Goal: Task Accomplishment & Management: Complete application form

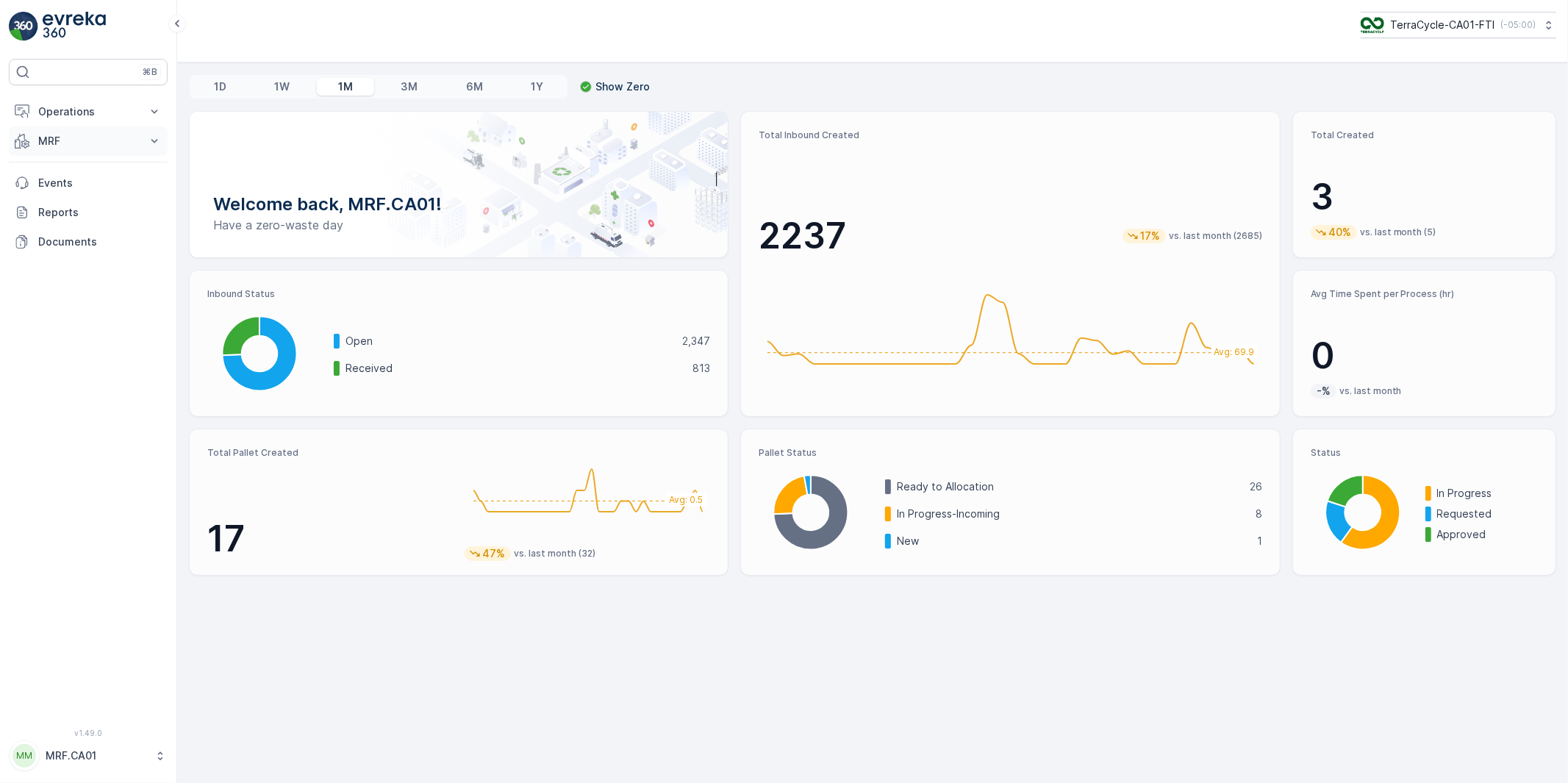
click at [53, 136] on p "MRF" at bounding box center [88, 141] width 100 height 15
click at [55, 204] on p "Pallet" at bounding box center [52, 208] width 28 height 15
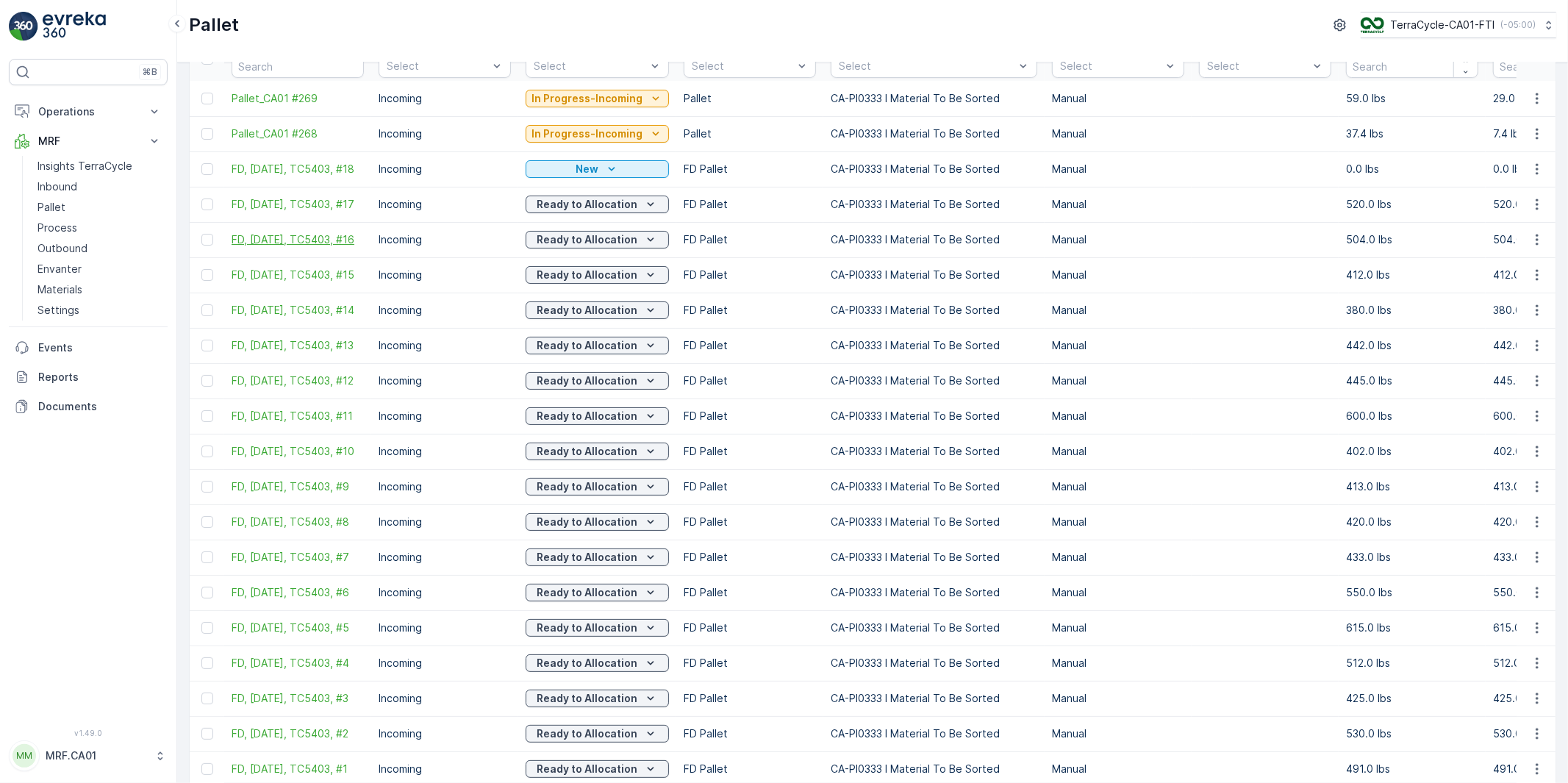
scroll to position [82, 0]
click at [207, 172] on div at bounding box center [207, 169] width 12 height 12
click at [201, 164] on input "checkbox" at bounding box center [201, 164] width 0 height 0
click at [212, 171] on icon at bounding box center [207, 169] width 10 height 10
click at [201, 164] on input "checkbox" at bounding box center [201, 164] width 0 height 0
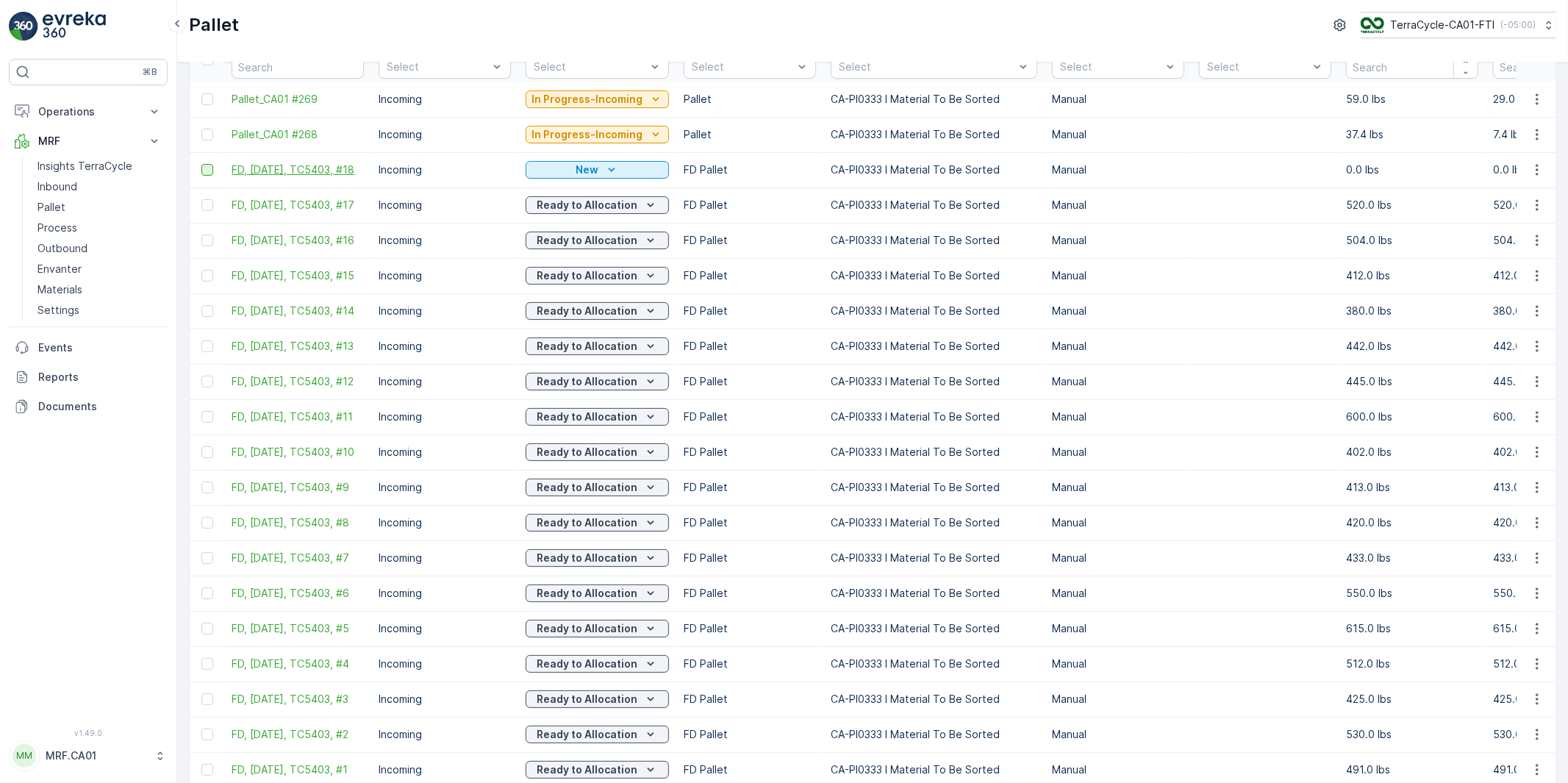
drag, startPoint x: 369, startPoint y: 162, endPoint x: 321, endPoint y: 162, distance: 48.0
click at [321, 162] on td "FD, [DATE], TC5403, #18" at bounding box center [297, 170] width 147 height 36
copy span "TC5403,"
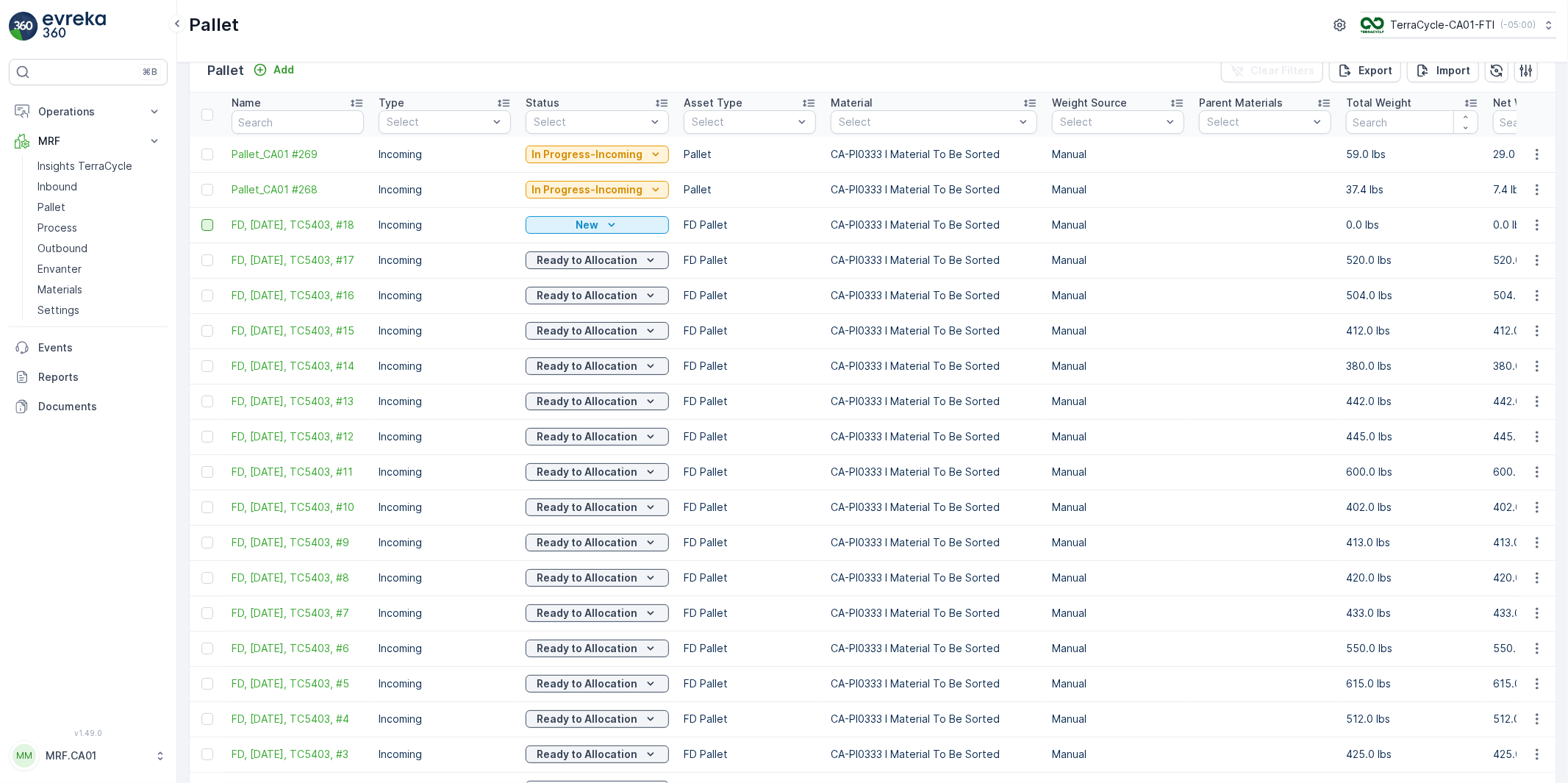
scroll to position [0, 0]
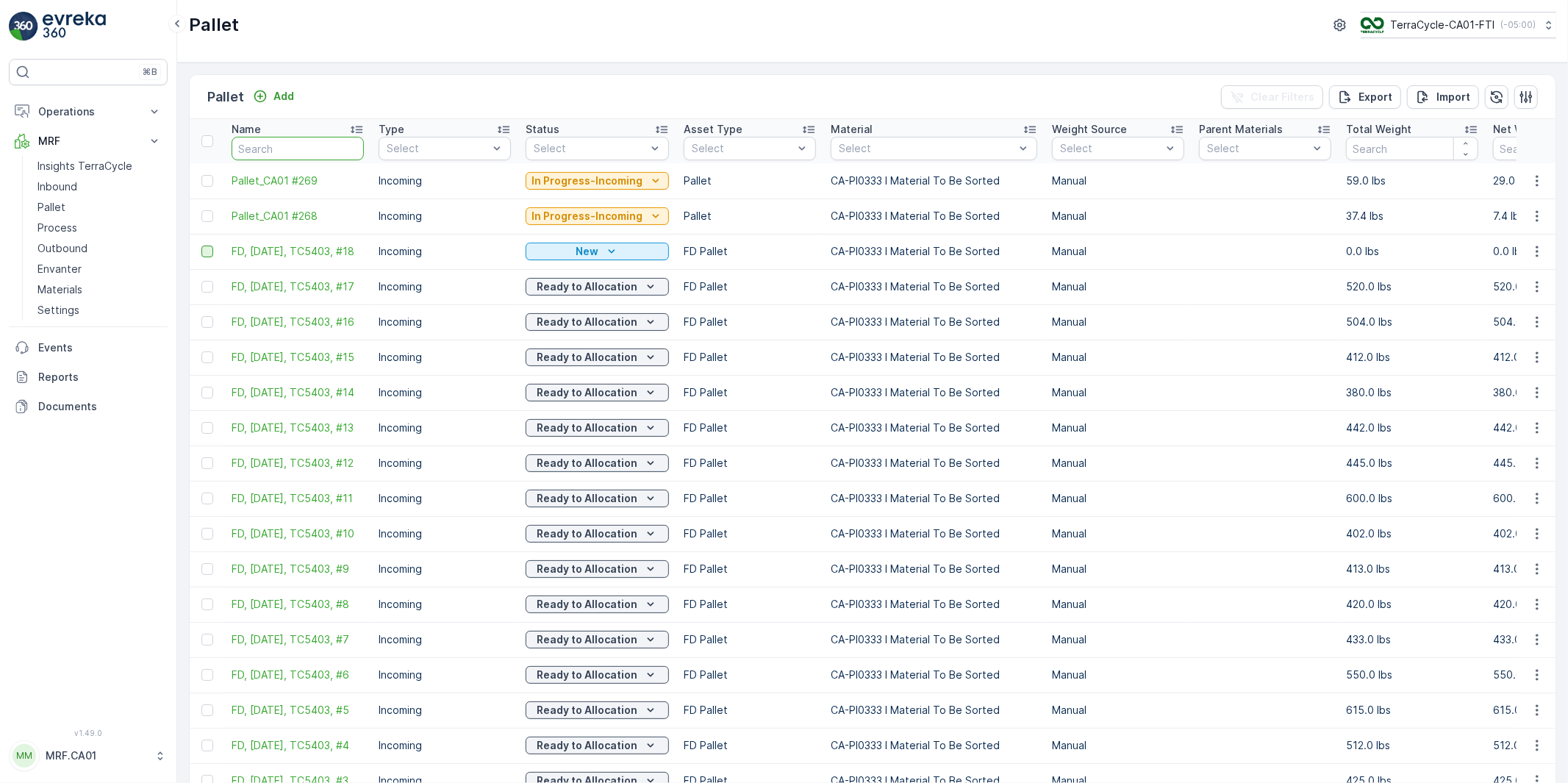
click at [288, 151] on input "text" at bounding box center [297, 148] width 133 height 23
paste input "TC5403,"
type input "TC5403,"
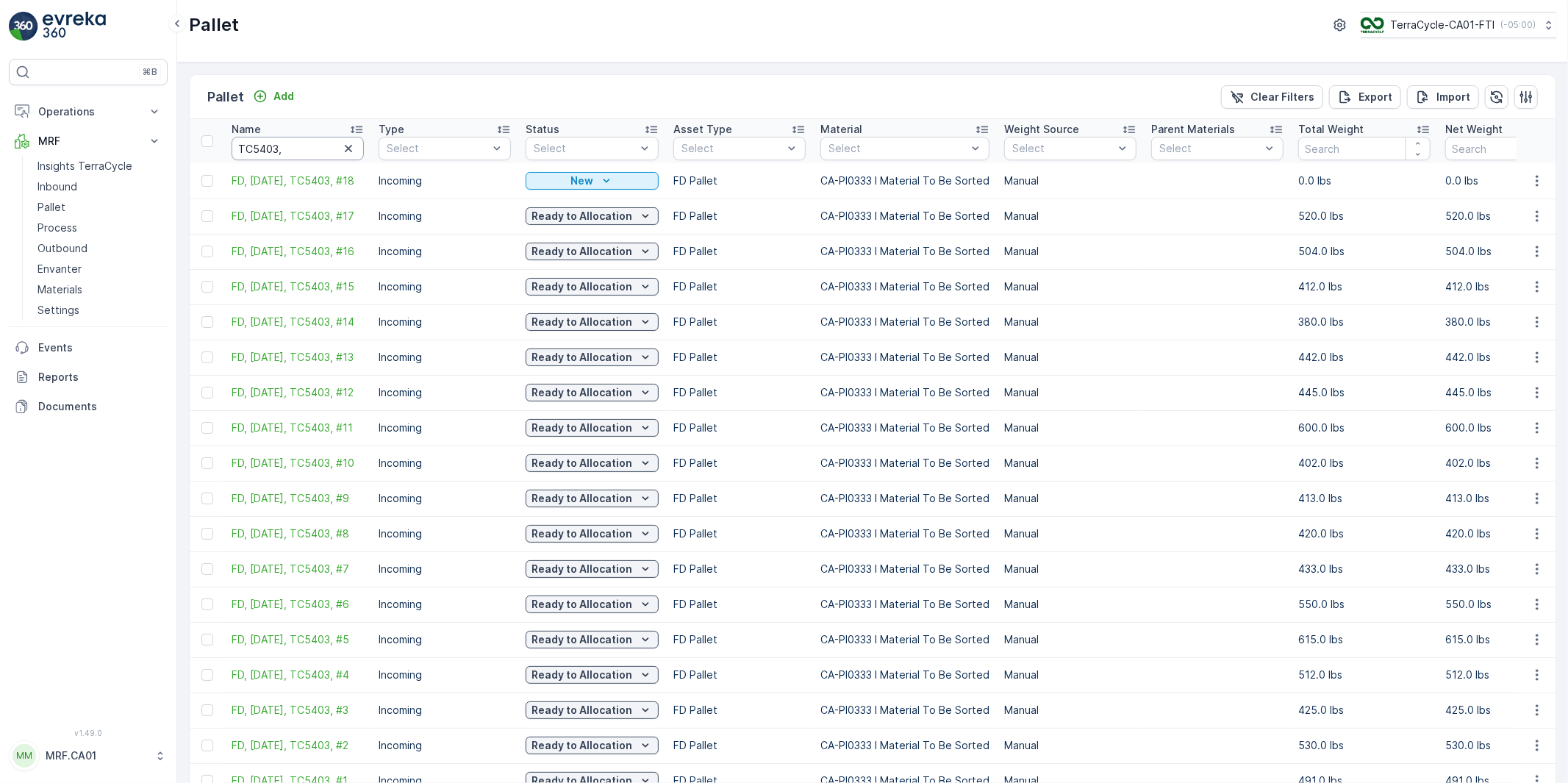
click at [290, 152] on input "TC5403," at bounding box center [297, 148] width 133 height 23
type input "TC5403"
click at [1376, 93] on p "Export" at bounding box center [1375, 97] width 34 height 15
drag, startPoint x: 1541, startPoint y: 25, endPoint x: 1500, endPoint y: 28, distance: 41.1
click at [1541, 25] on icon "close" at bounding box center [1544, 26] width 10 height 12
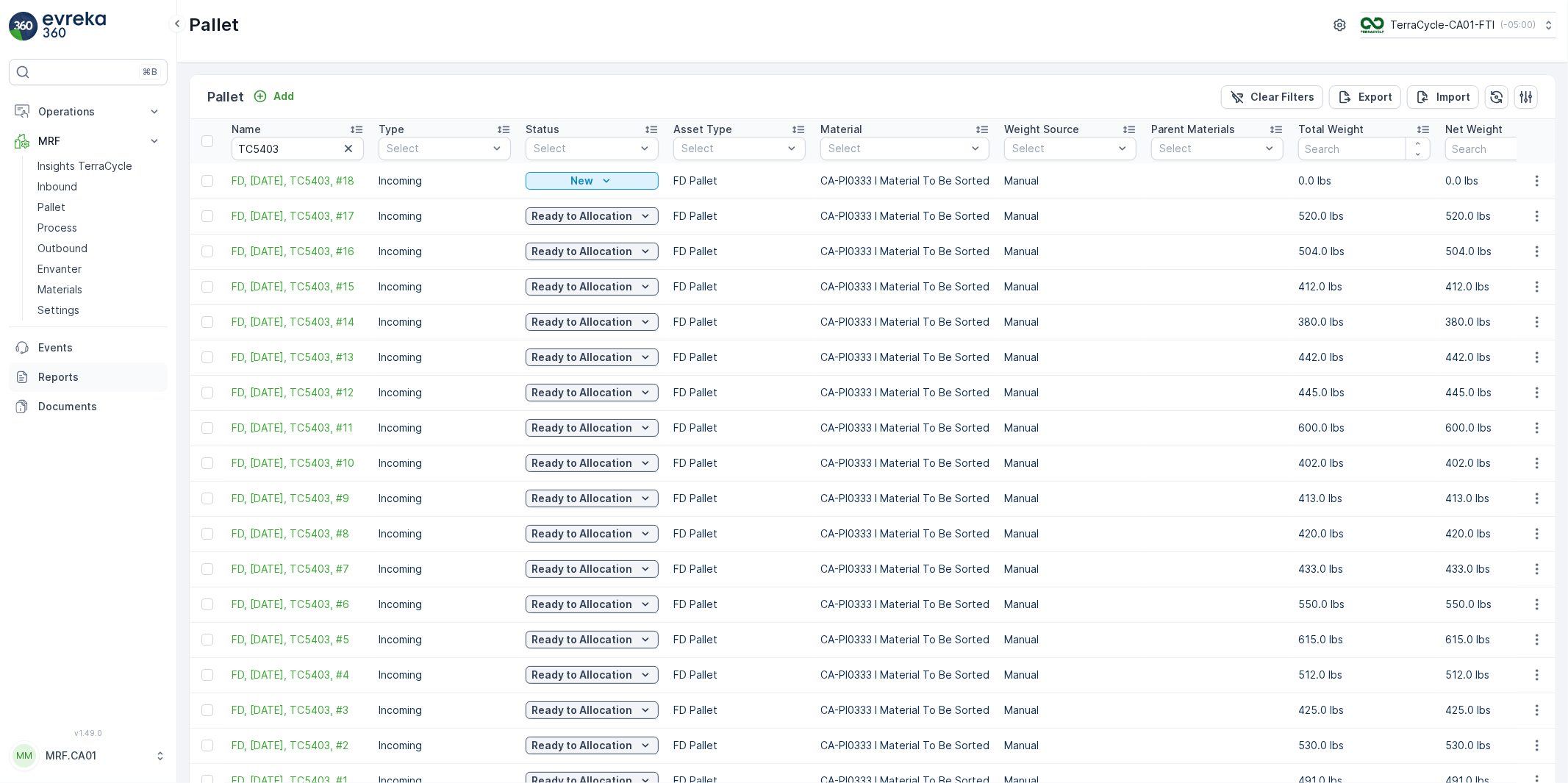
click at [63, 373] on p "Reports" at bounding box center [100, 377] width 123 height 15
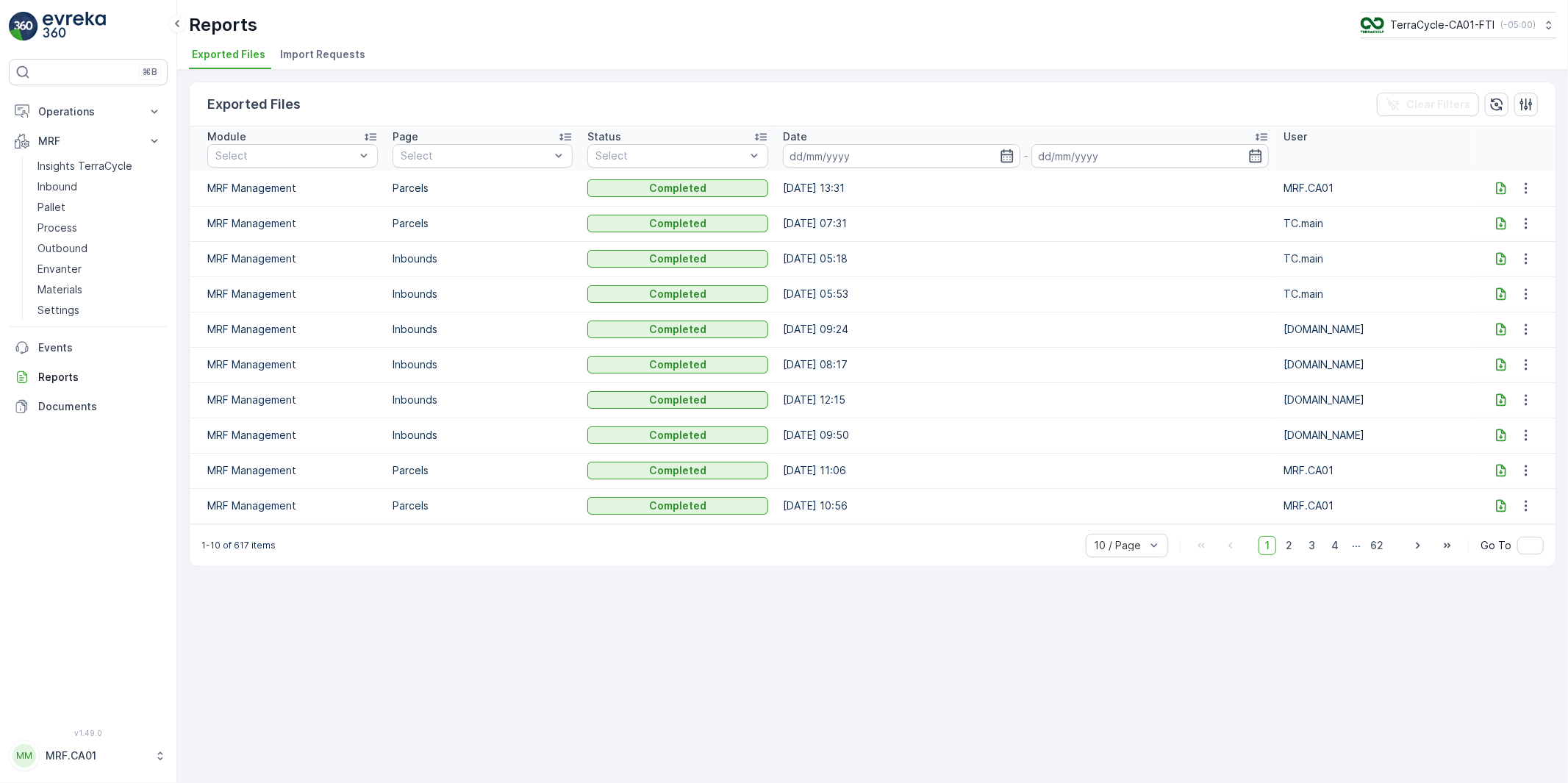
click at [1500, 187] on icon at bounding box center [1501, 188] width 15 height 15
click at [53, 203] on p "Pallet" at bounding box center [52, 208] width 28 height 15
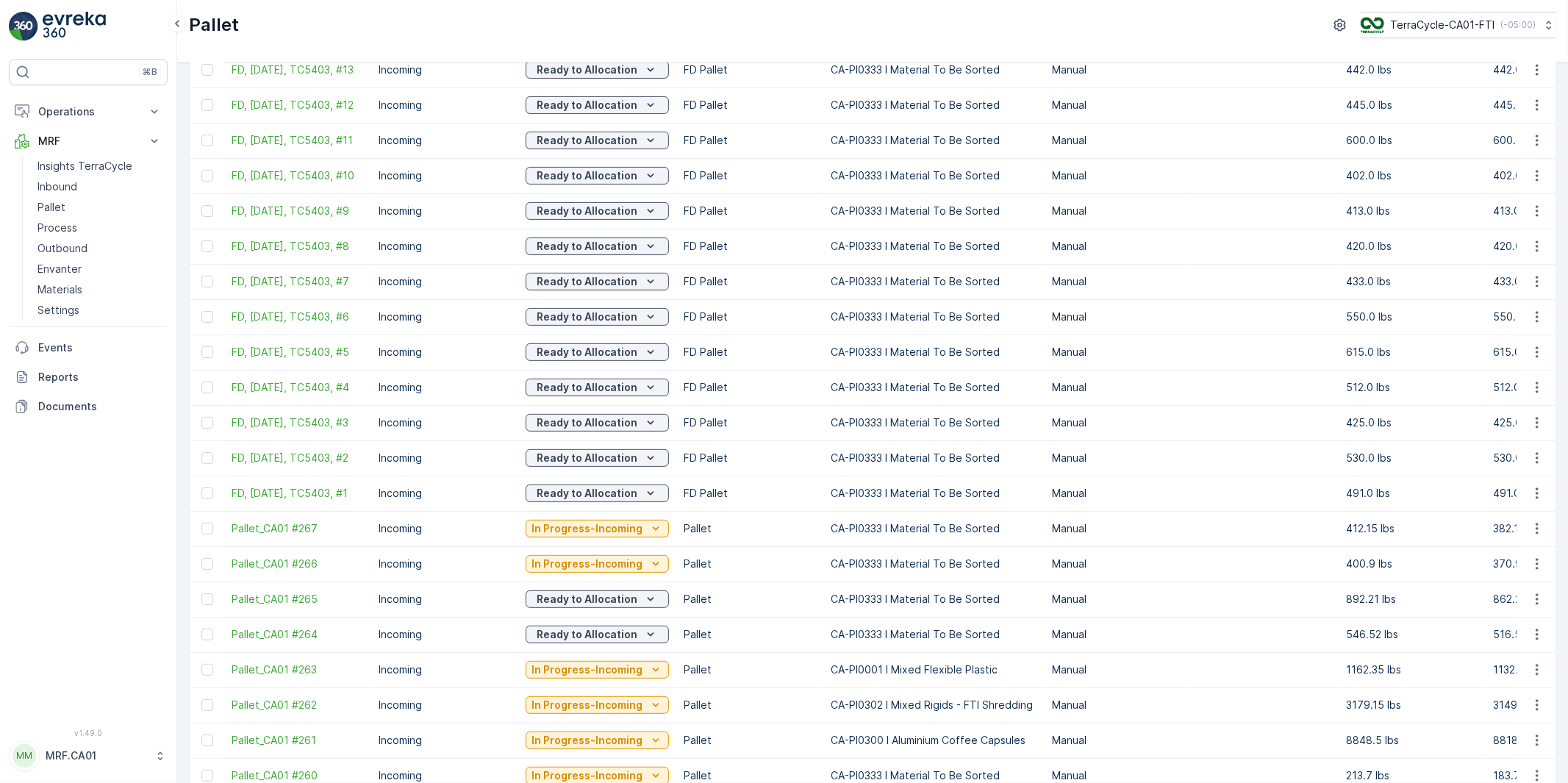
scroll to position [408, 0]
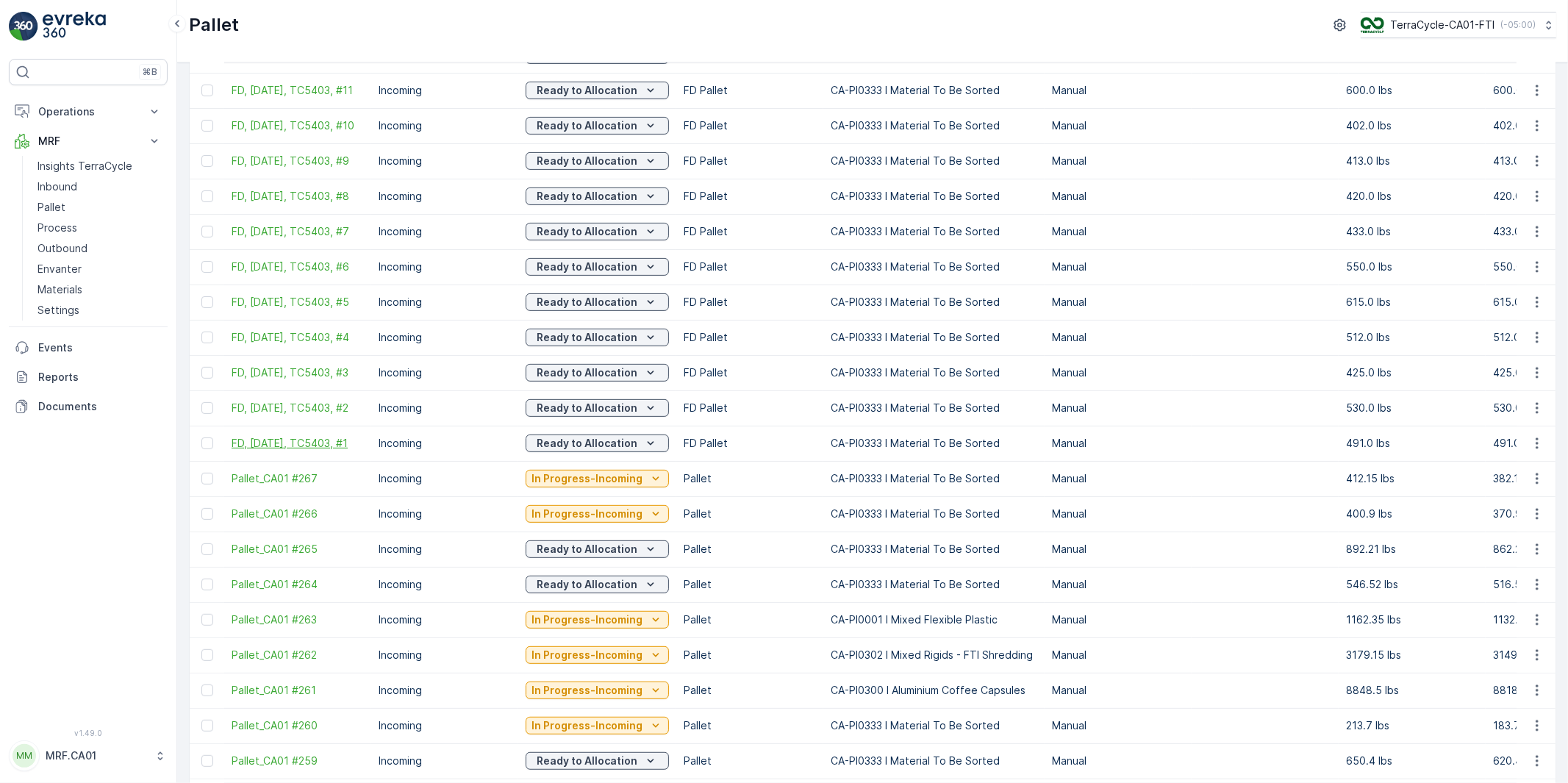
click at [339, 450] on span "FD, [DATE], TC5403, #1" at bounding box center [297, 444] width 133 height 15
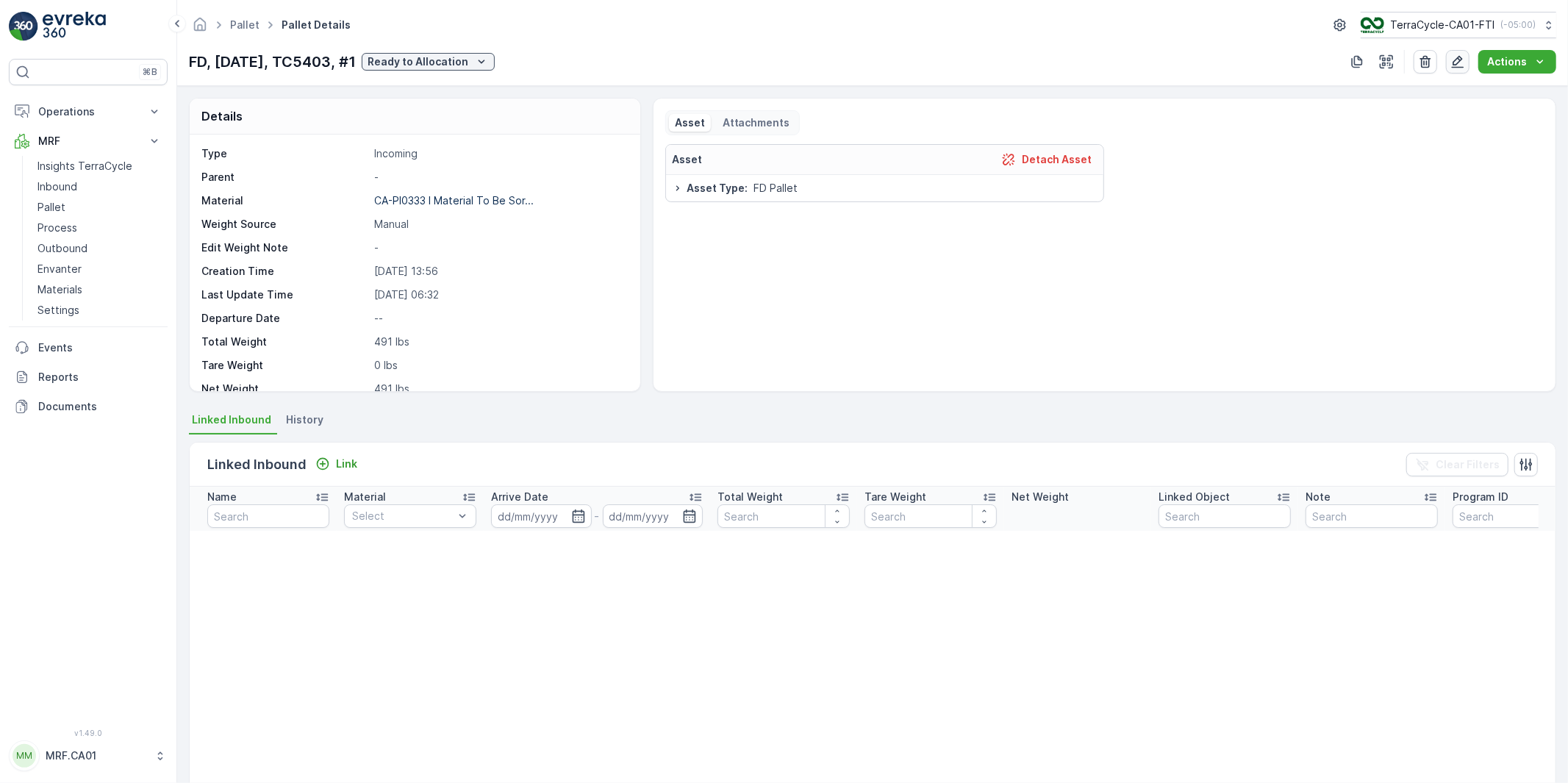
click at [1461, 57] on icon "button" at bounding box center [1457, 61] width 12 height 12
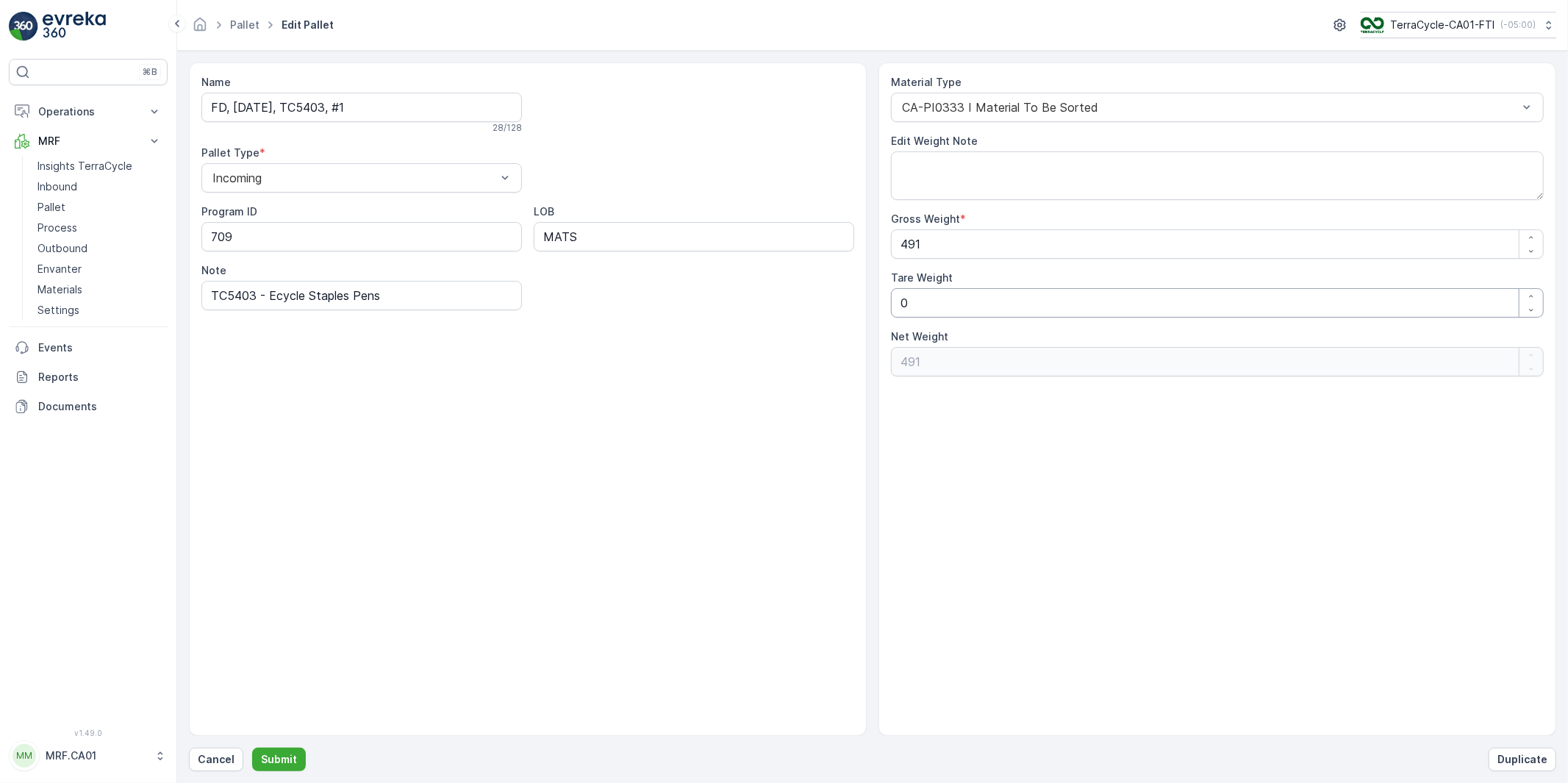
click at [915, 305] on Weight "0" at bounding box center [1217, 302] width 652 height 29
drag, startPoint x: 890, startPoint y: 305, endPoint x: 857, endPoint y: 305, distance: 33.0
click at [857, 305] on div "Name FD, [DATE], TC5403, #1 28 / 128 Pallet Type * Incoming Program ID 709 LOB …" at bounding box center [872, 399] width 1367 height 673
type Weight "3"
type Weight "488"
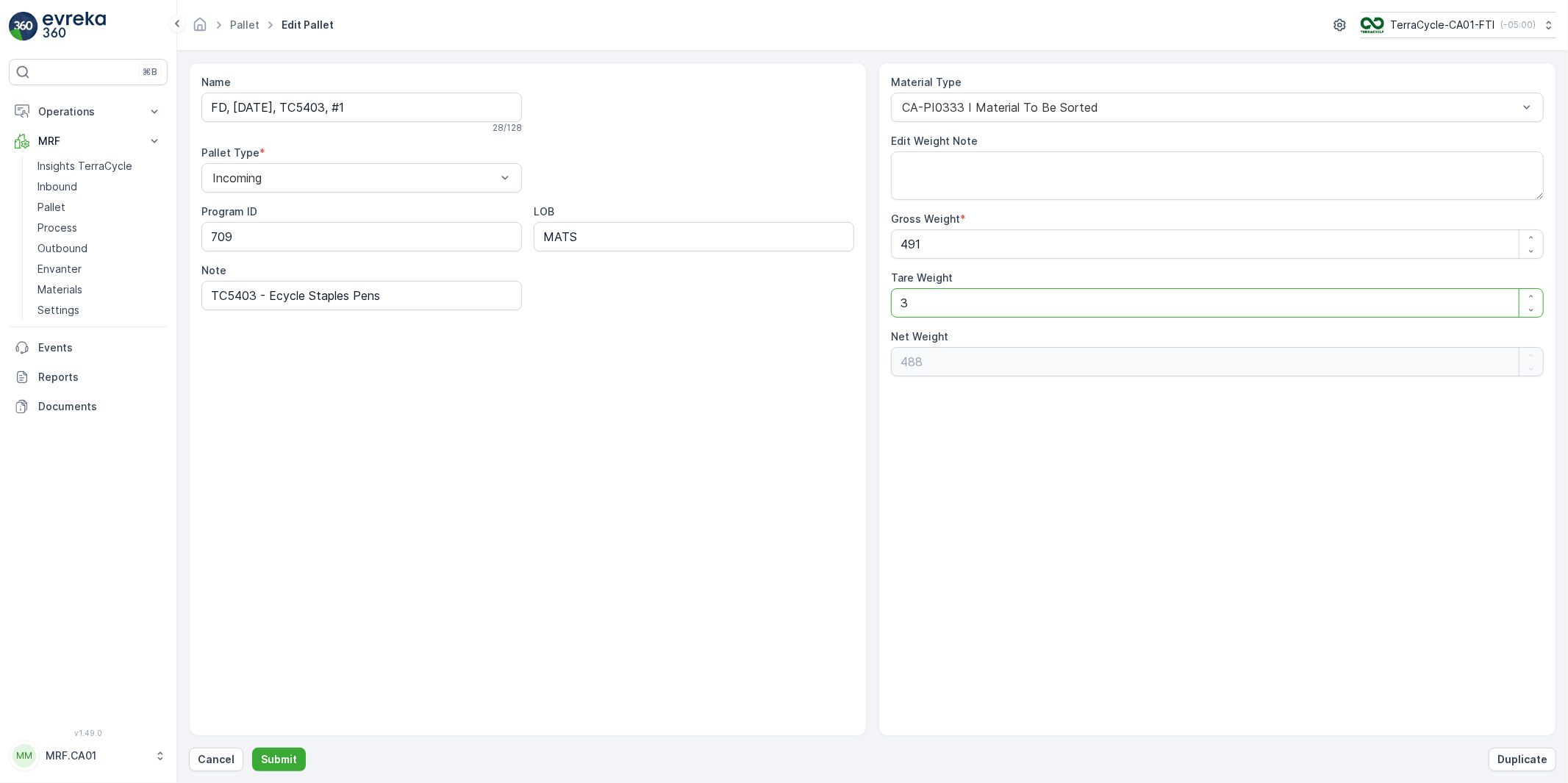
type Weight "35"
type Weight "456"
type Weight "35"
click at [282, 757] on p "Submit" at bounding box center [279, 760] width 36 height 15
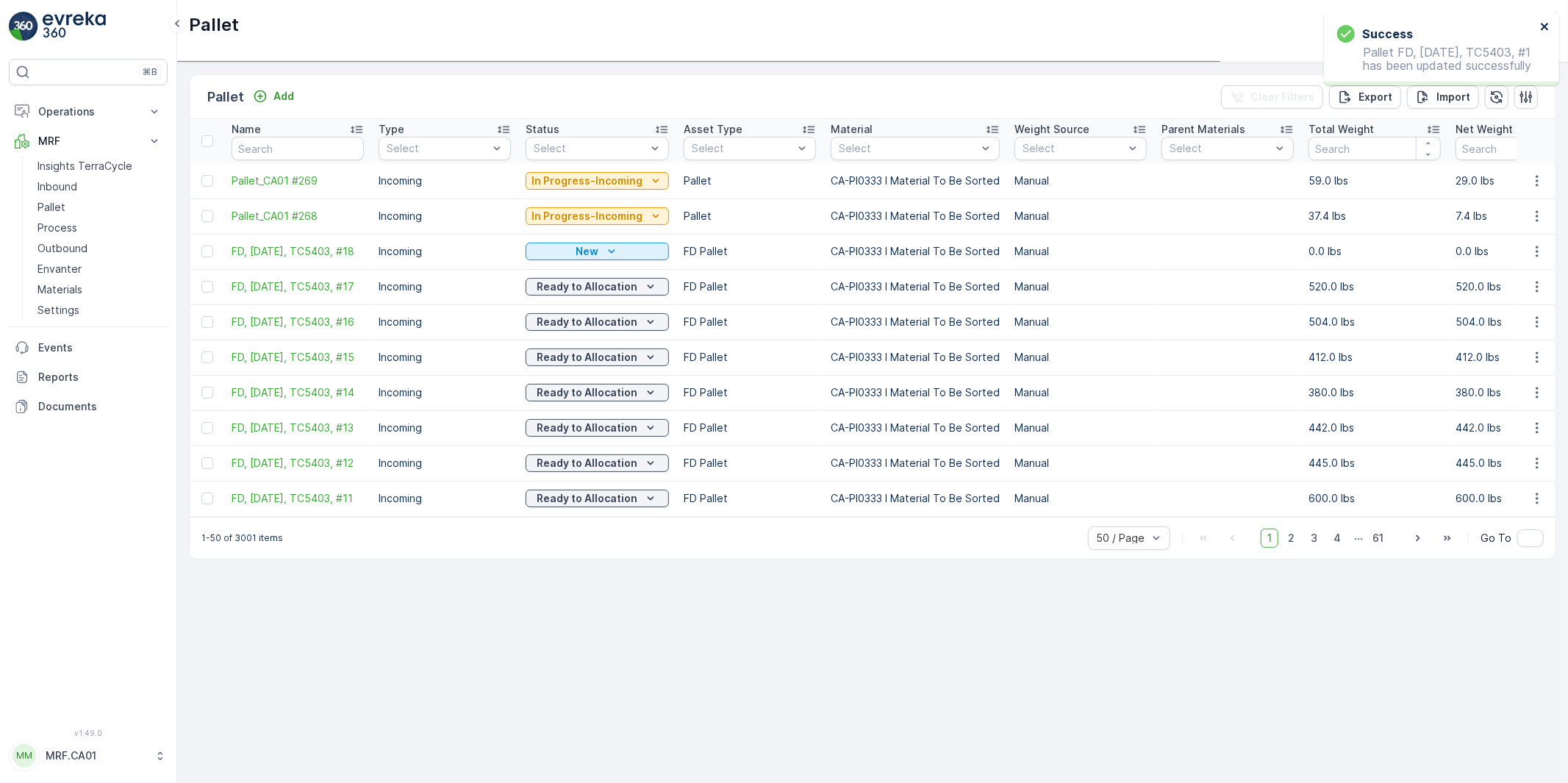
click at [1546, 23] on icon "close" at bounding box center [1544, 26] width 8 height 8
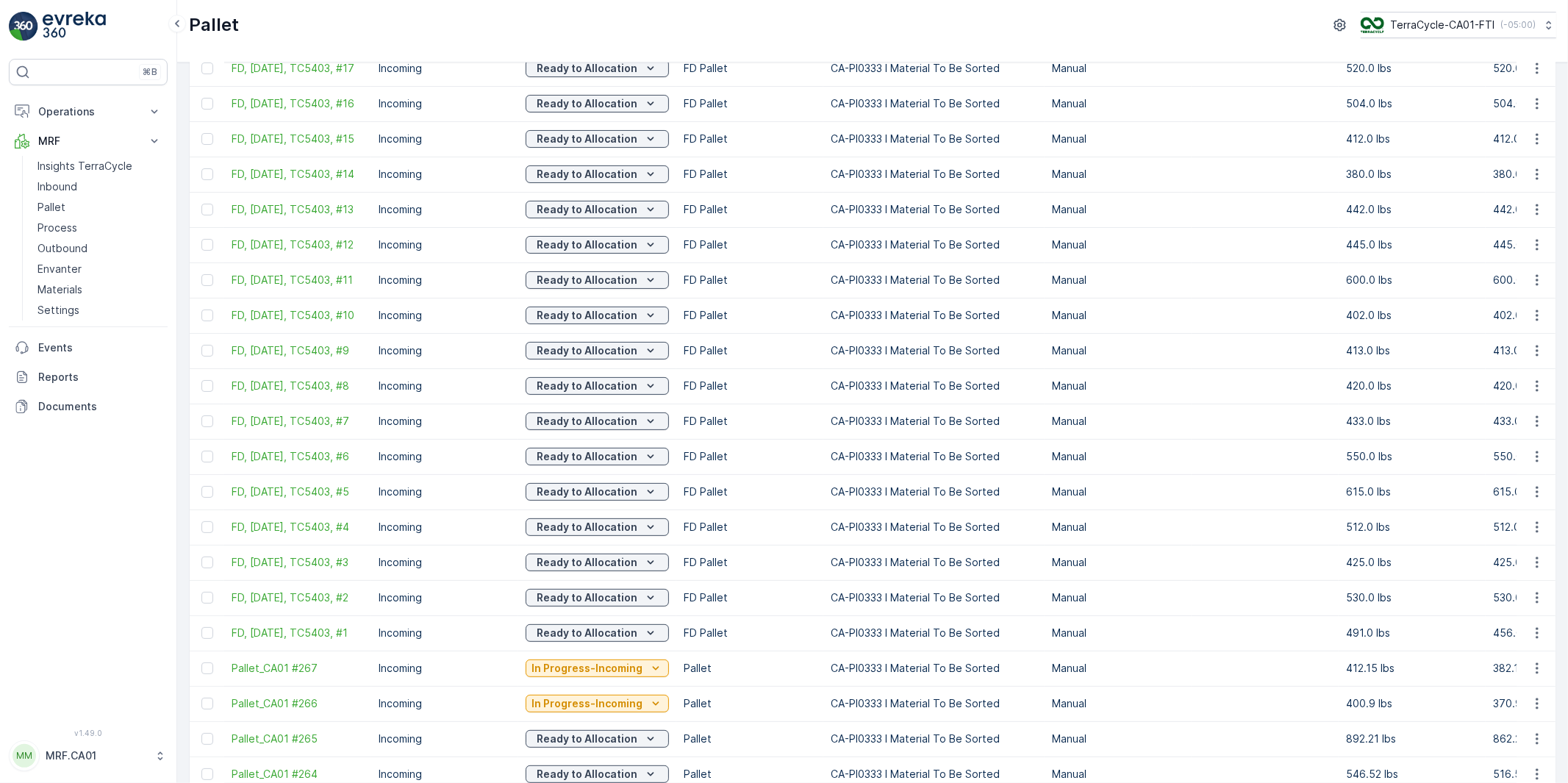
scroll to position [244, 0]
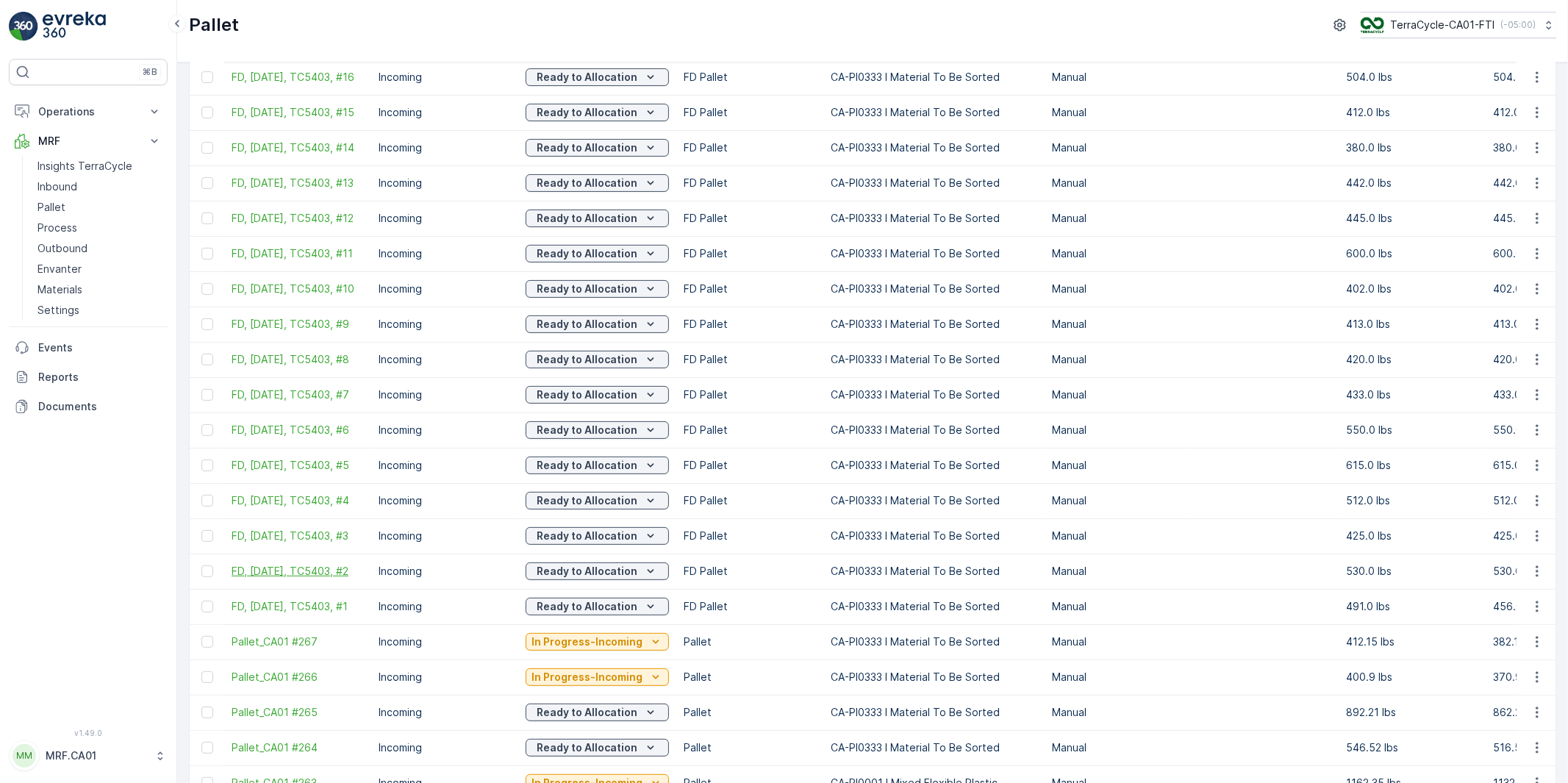
click at [291, 578] on span "FD, [DATE], TC5403, #2" at bounding box center [297, 572] width 133 height 15
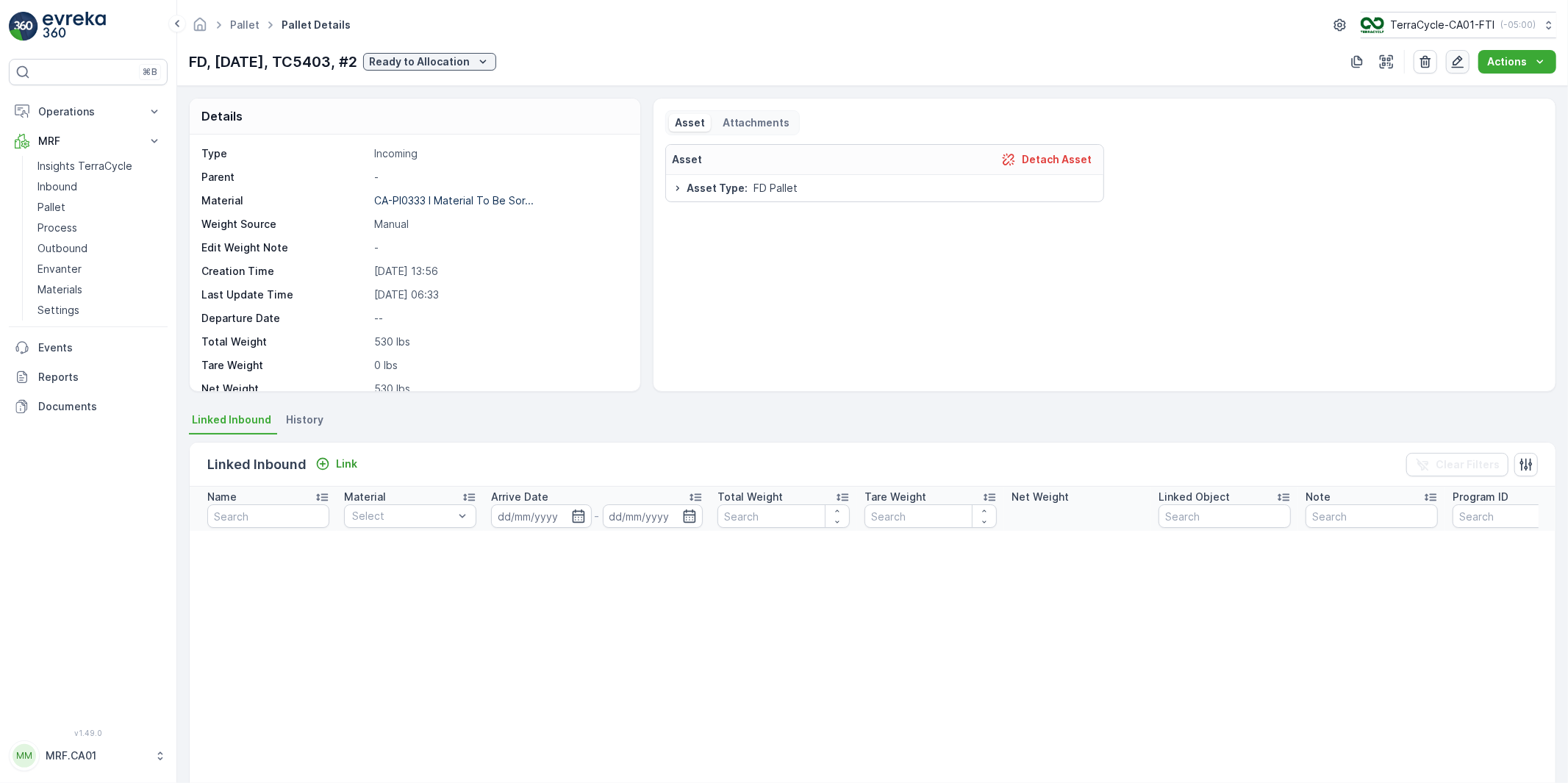
click at [1458, 62] on icon "button" at bounding box center [1458, 62] width 15 height 15
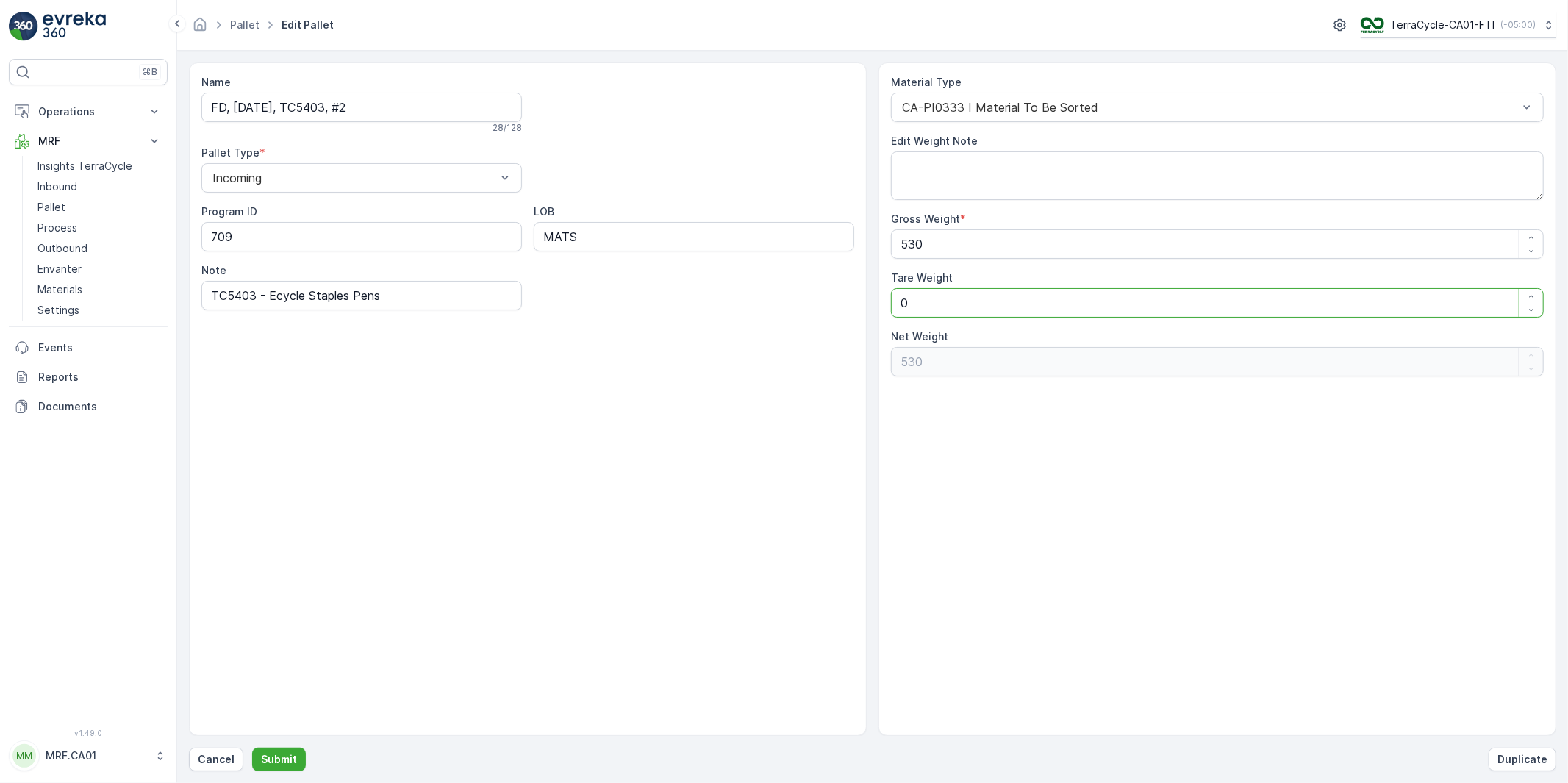
drag, startPoint x: 917, startPoint y: 305, endPoint x: 854, endPoint y: 306, distance: 63.0
click at [855, 305] on div "Name FD, [DATE], TC5403, #2 28 / 128 Pallet Type * Incoming Program ID 709 LOB …" at bounding box center [872, 399] width 1367 height 673
type Weight "3"
type Weight "527"
type Weight "35"
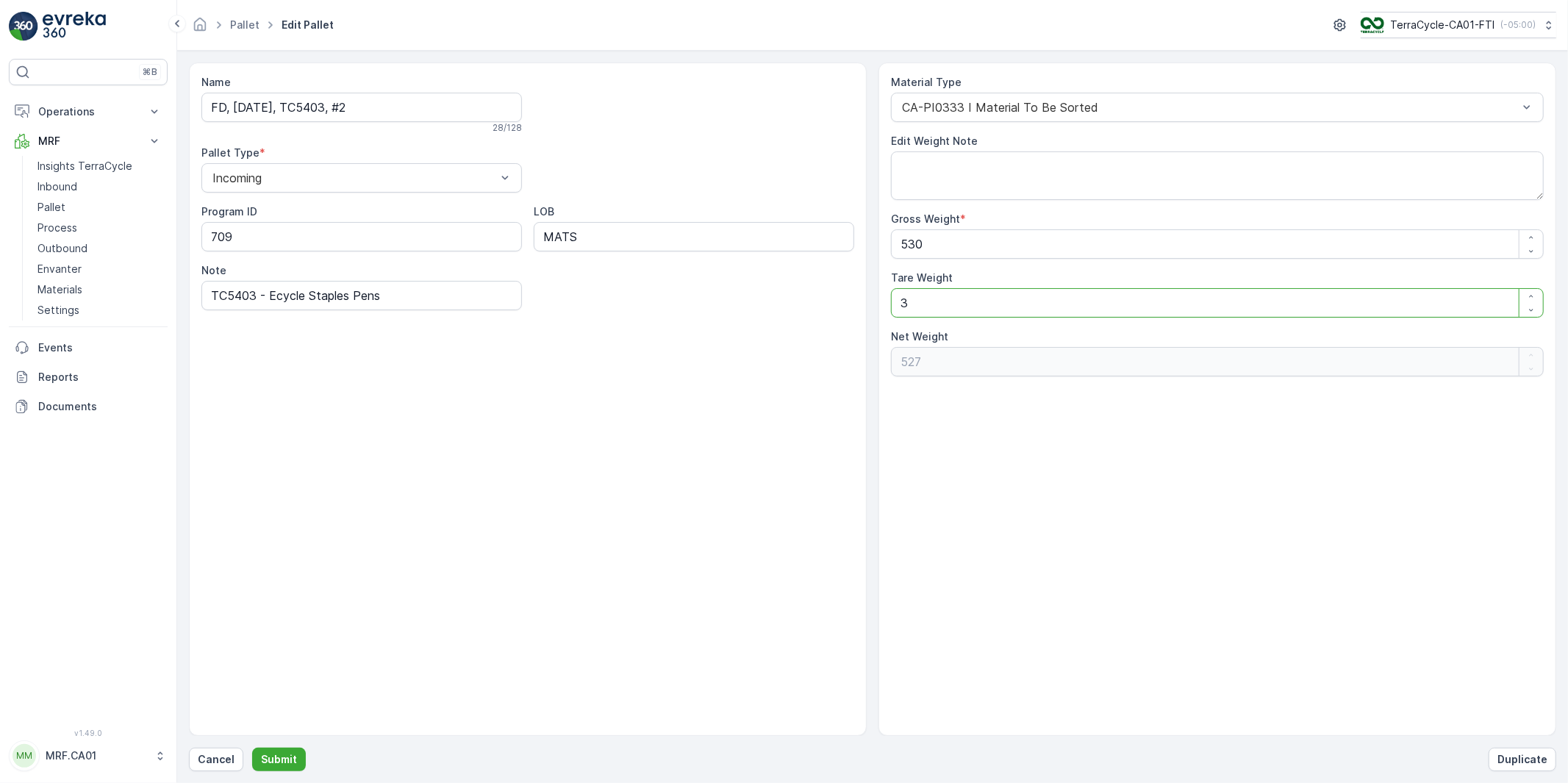
type Weight "495"
type Weight "35"
click at [274, 760] on p "Submit" at bounding box center [279, 760] width 36 height 15
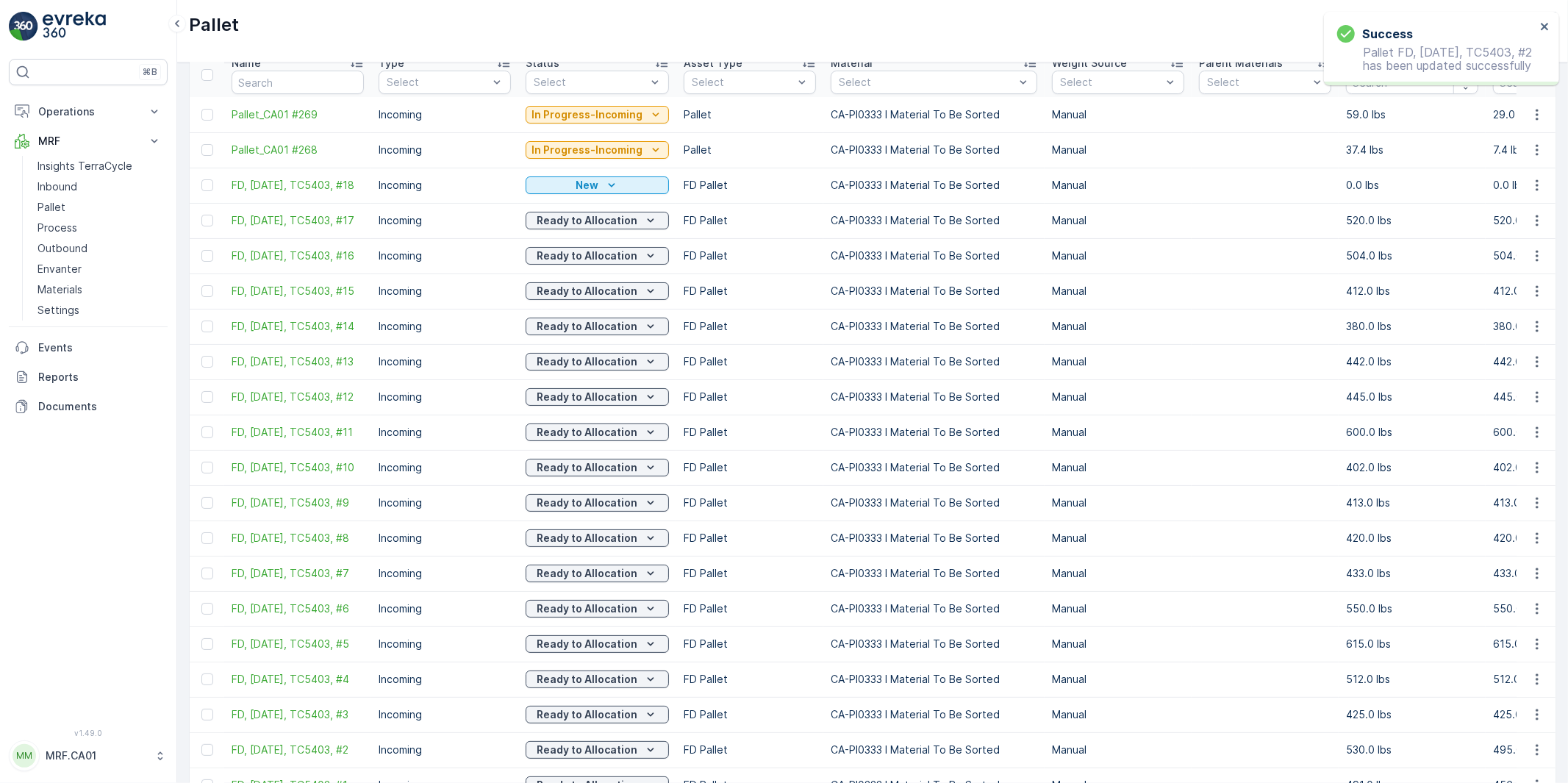
scroll to position [164, 0]
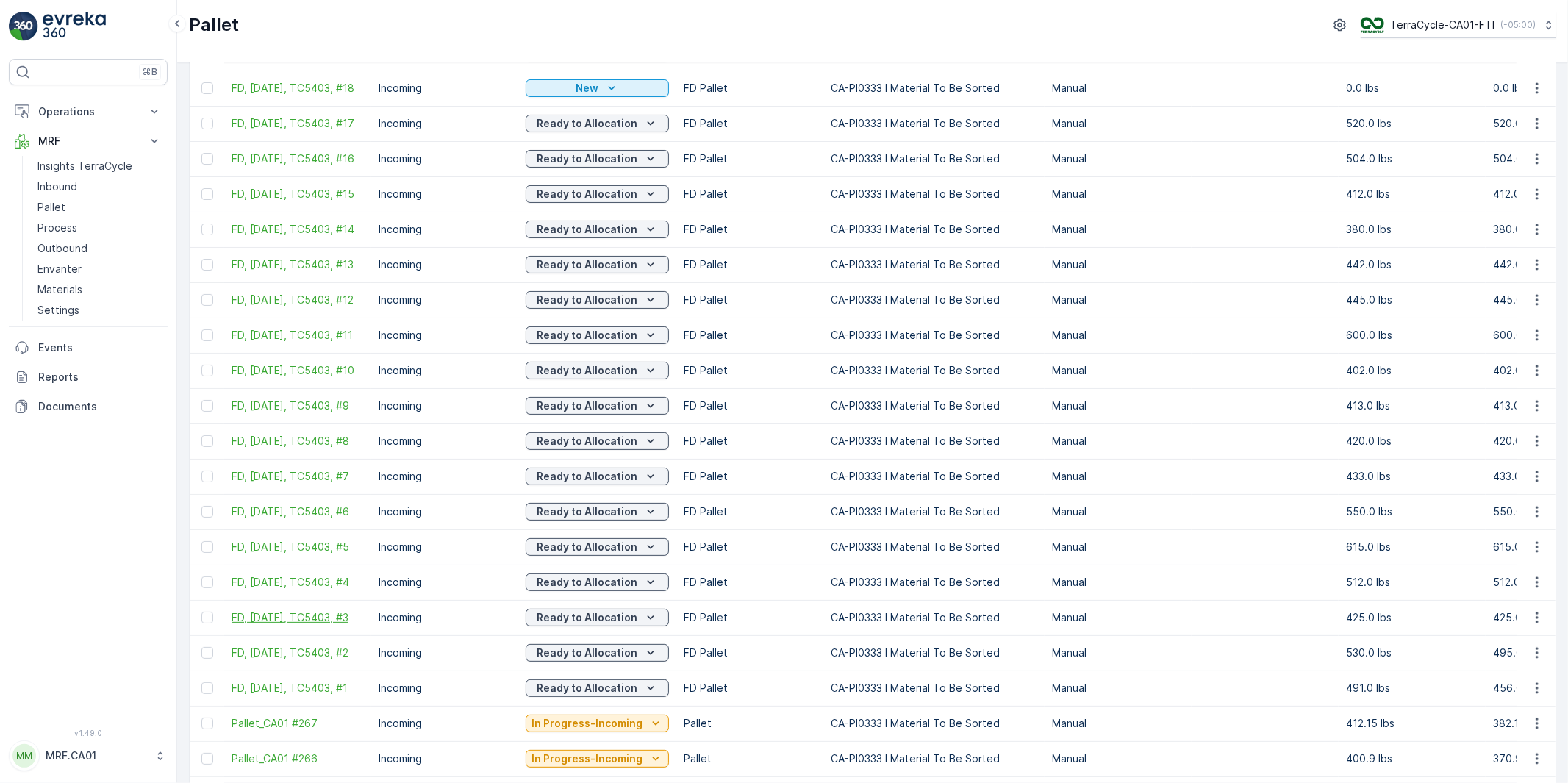
click at [317, 623] on span "FD, [DATE], TC5403, #3" at bounding box center [297, 618] width 133 height 15
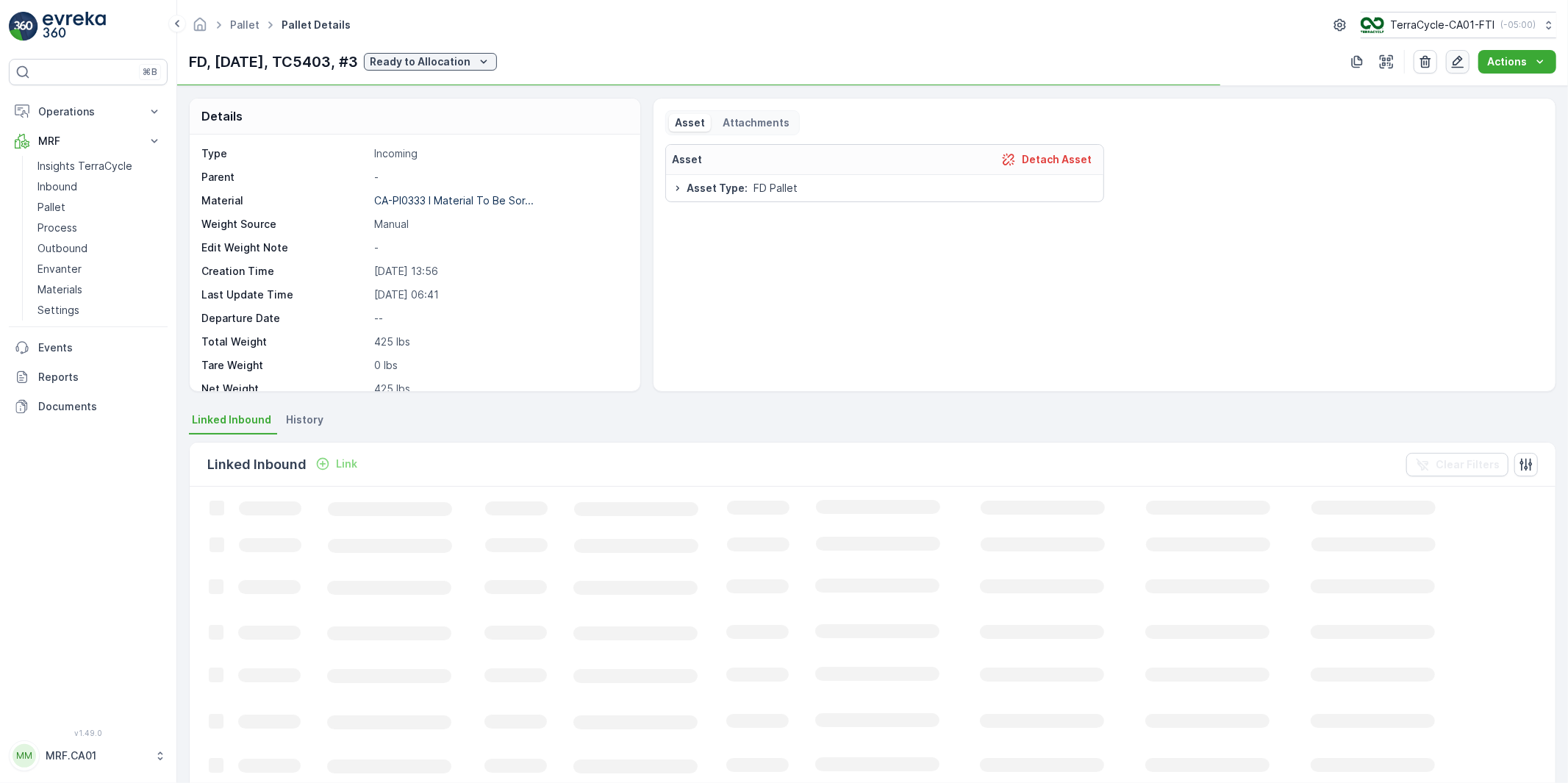
click at [1453, 55] on icon "button" at bounding box center [1458, 62] width 15 height 15
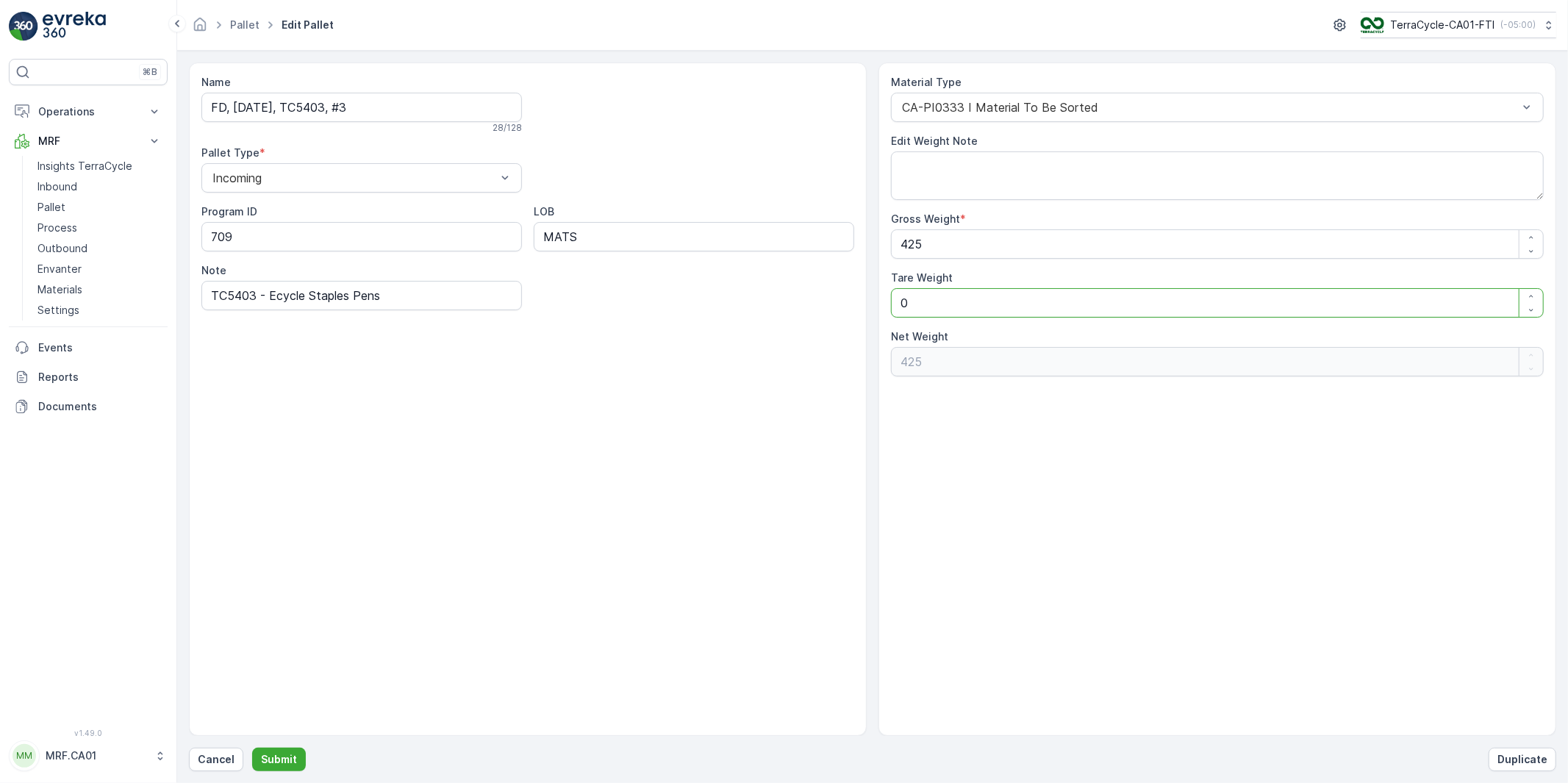
drag, startPoint x: 917, startPoint y: 303, endPoint x: 855, endPoint y: 305, distance: 62.0
click at [855, 305] on div "Name FD, [DATE], TC5403, #3 28 / 128 Pallet Type * Incoming Program ID 709 LOB …" at bounding box center [872, 399] width 1367 height 673
type Weight "3"
type Weight "422"
type Weight "35"
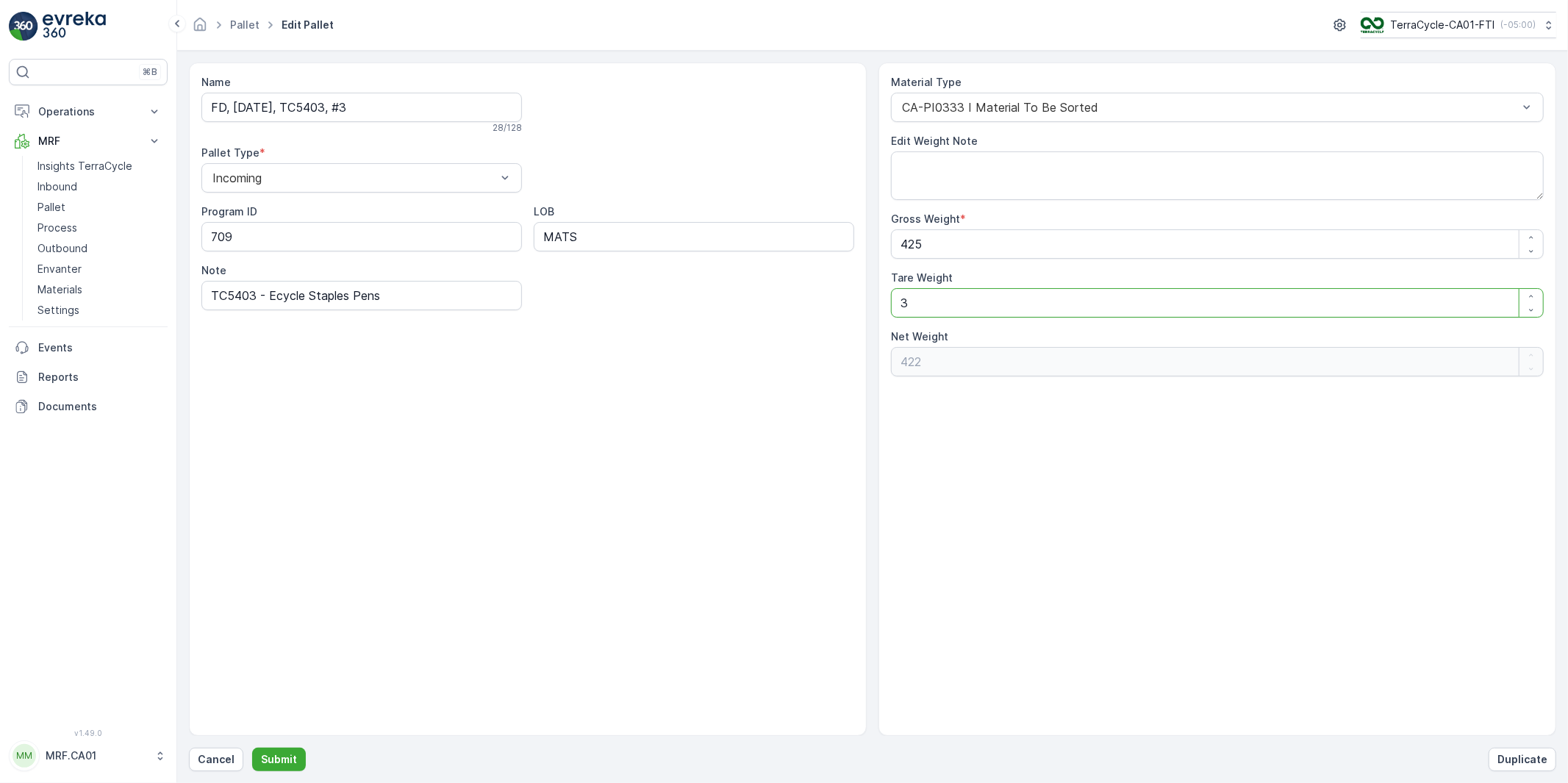
type Weight "390"
type Weight "35"
click at [290, 760] on p "Submit" at bounding box center [279, 760] width 36 height 15
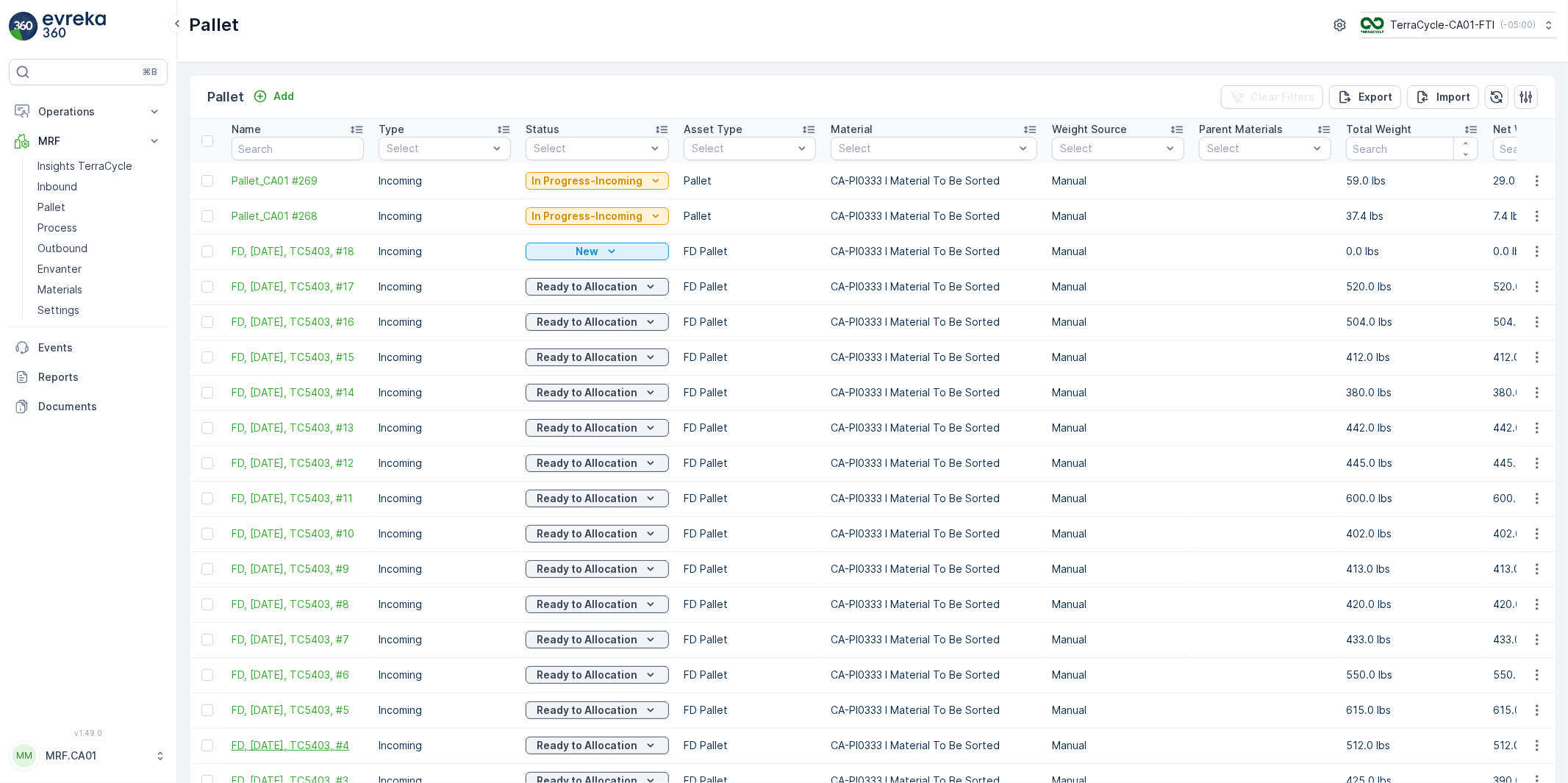
click at [316, 746] on span "FD, [DATE], TC5403, #4" at bounding box center [297, 745] width 133 height 15
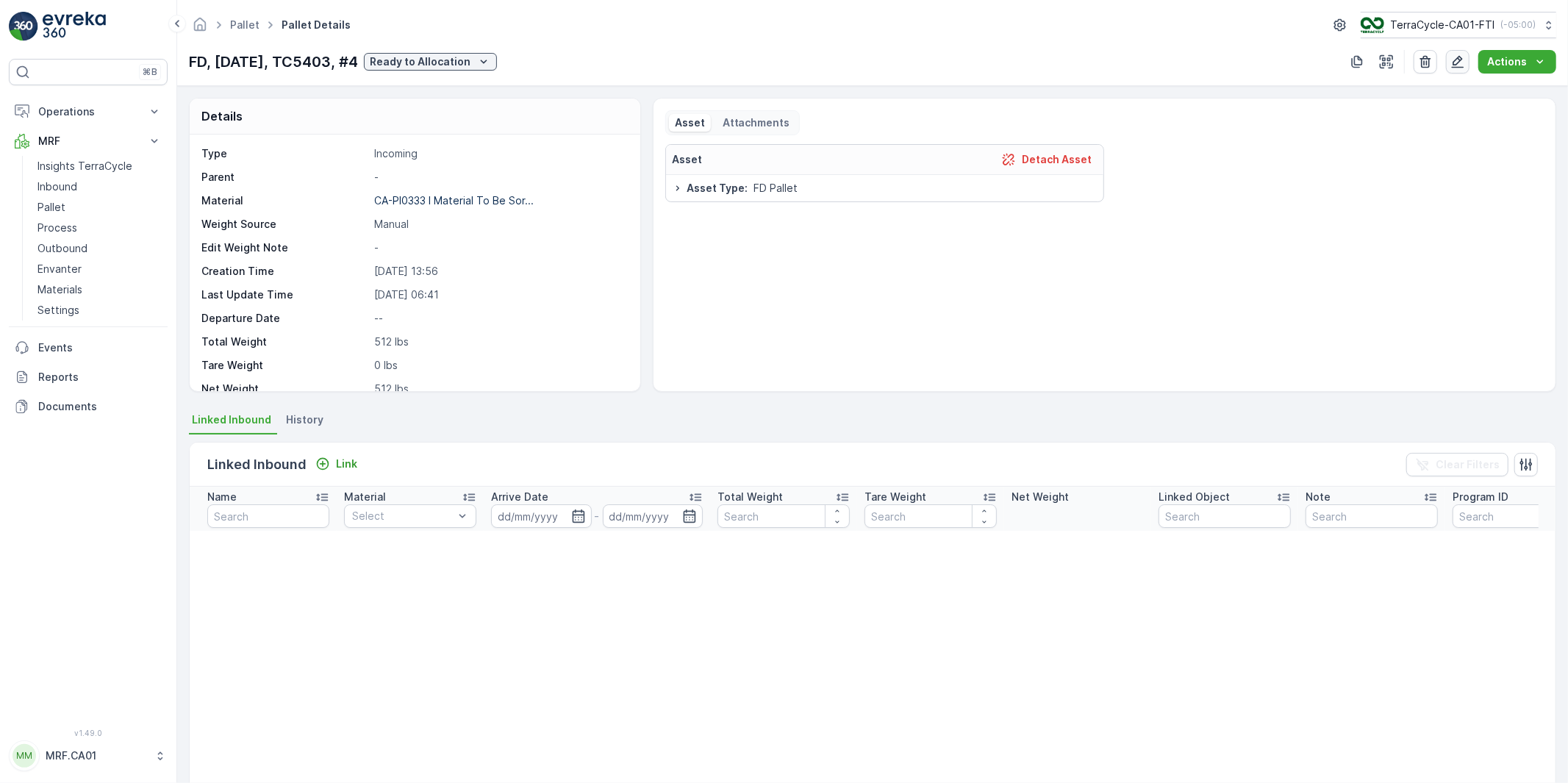
click at [1464, 62] on icon "button" at bounding box center [1458, 62] width 15 height 15
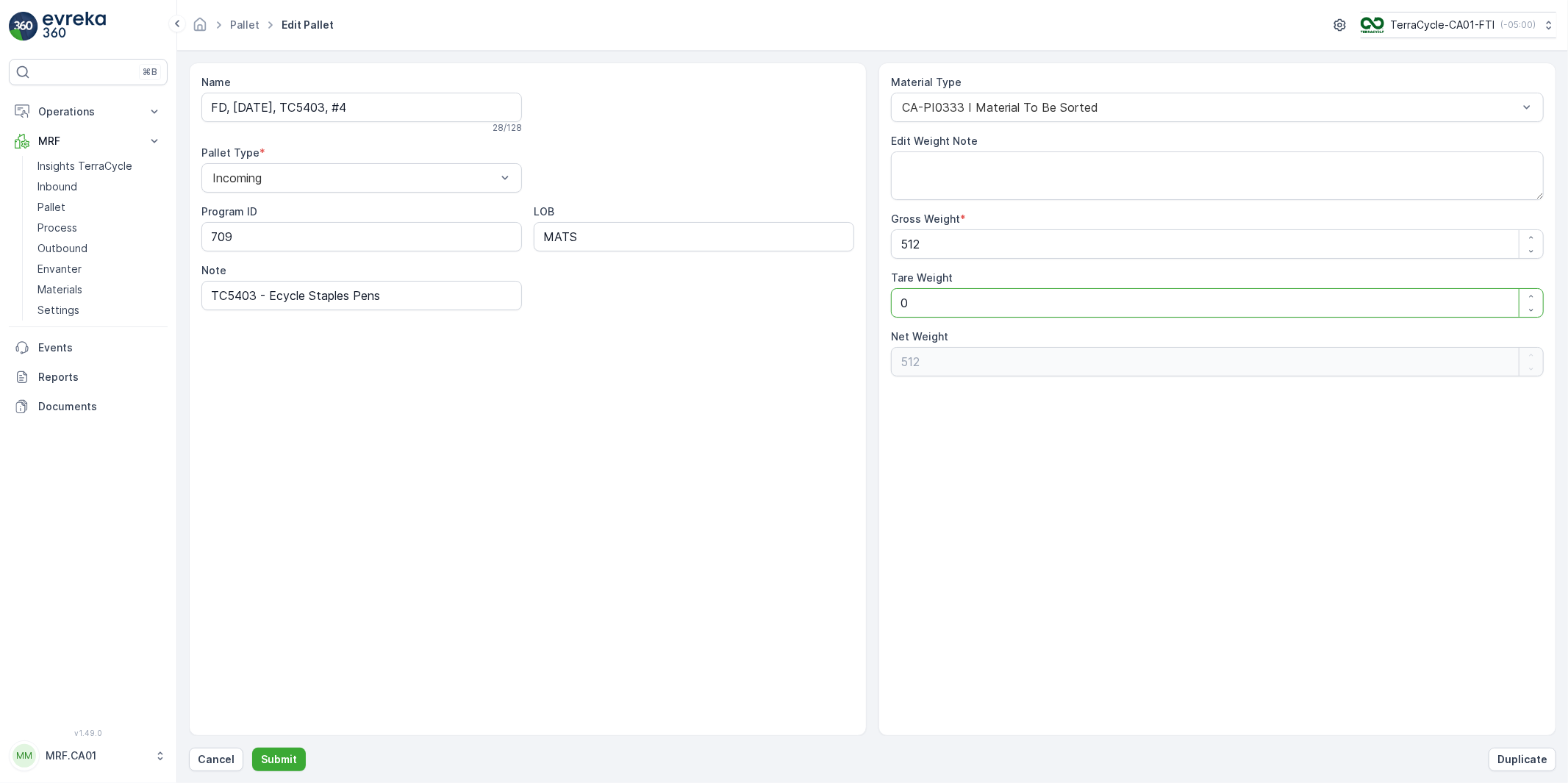
drag, startPoint x: 871, startPoint y: 304, endPoint x: 857, endPoint y: 305, distance: 14.0
click at [863, 304] on div "Name FD, [DATE], TC5403, #4 28 / 128 Pallet Type * Incoming Program ID 709 LOB …" at bounding box center [872, 399] width 1367 height 673
type Weight "3"
type Weight "509"
type Weight "35"
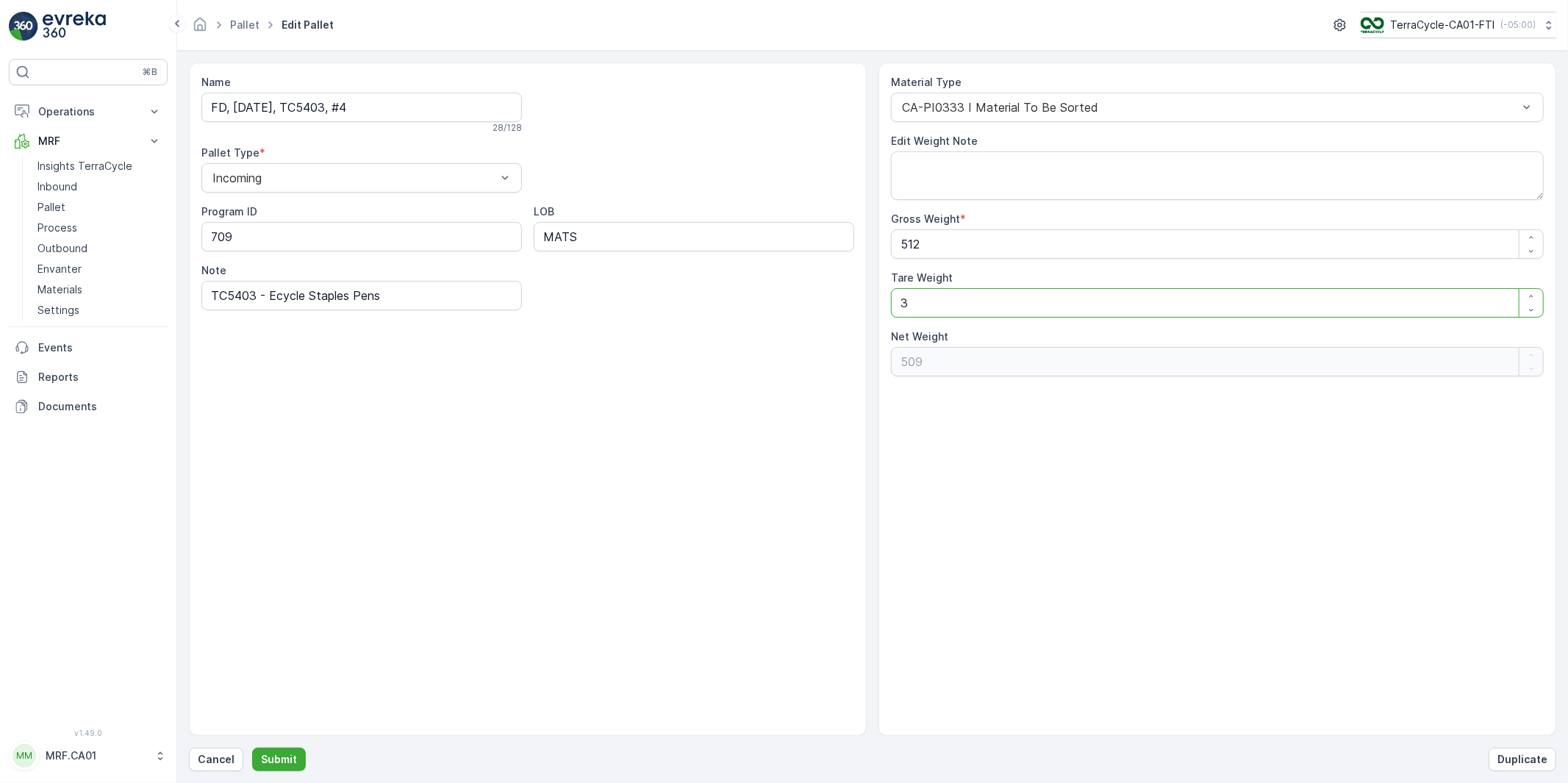
type Weight "477"
type Weight "35"
click at [280, 760] on p "Submit" at bounding box center [279, 760] width 36 height 15
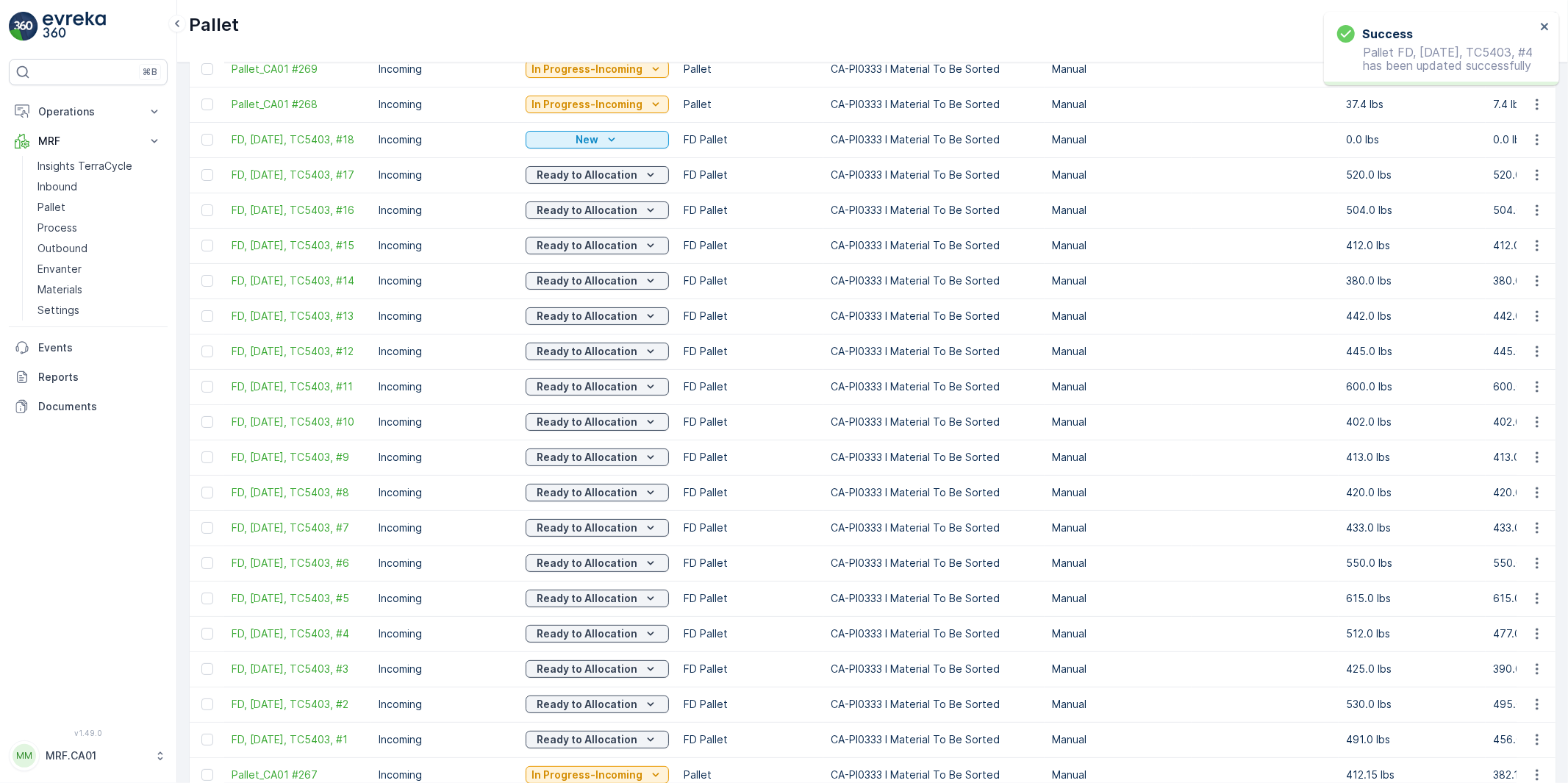
scroll to position [164, 0]
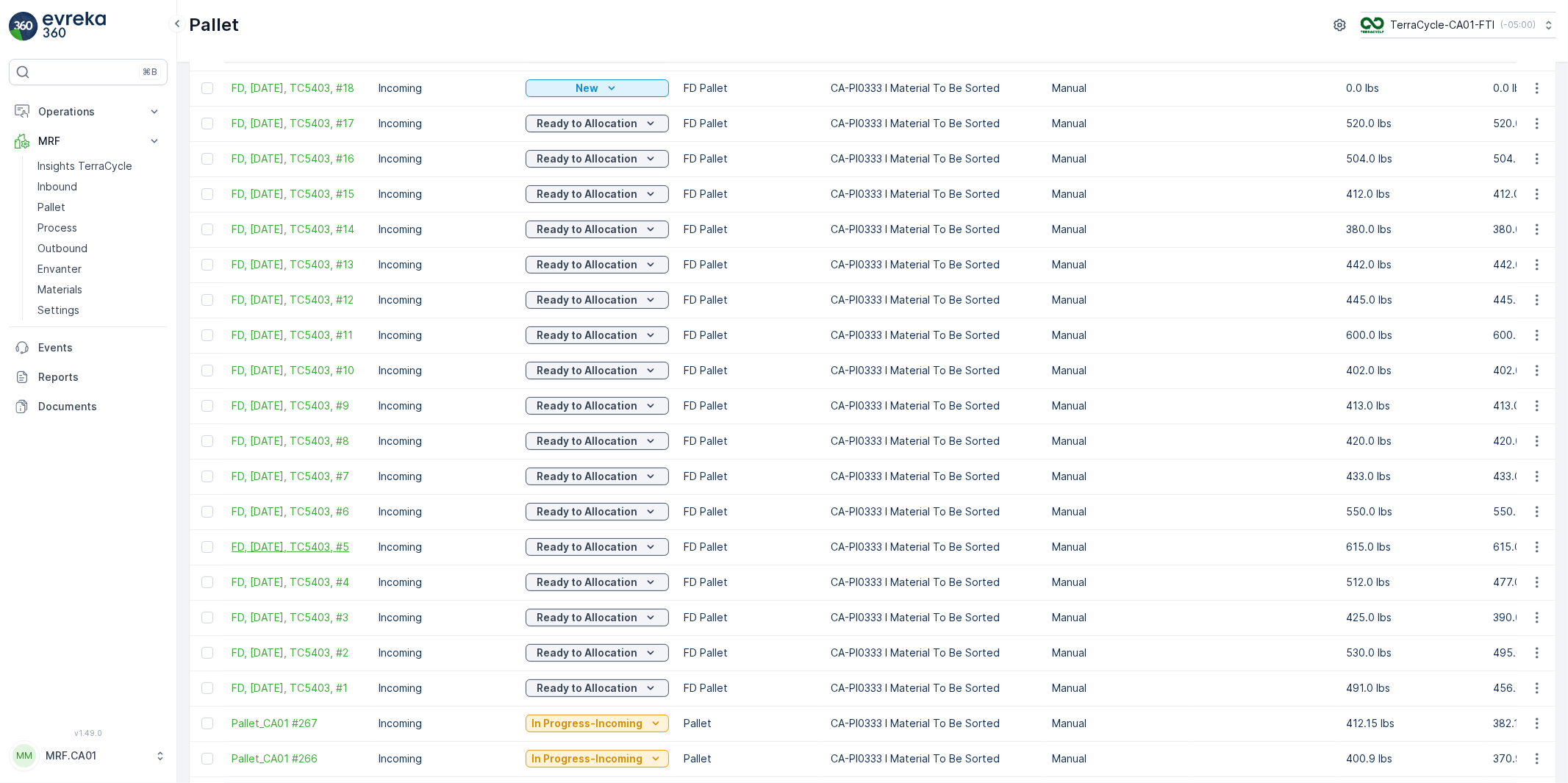
click at [331, 550] on span "FD, [DATE], TC5403, #5" at bounding box center [297, 547] width 133 height 15
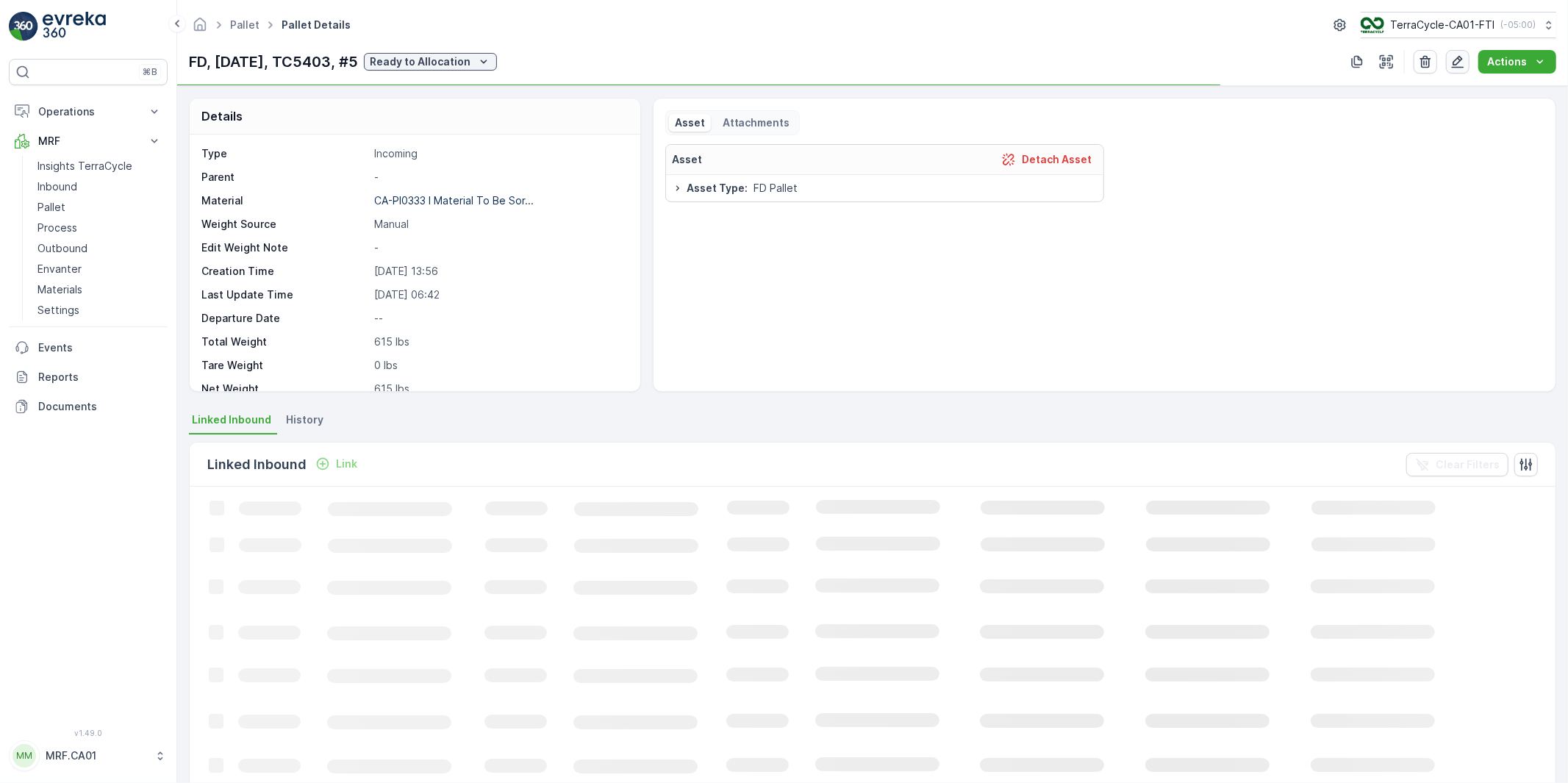
click at [1460, 61] on icon "button" at bounding box center [1457, 61] width 12 height 12
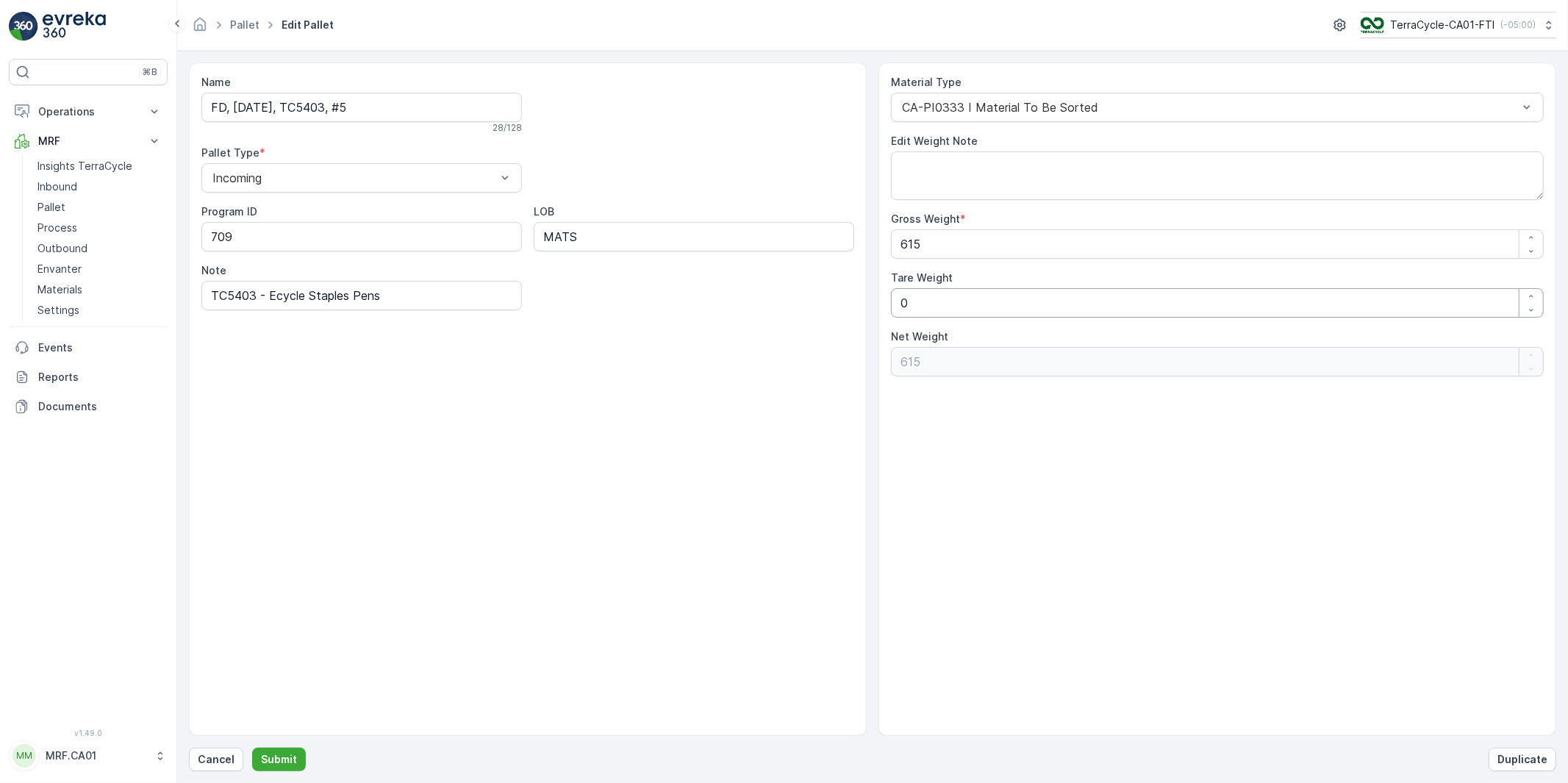
drag, startPoint x: 931, startPoint y: 305, endPoint x: 834, endPoint y: 311, distance: 97.2
click at [840, 310] on div "Name FD, [DATE], TC5403, #5 28 / 128 Pallet Type * Incoming Program ID 709 LOB …" at bounding box center [872, 399] width 1367 height 673
type Weight "3"
type Weight "612"
type Weight "35"
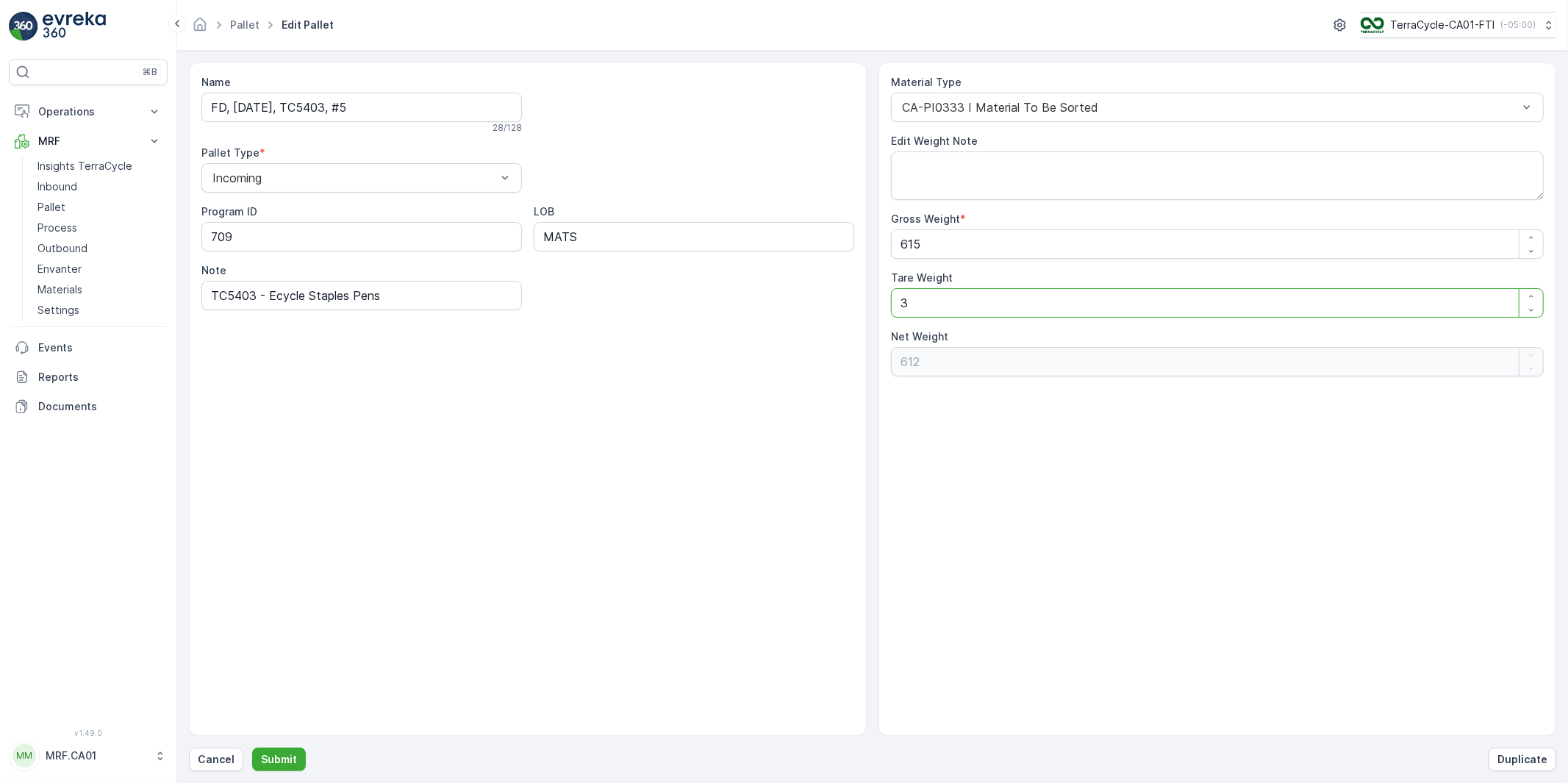
type Weight "580"
type Weight "35"
click at [281, 759] on p "Submit" at bounding box center [279, 760] width 36 height 15
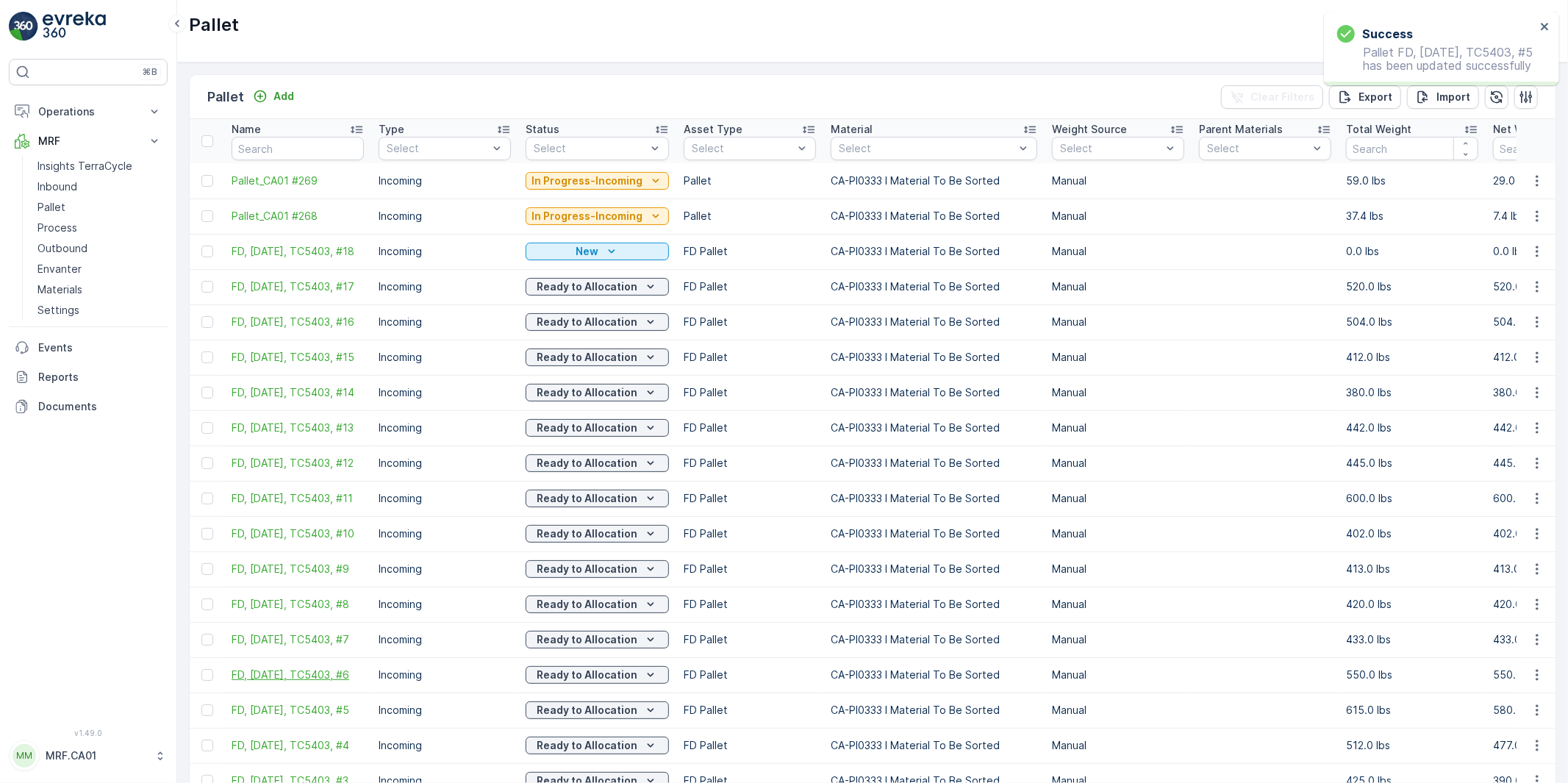
click at [290, 680] on span "FD, [DATE], TC5403, #6" at bounding box center [297, 675] width 133 height 15
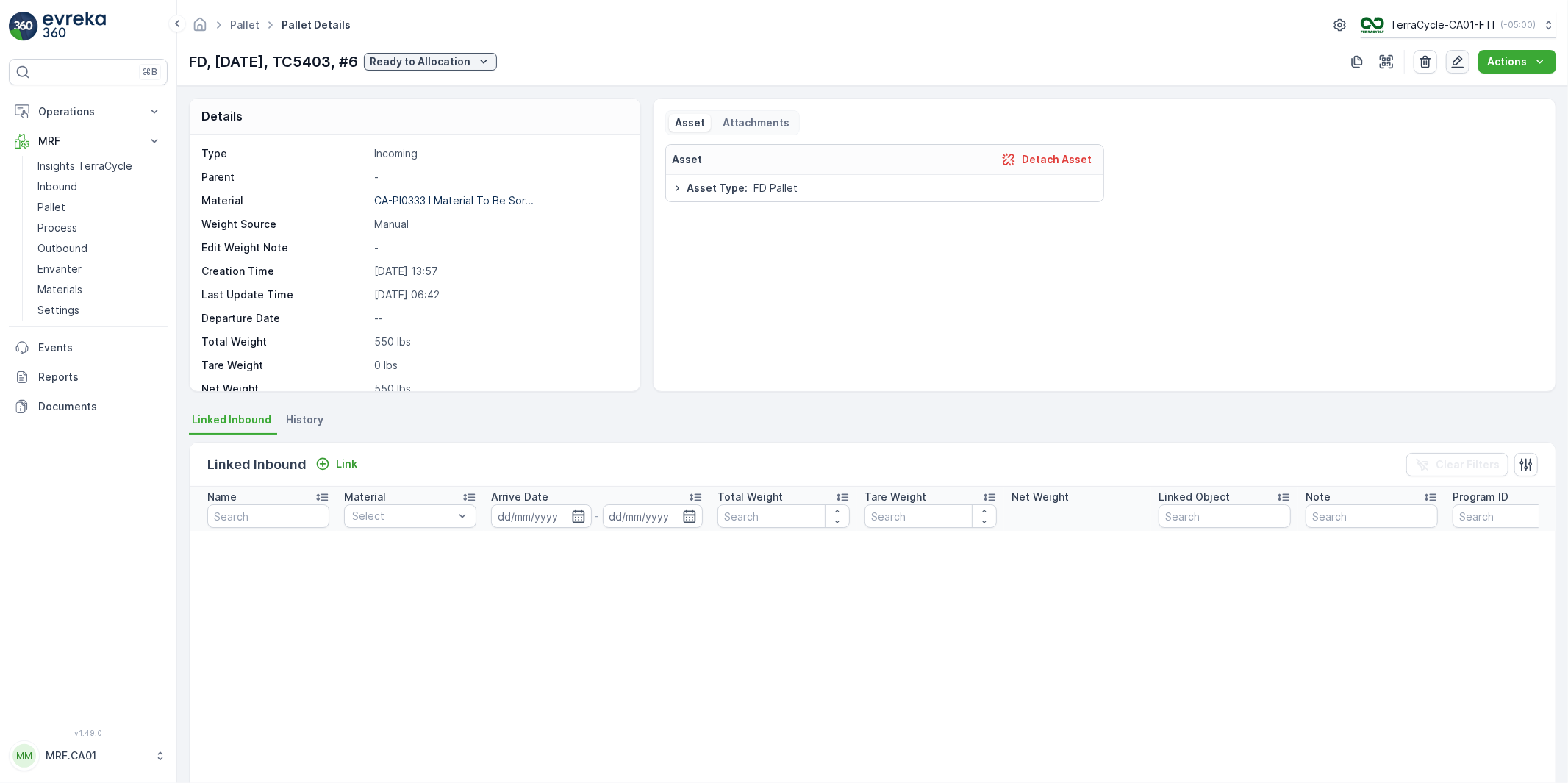
click at [1463, 59] on icon "button" at bounding box center [1457, 61] width 12 height 12
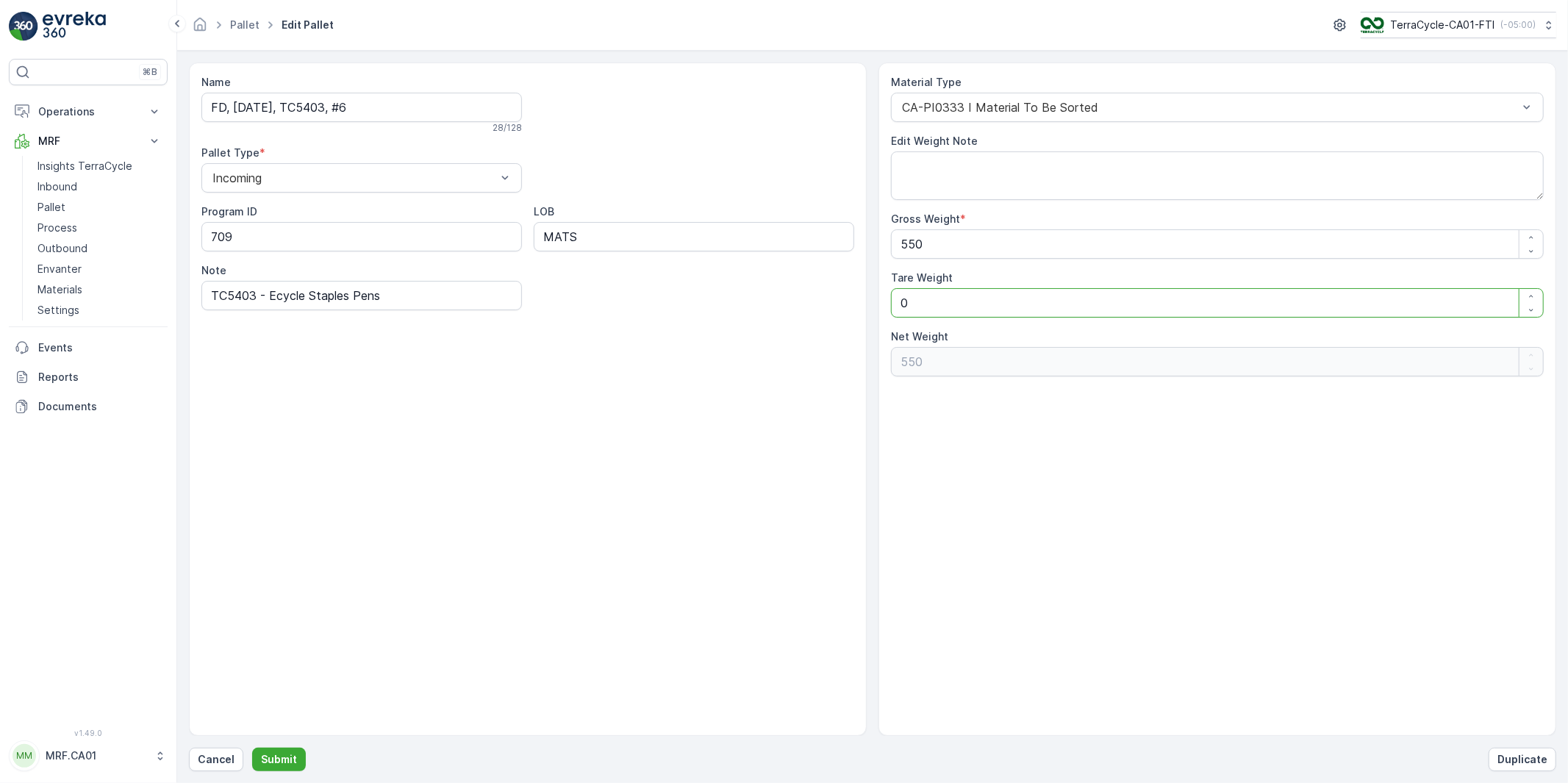
drag, startPoint x: 872, startPoint y: 309, endPoint x: 814, endPoint y: 332, distance: 62.4
click at [836, 311] on div "Name FD, [DATE], TC5403, #6 28 / 128 Pallet Type * Incoming Program ID 709 LOB …" at bounding box center [872, 399] width 1367 height 673
type Weight "3"
type Weight "547"
type Weight "35"
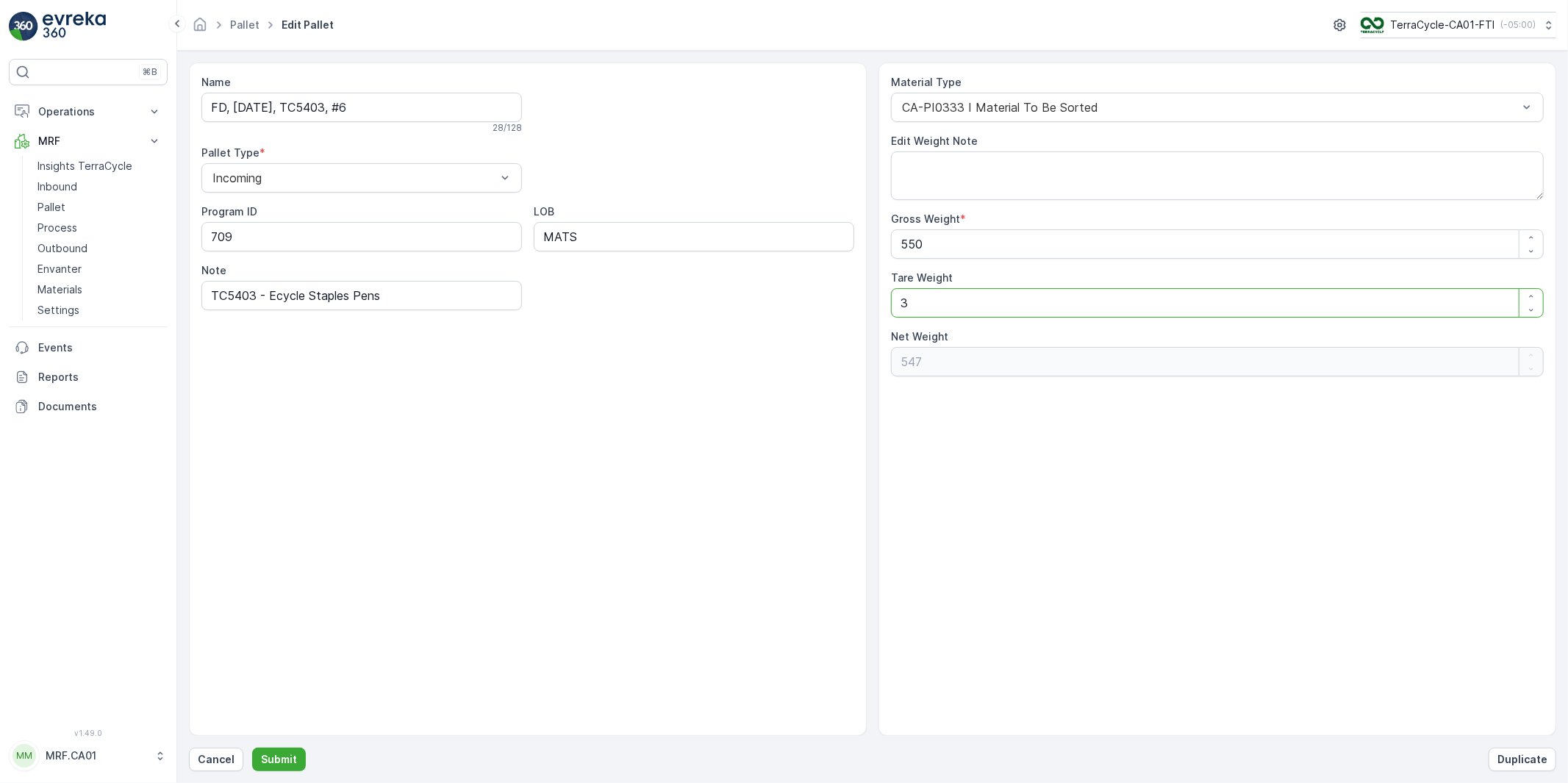
type Weight "515"
type Weight "35"
click at [290, 760] on p "Submit" at bounding box center [279, 760] width 36 height 15
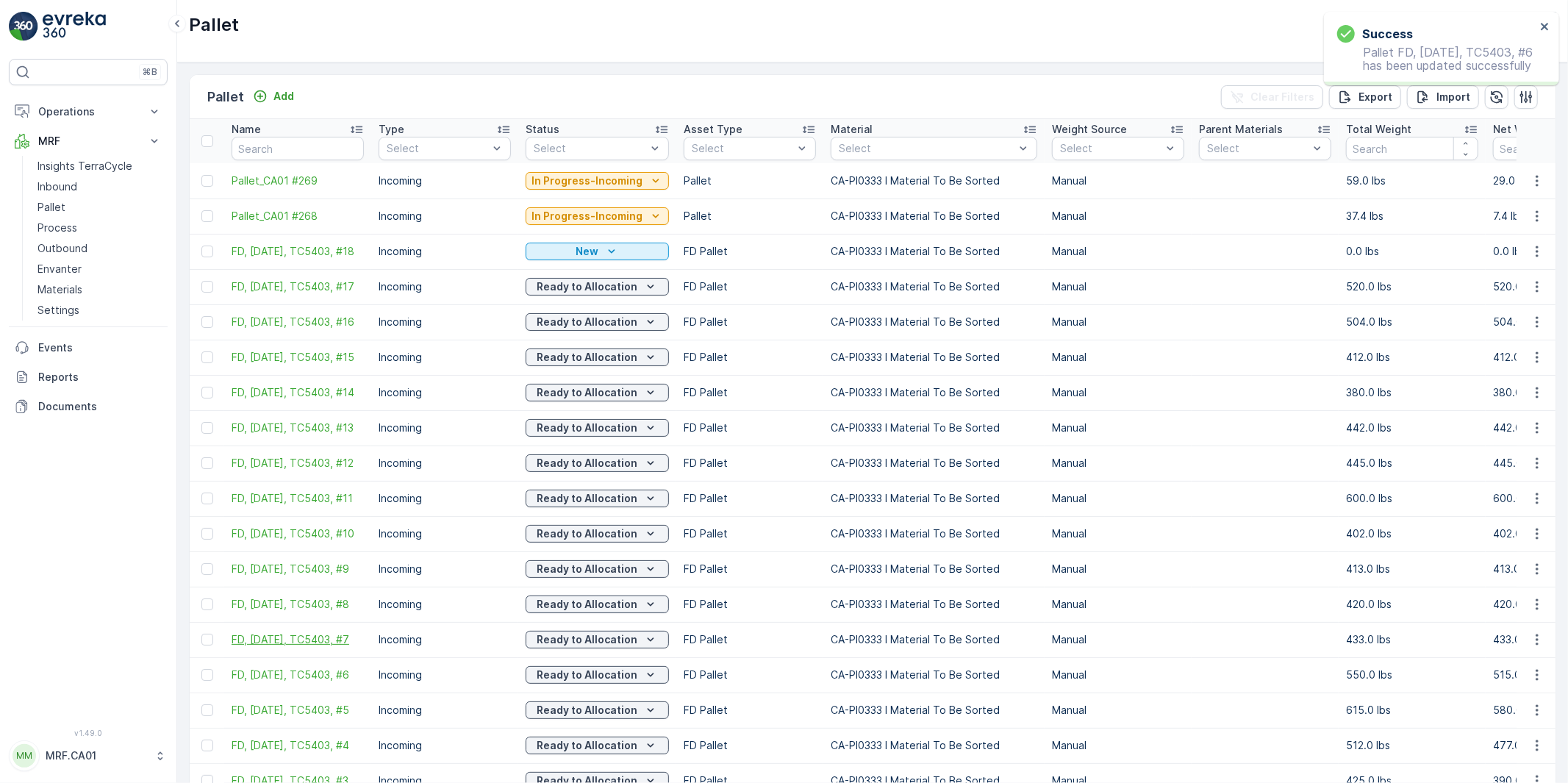
click at [298, 643] on span "FD, [DATE], TC5403, #7" at bounding box center [297, 639] width 133 height 15
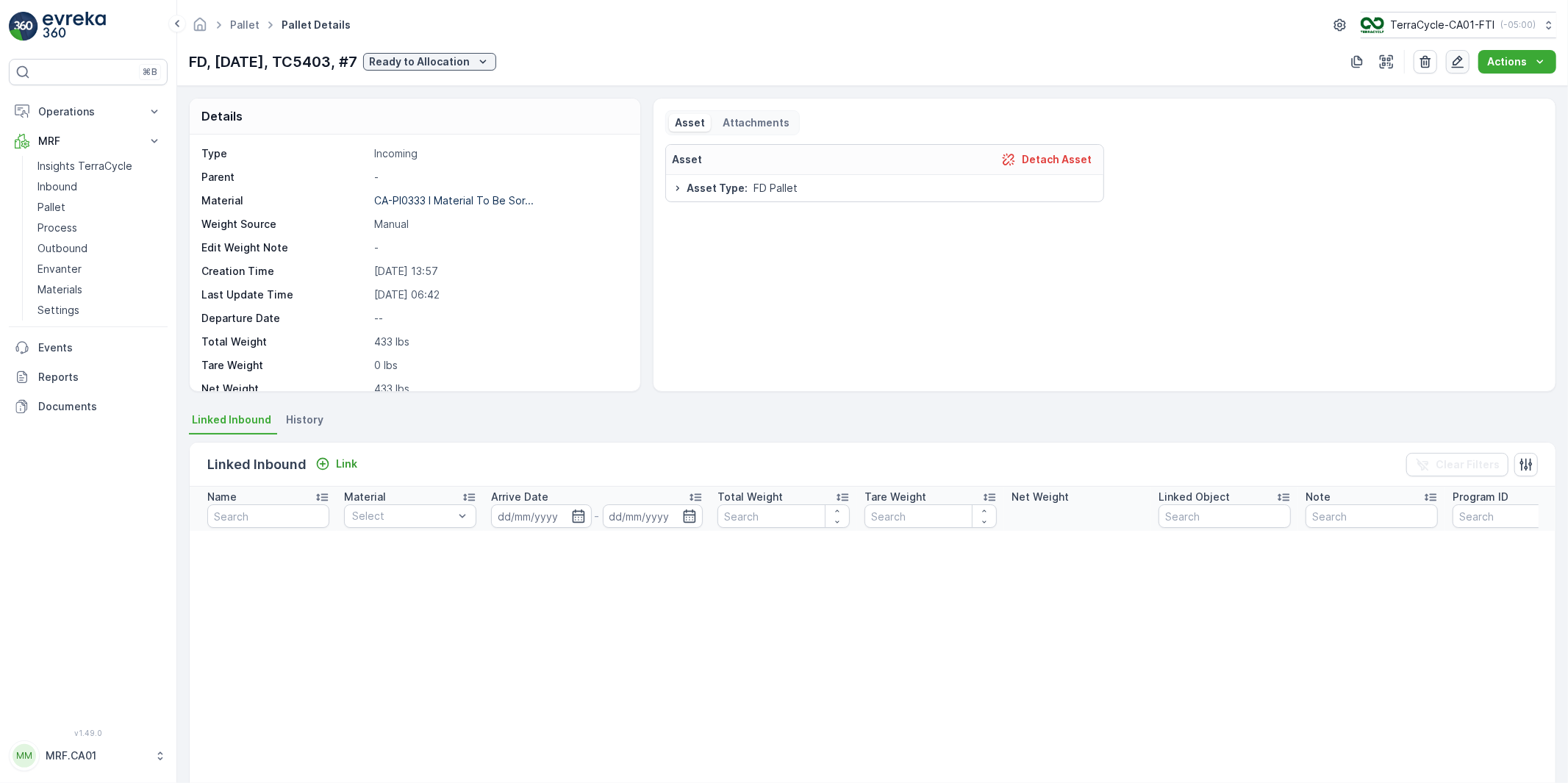
click at [1459, 61] on icon "button" at bounding box center [1458, 62] width 15 height 15
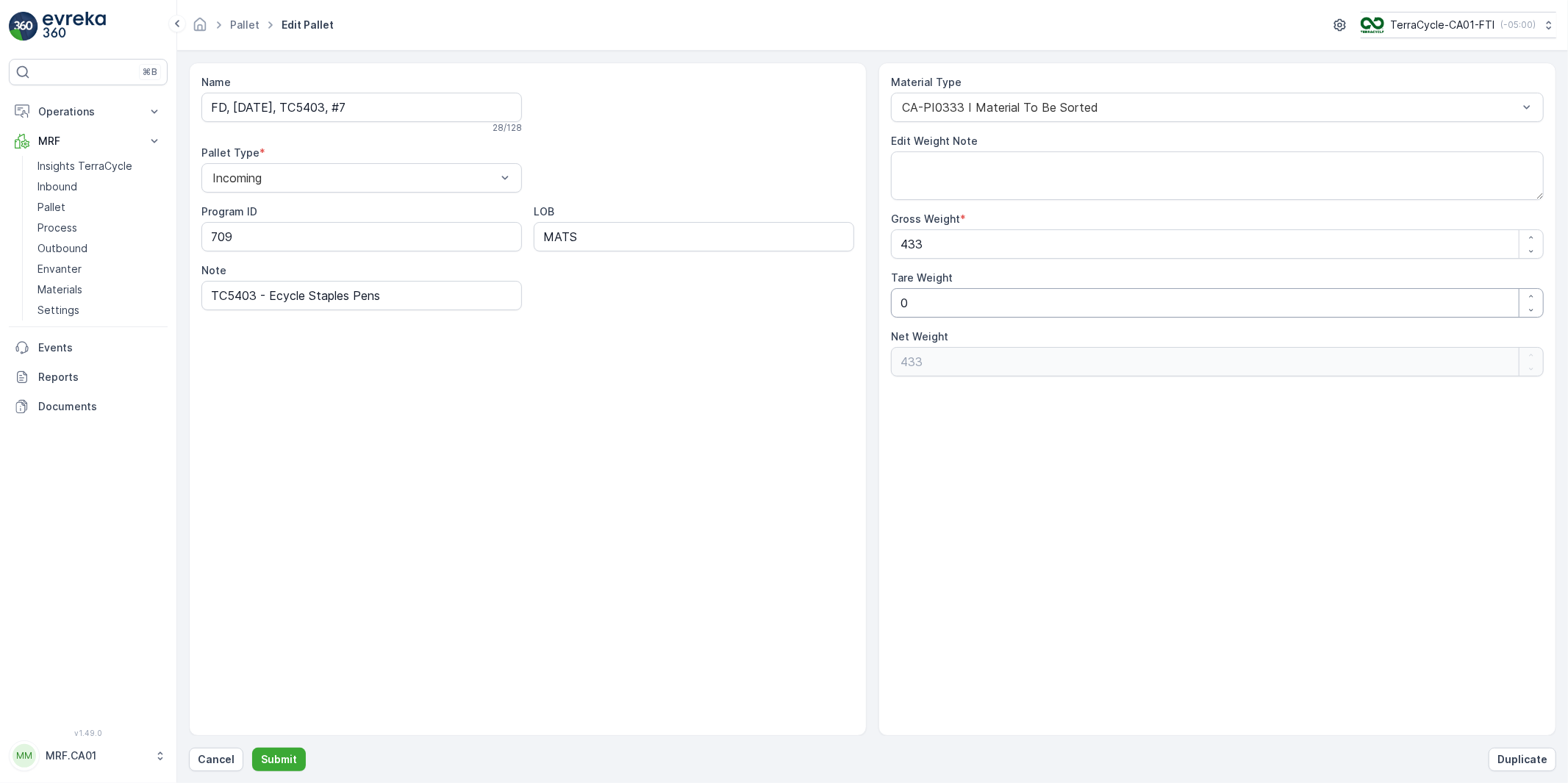
drag, startPoint x: 891, startPoint y: 305, endPoint x: 854, endPoint y: 307, distance: 37.1
click at [856, 305] on div "Name FD, [DATE], TC5403, #7 28 / 128 Pallet Type * Incoming Program ID 709 LOB …" at bounding box center [872, 399] width 1367 height 673
type Weight "3"
type Weight "430"
type Weight "35"
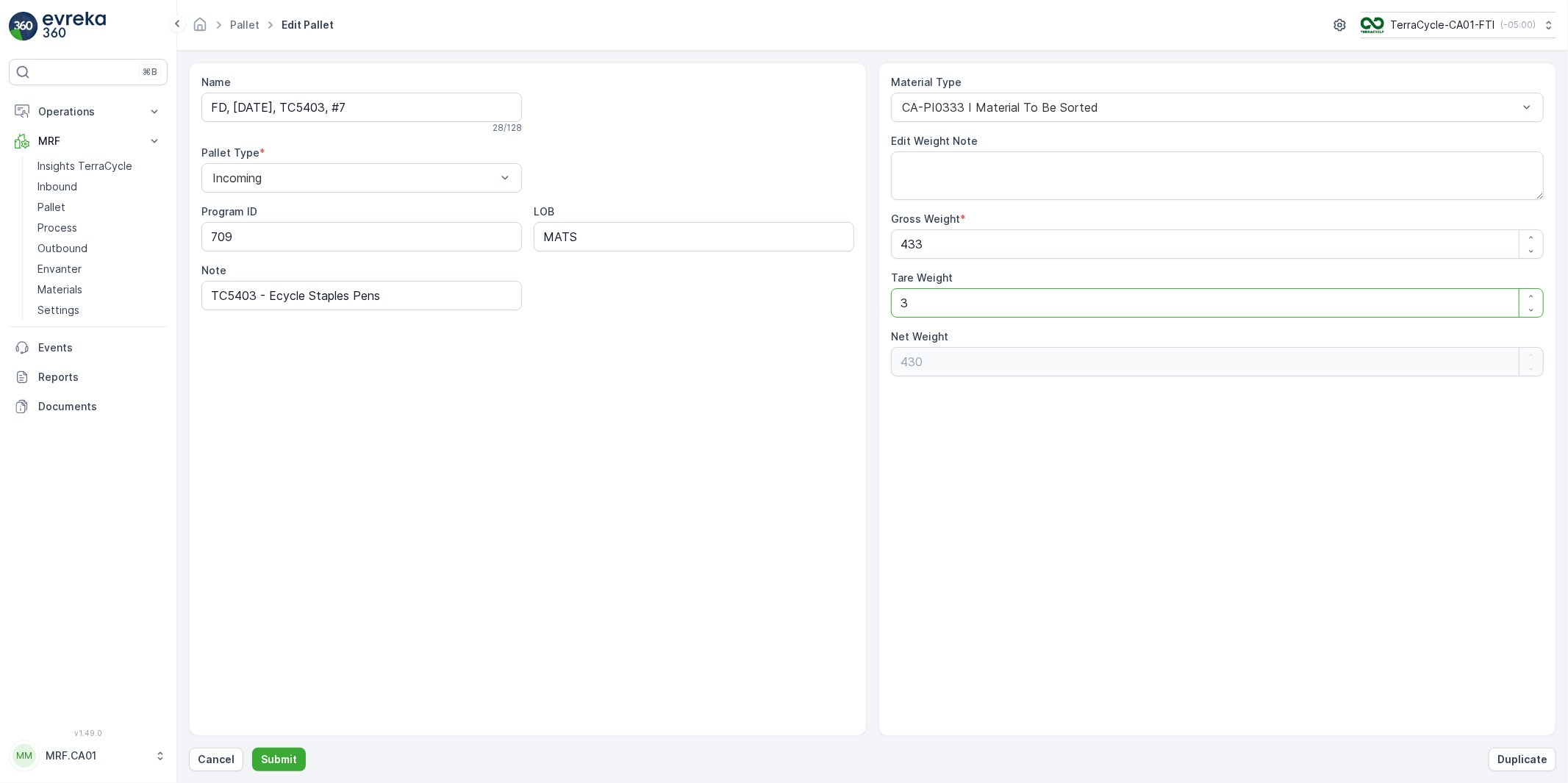
type Weight "398"
type Weight "35"
click at [274, 759] on p "Submit" at bounding box center [279, 760] width 36 height 15
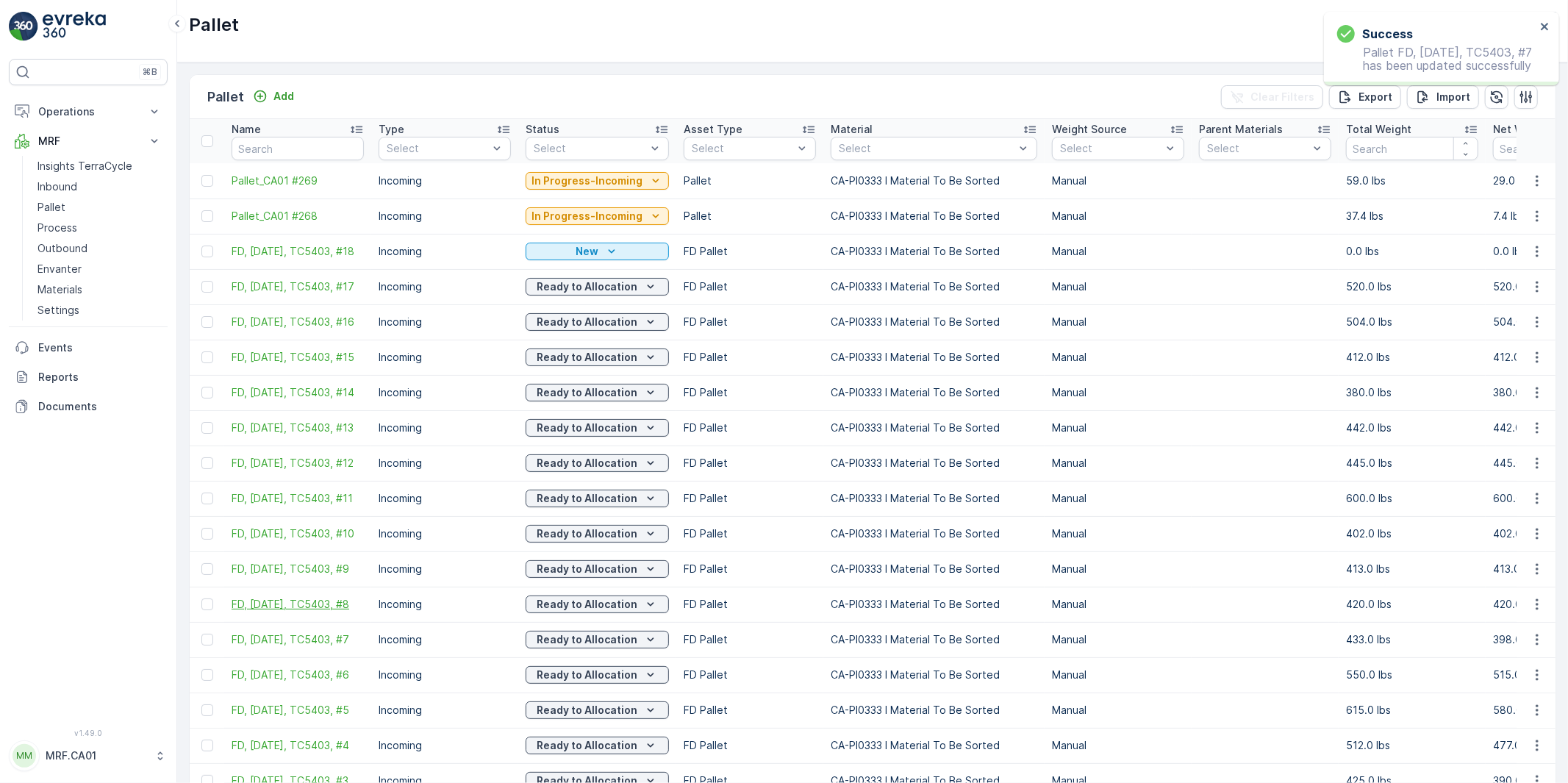
click at [275, 605] on span "FD, [DATE], TC5403, #8" at bounding box center [297, 604] width 133 height 15
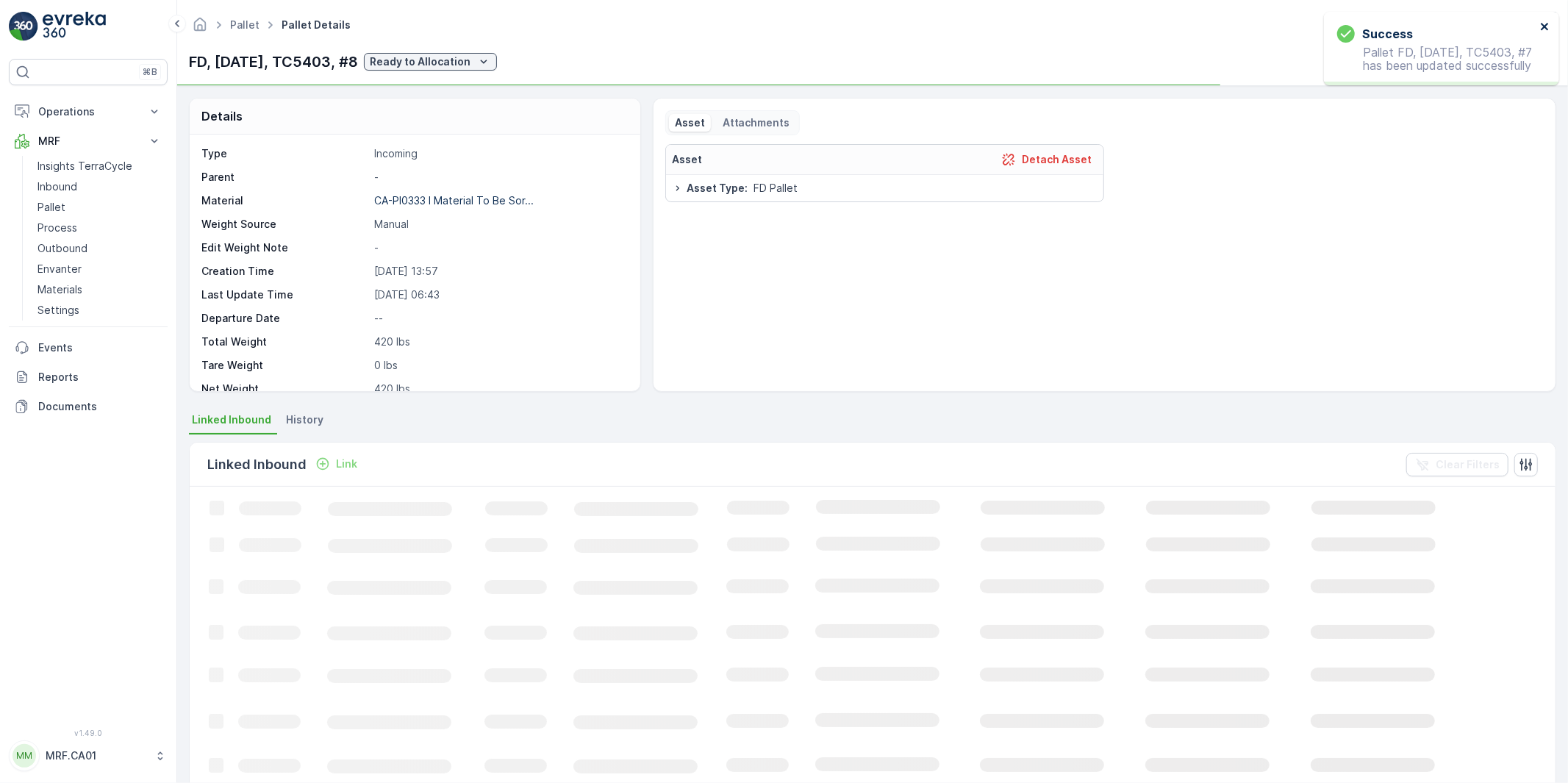
click at [1545, 23] on icon "close" at bounding box center [1544, 26] width 10 height 12
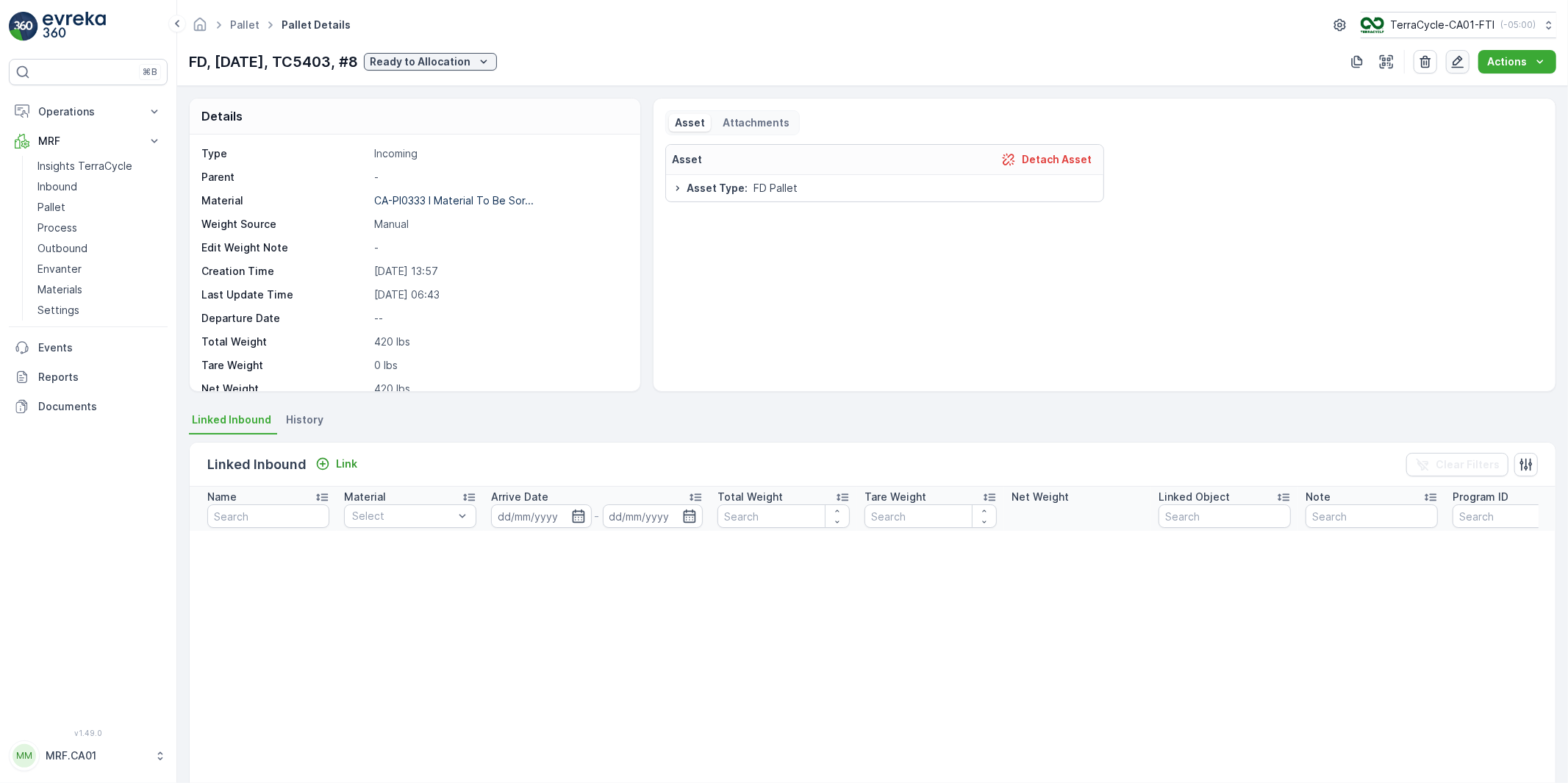
click at [1457, 63] on icon "button" at bounding box center [1458, 62] width 15 height 15
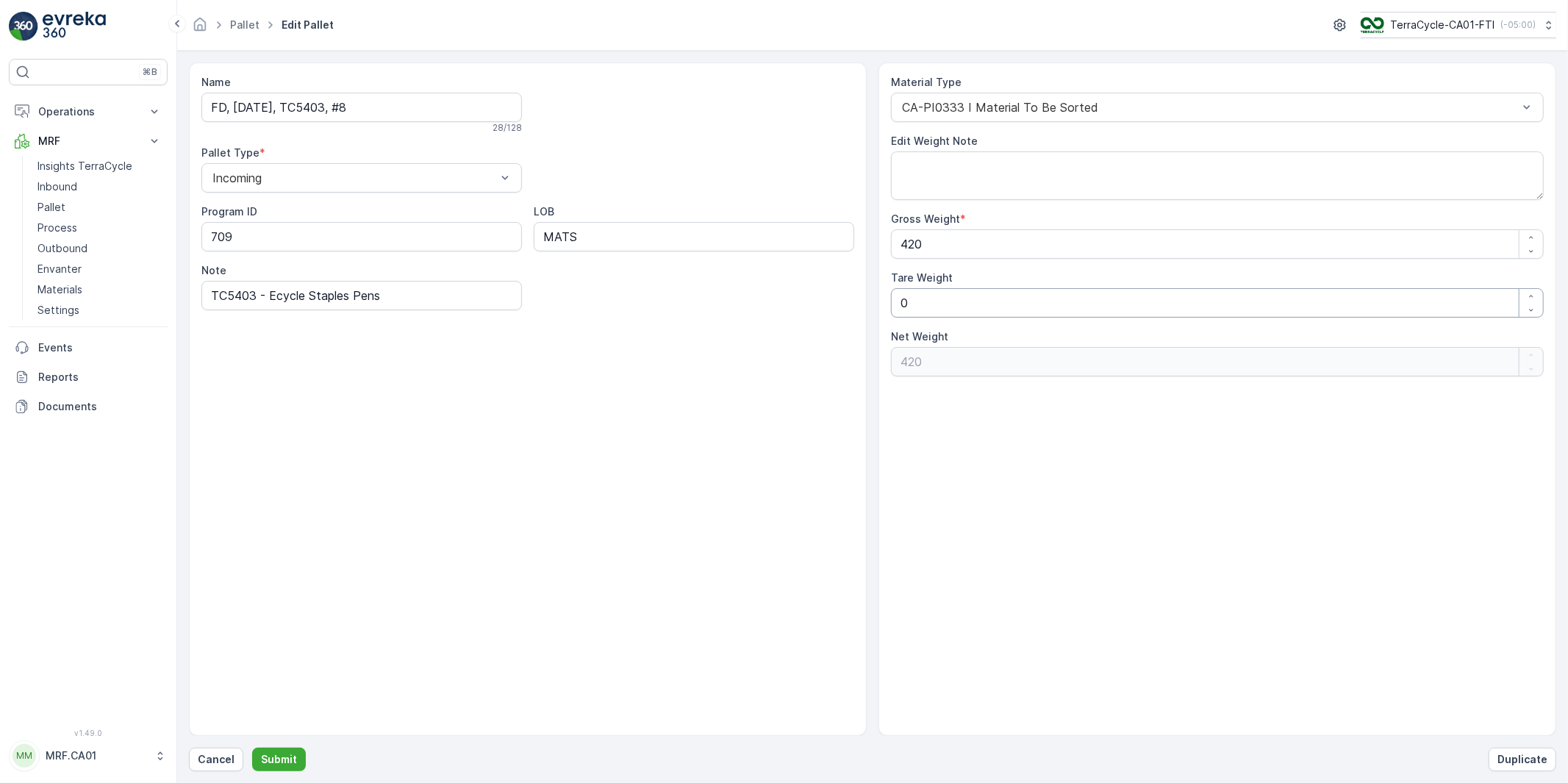
drag, startPoint x: 902, startPoint y: 305, endPoint x: 790, endPoint y: 315, distance: 112.4
click at [791, 315] on div "Name FD, [DATE], TC5403, #8 28 / 128 Pallet Type * Incoming Program ID 709 LOB …" at bounding box center [872, 399] width 1367 height 673
type Weight "3"
type Weight "417"
type Weight "35"
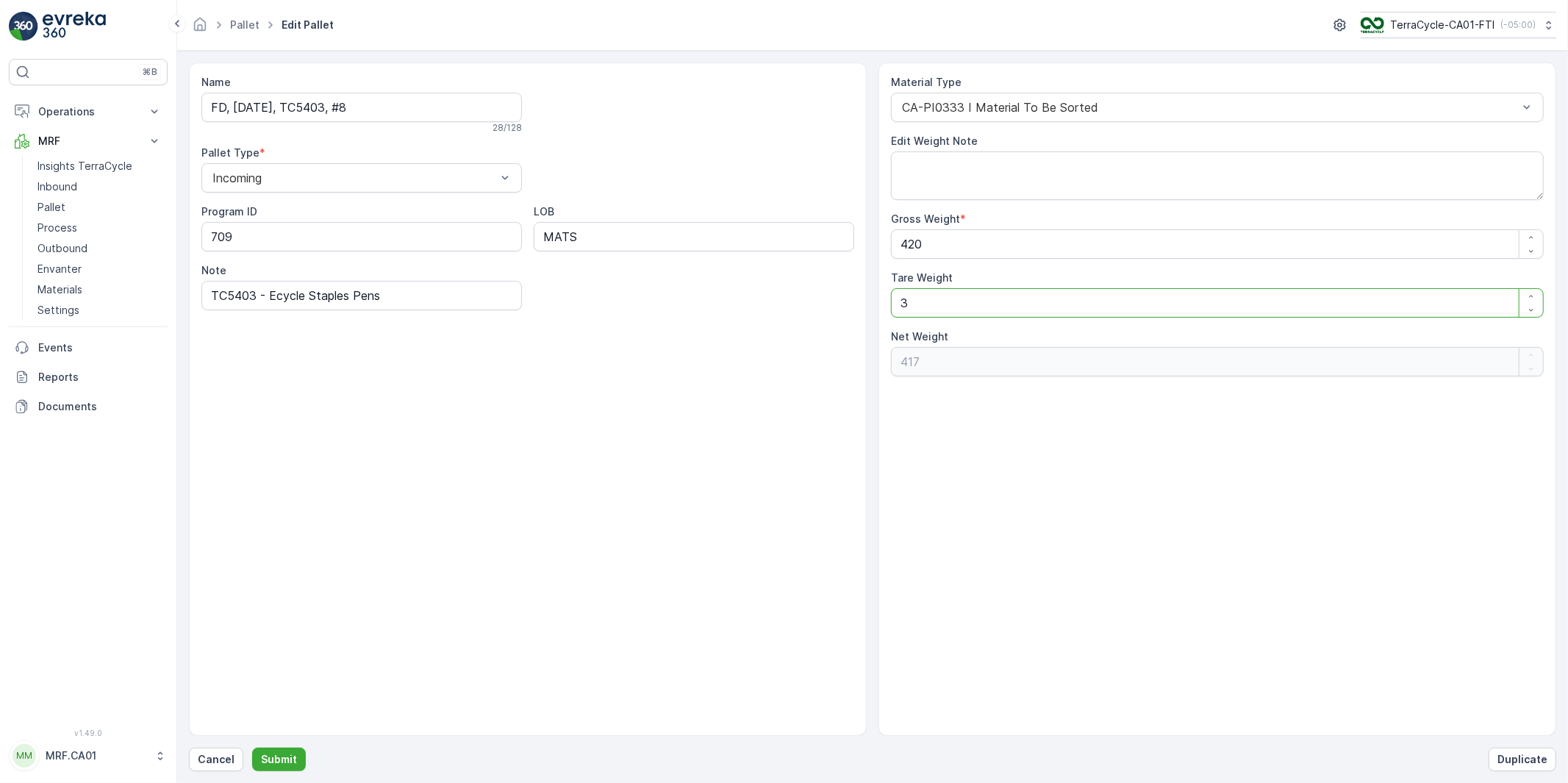
type Weight "385"
type Weight "35"
click at [273, 753] on p "Submit" at bounding box center [279, 760] width 36 height 15
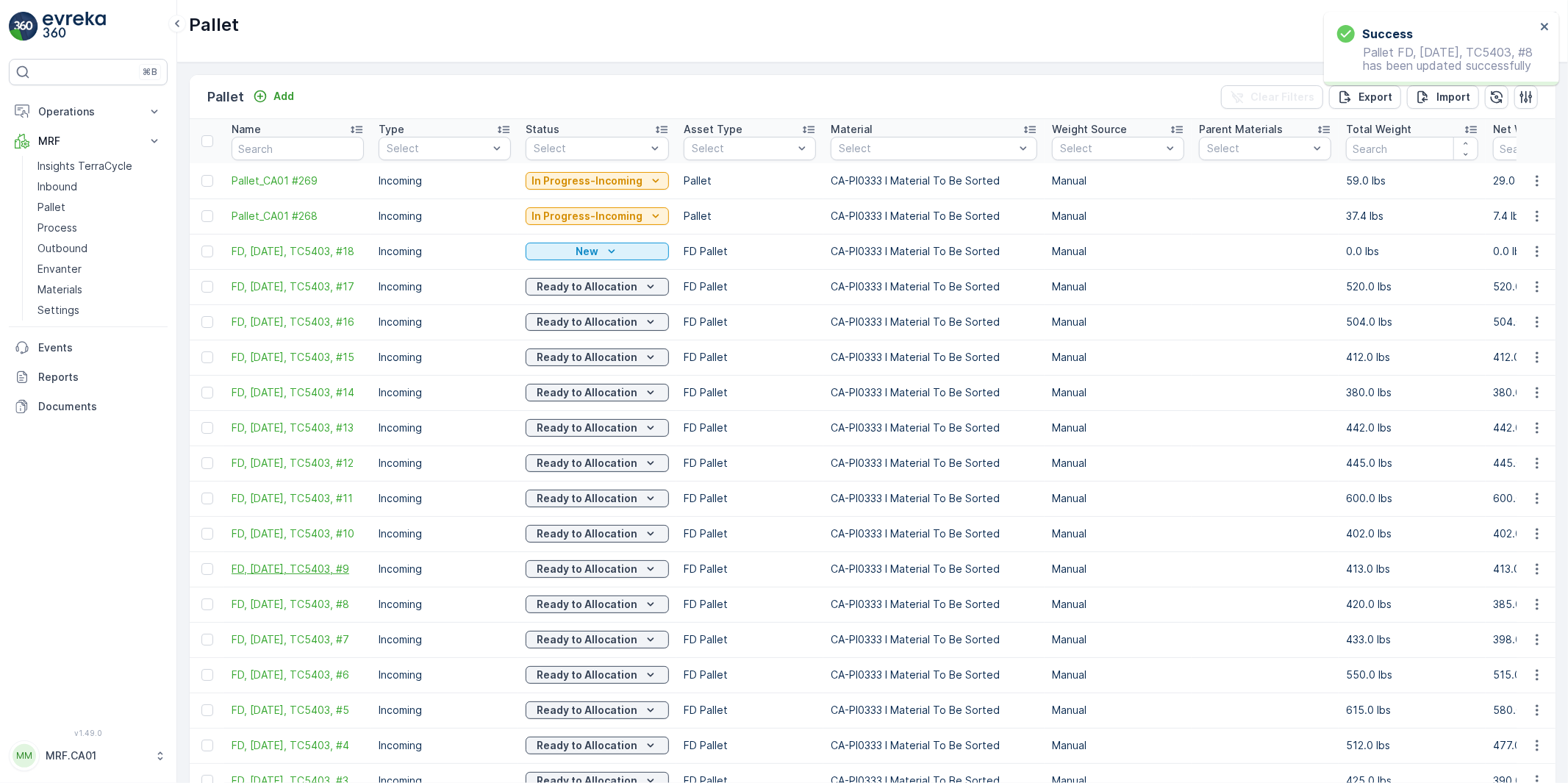
click at [295, 573] on span "FD, [DATE], TC5403, #9" at bounding box center [297, 569] width 133 height 15
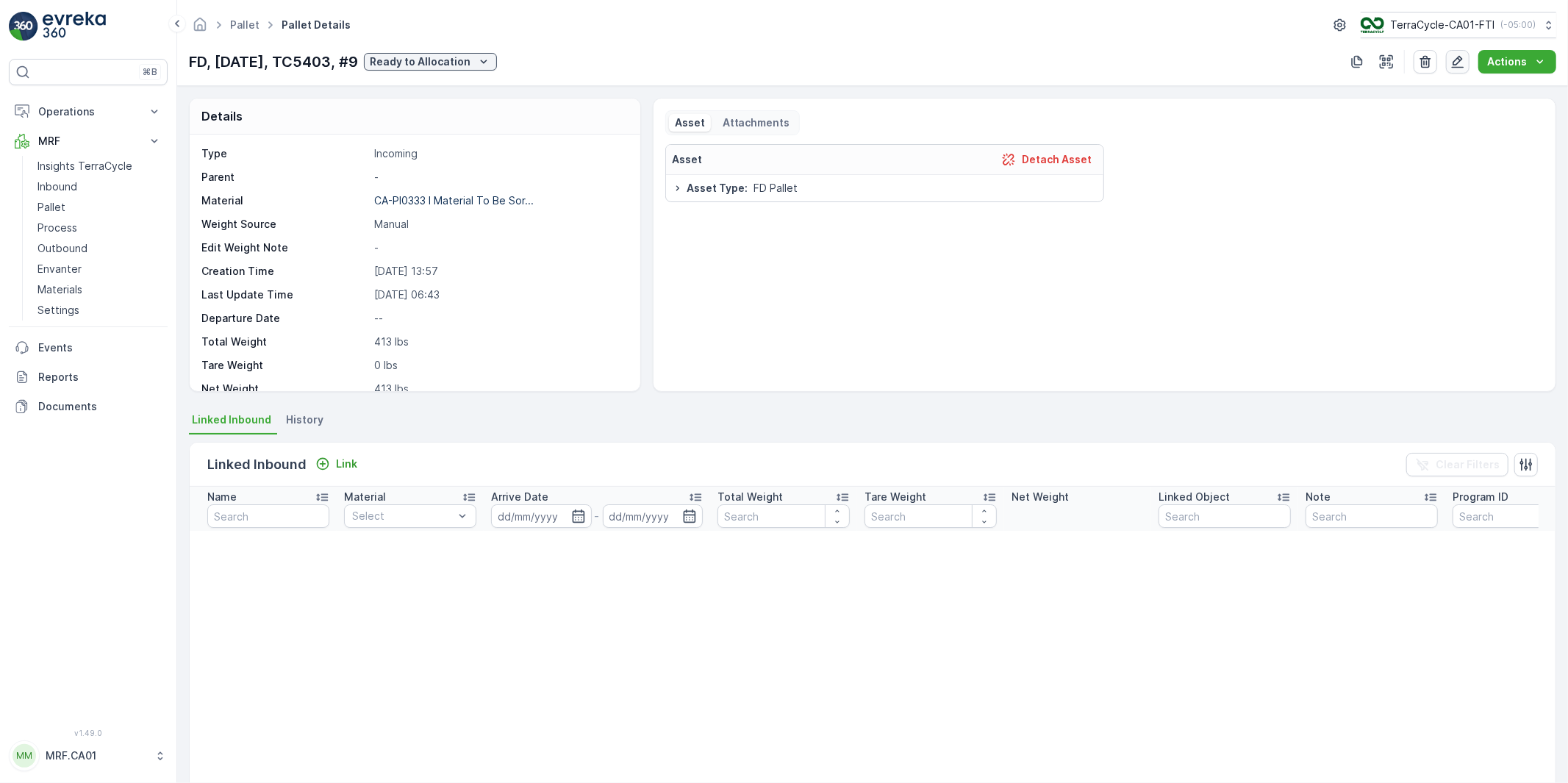
click at [1465, 55] on icon "button" at bounding box center [1458, 62] width 15 height 15
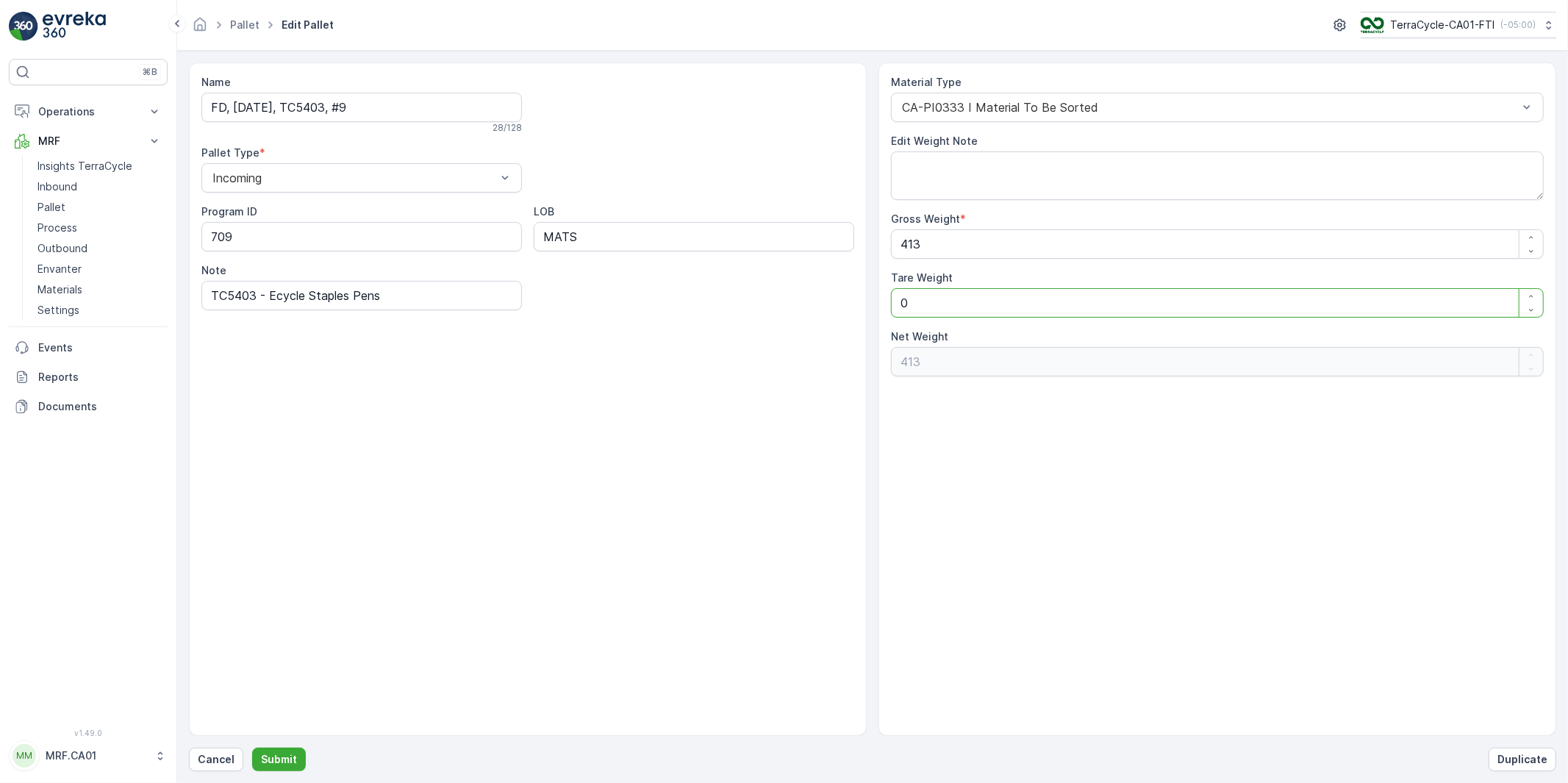
drag, startPoint x: 937, startPoint y: 302, endPoint x: 844, endPoint y: 307, distance: 93.1
click at [847, 307] on div "Name FD, [DATE], TC5403, #9 28 / 128 Pallet Type * Incoming Program ID 709 LOB …" at bounding box center [872, 399] width 1367 height 673
type Weight "3"
type Weight "410"
type Weight "35"
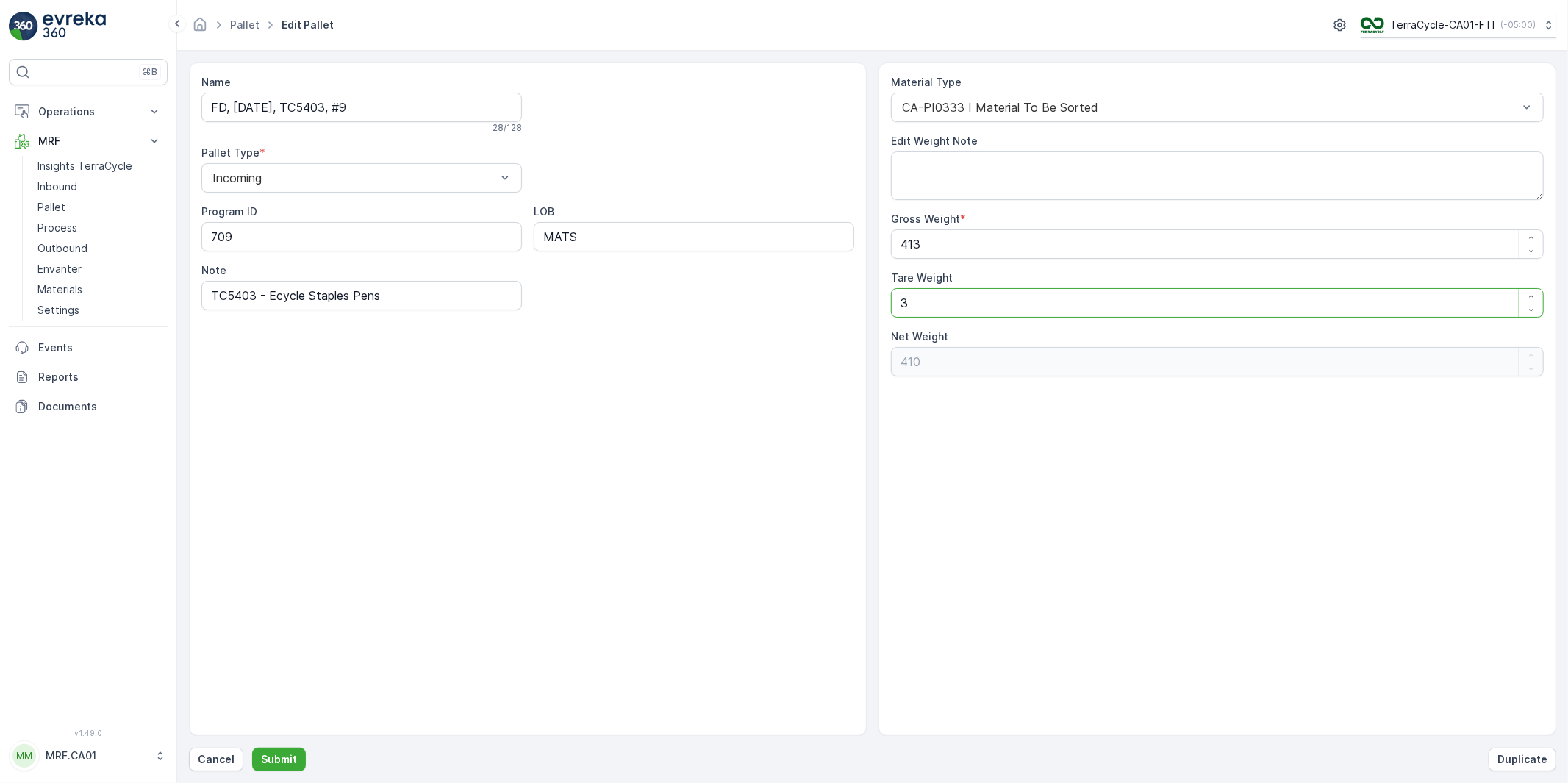
type Weight "378"
type Weight "35"
click at [268, 761] on p "Submit" at bounding box center [279, 760] width 36 height 15
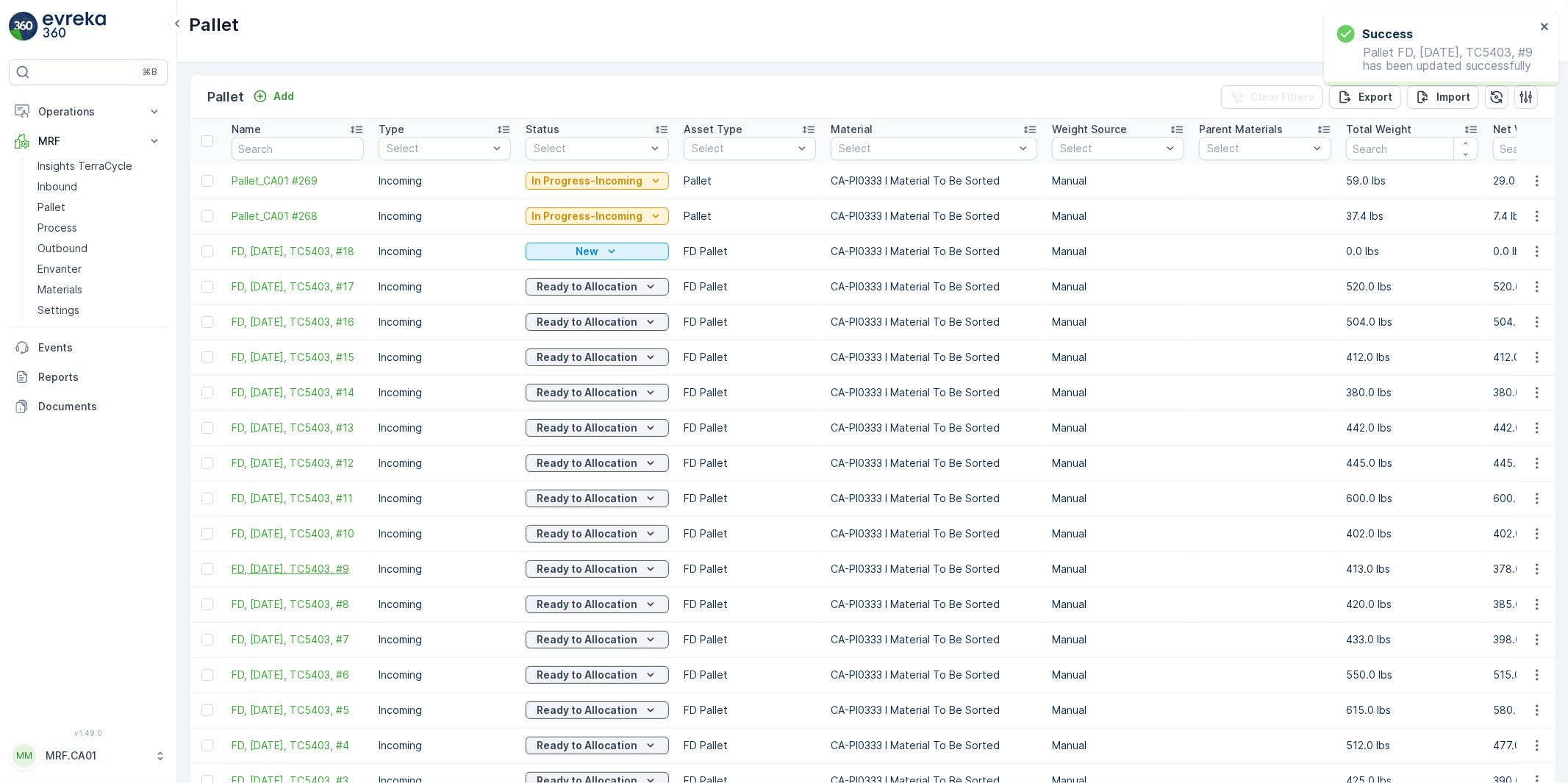
click at [288, 568] on span "FD, [DATE], TC5403, #9" at bounding box center [297, 569] width 133 height 15
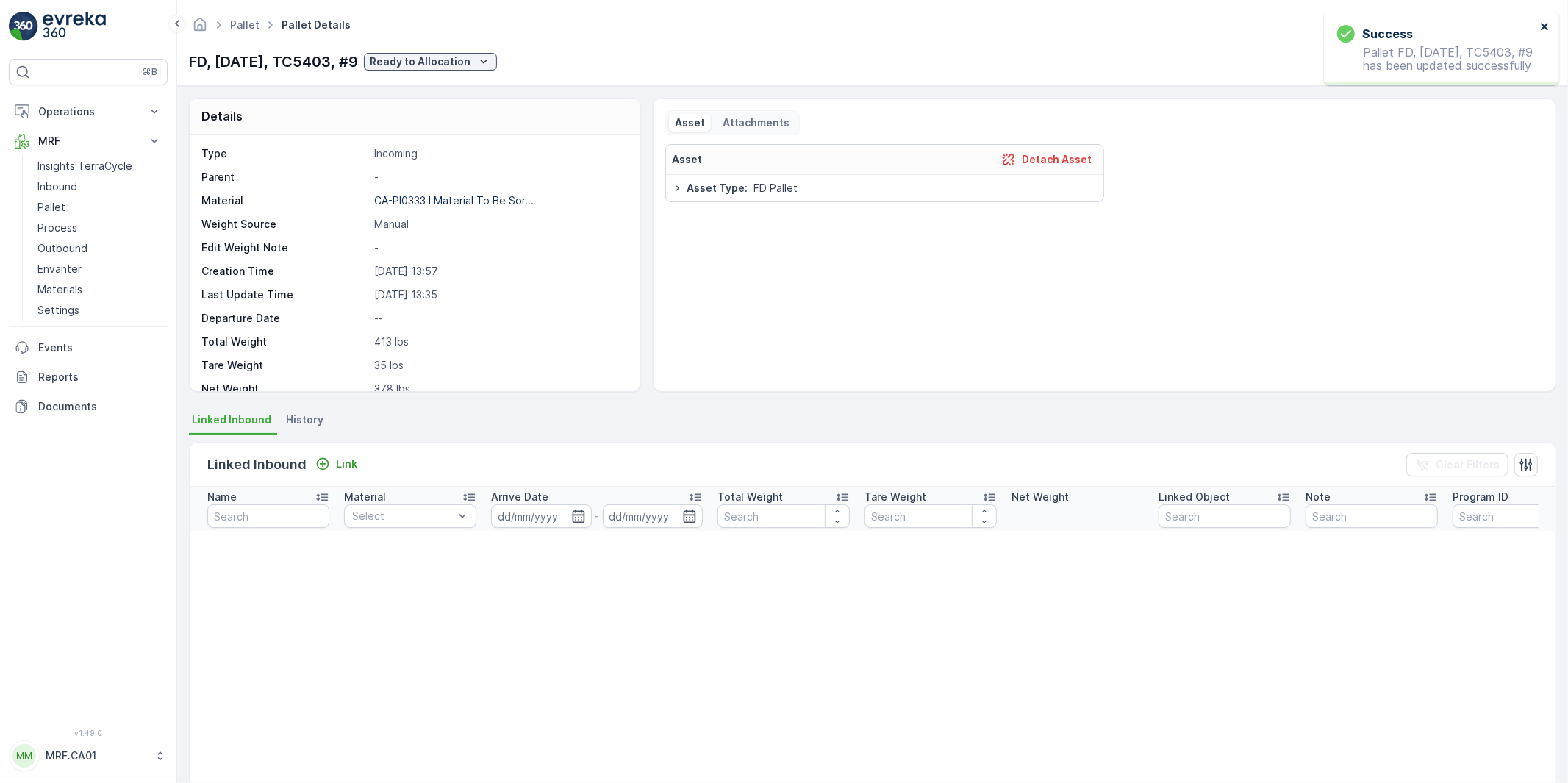
click at [1544, 23] on icon "close" at bounding box center [1544, 26] width 10 height 12
click at [1458, 67] on icon "button" at bounding box center [1457, 61] width 12 height 12
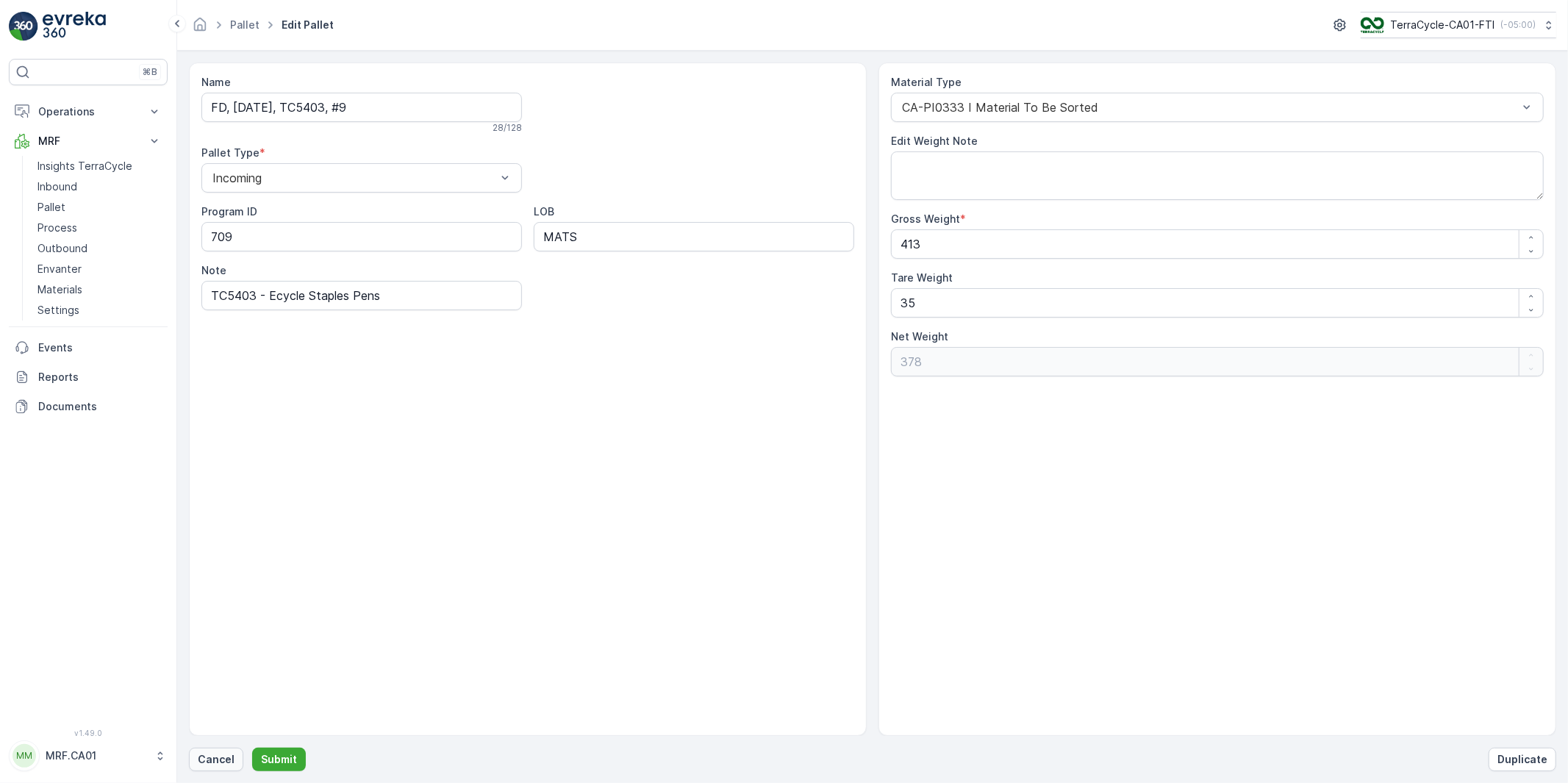
click at [207, 758] on p "Cancel" at bounding box center [215, 760] width 37 height 15
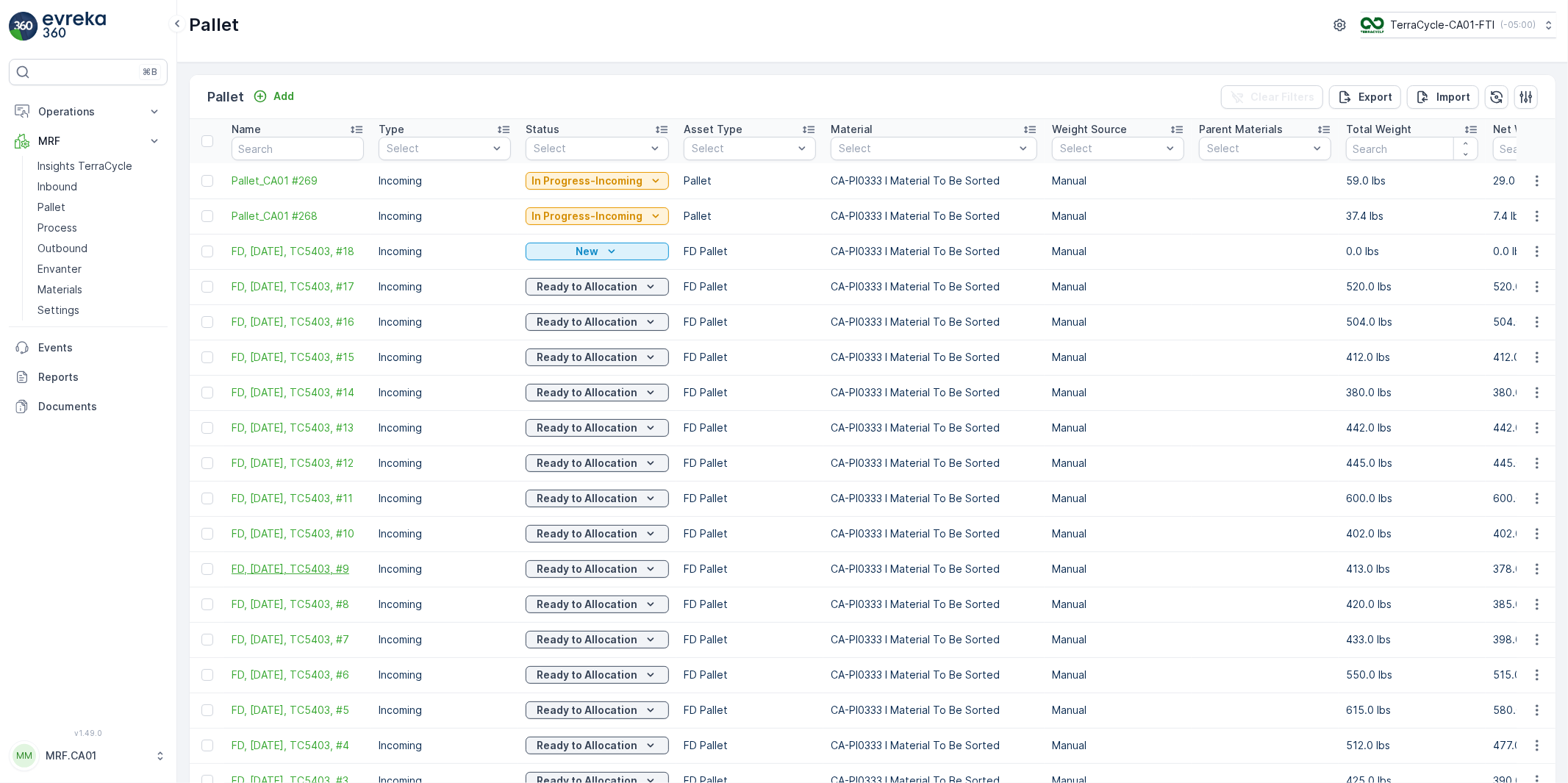
click at [315, 570] on span "FD, [DATE], TC5403, #9" at bounding box center [297, 569] width 133 height 15
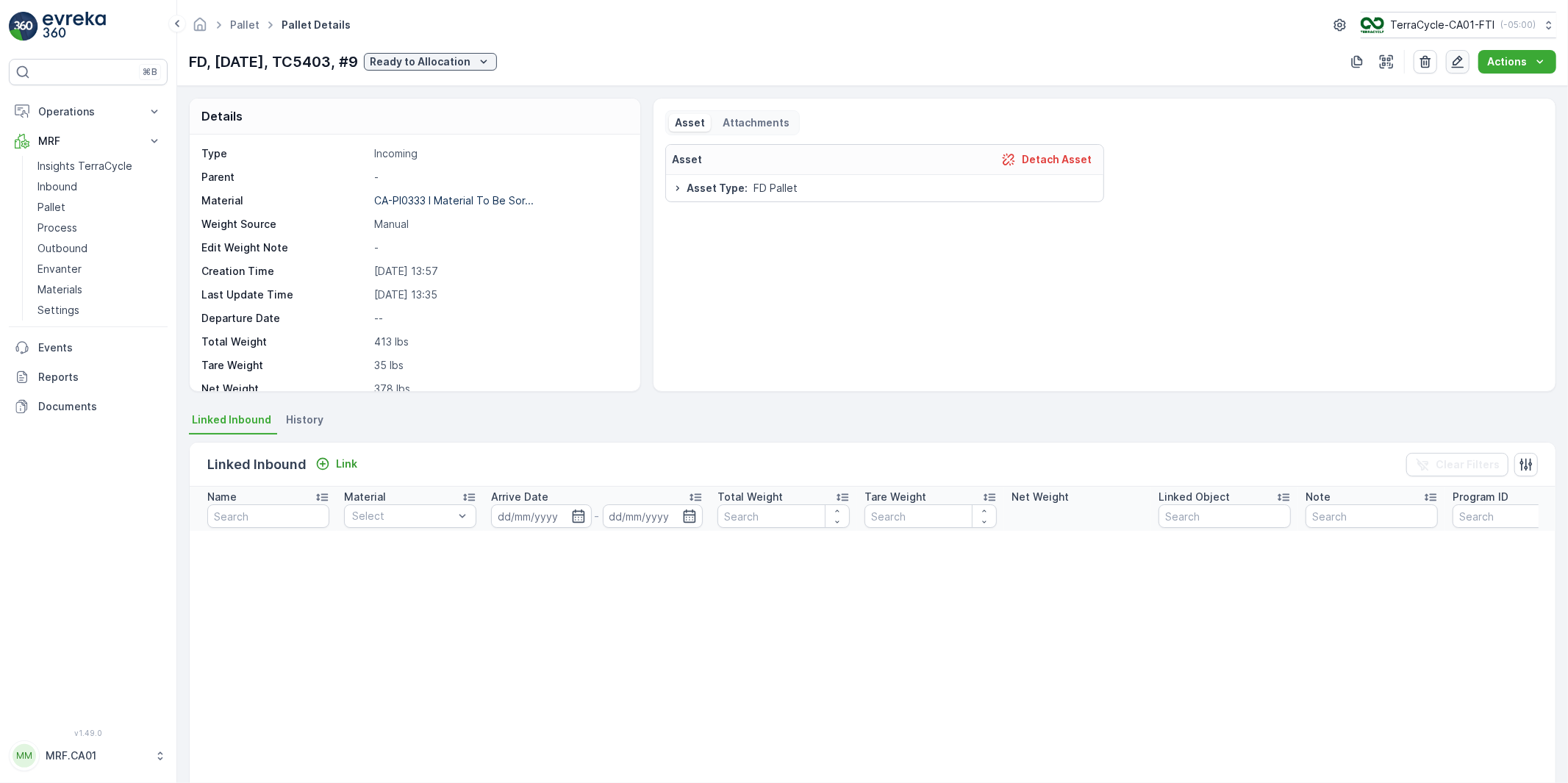
click at [1457, 59] on icon "button" at bounding box center [1457, 61] width 12 height 12
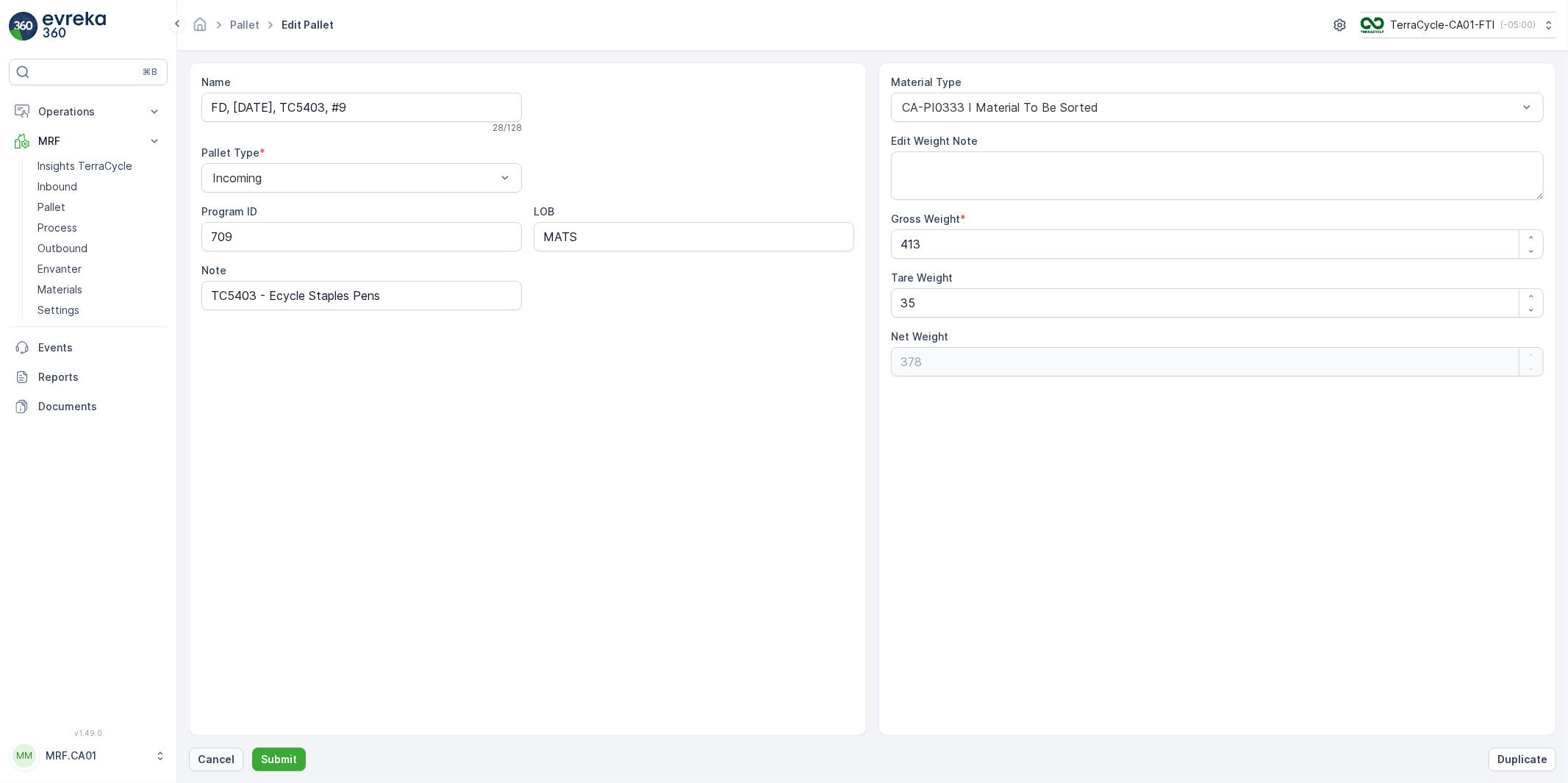
click at [204, 760] on p "Cancel" at bounding box center [215, 760] width 37 height 15
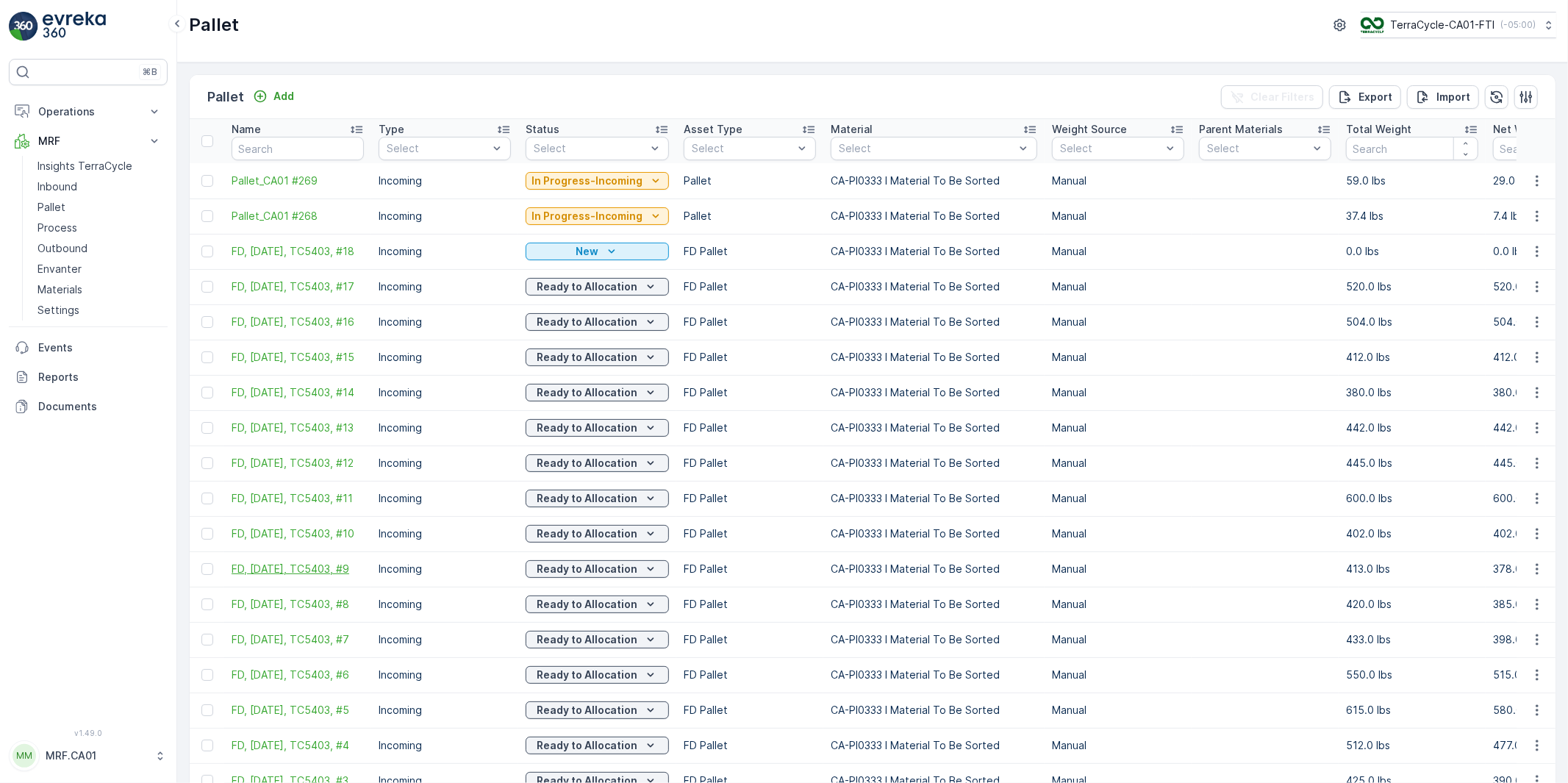
click at [299, 571] on span "FD, [DATE], TC5403, #9" at bounding box center [297, 569] width 133 height 15
click at [288, 537] on span "FD, [DATE], TC5403, #10" at bounding box center [297, 534] width 133 height 15
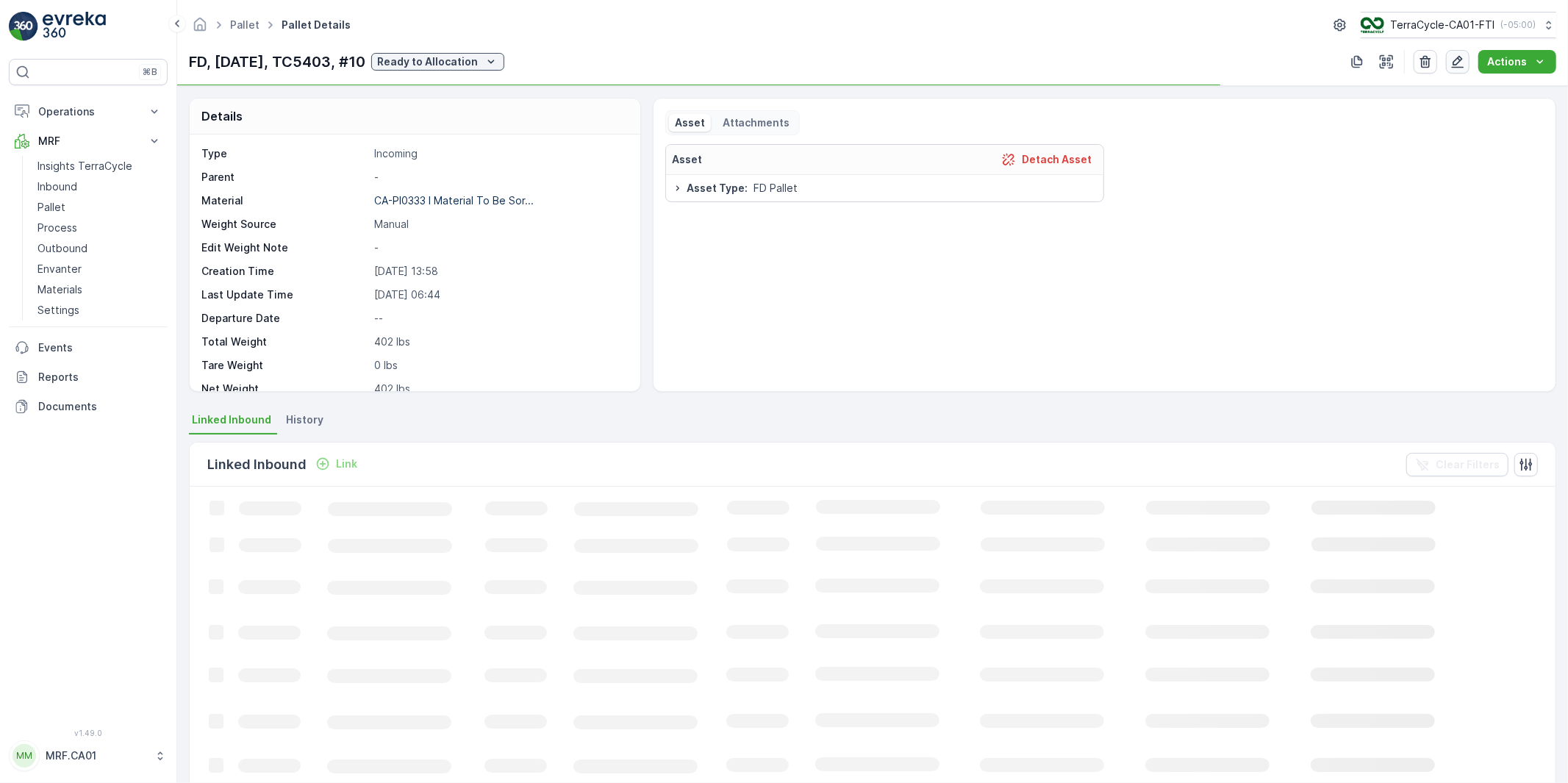
click at [1460, 62] on icon "button" at bounding box center [1457, 61] width 12 height 12
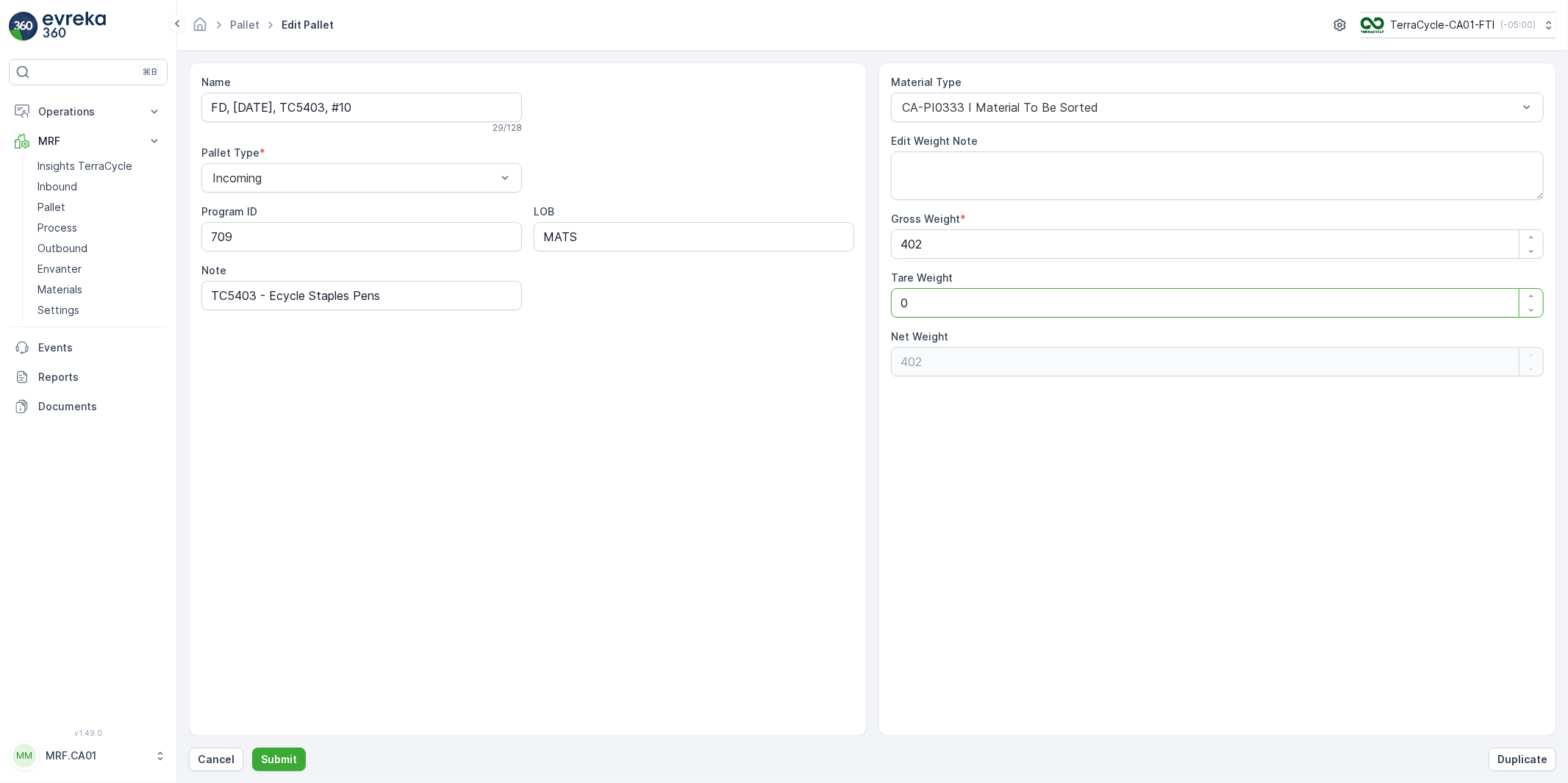
drag, startPoint x: 925, startPoint y: 305, endPoint x: 743, endPoint y: 340, distance: 185.3
click at [807, 310] on div "Name FD, [DATE], TC5403, #10 29 / 128 Pallet Type * Incoming Program ID 709 LOB…" at bounding box center [872, 399] width 1367 height 673
type Weight "3"
type Weight "399"
type Weight "35"
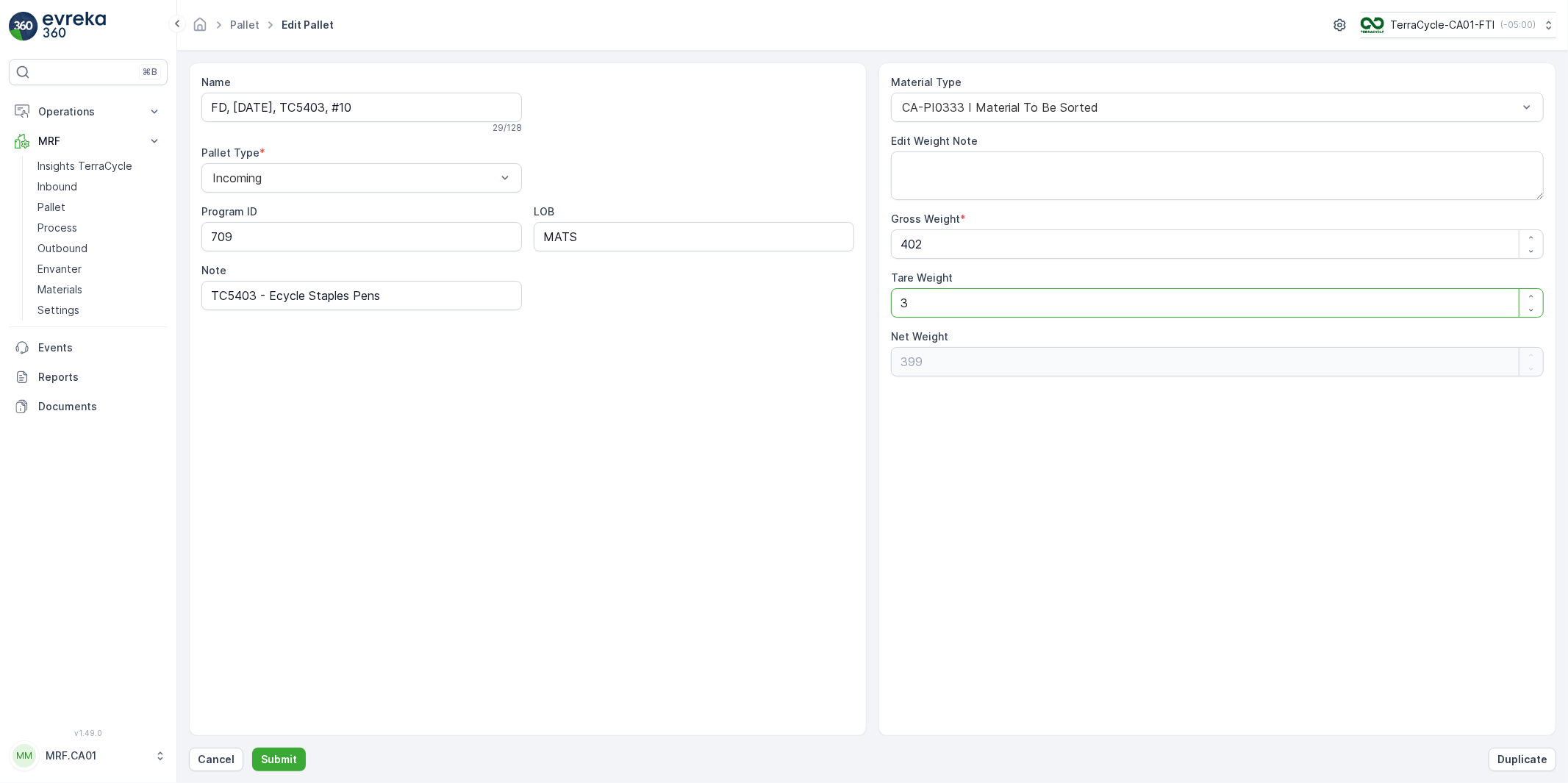
type Weight "367"
type Weight "35"
click at [285, 757] on p "Submit" at bounding box center [279, 760] width 36 height 15
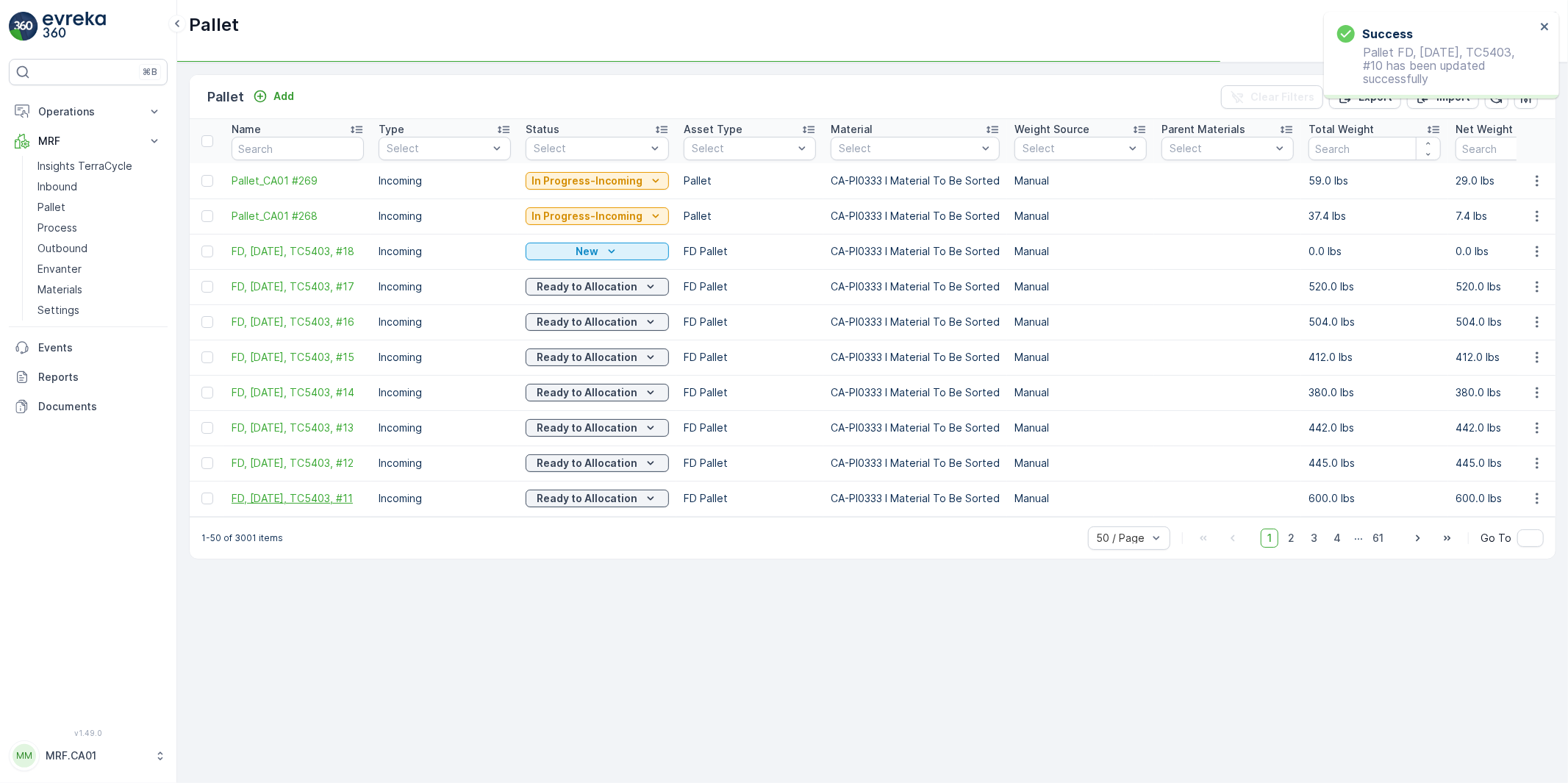
click at [303, 500] on span "FD, [DATE], TC5403, #11" at bounding box center [297, 498] width 133 height 15
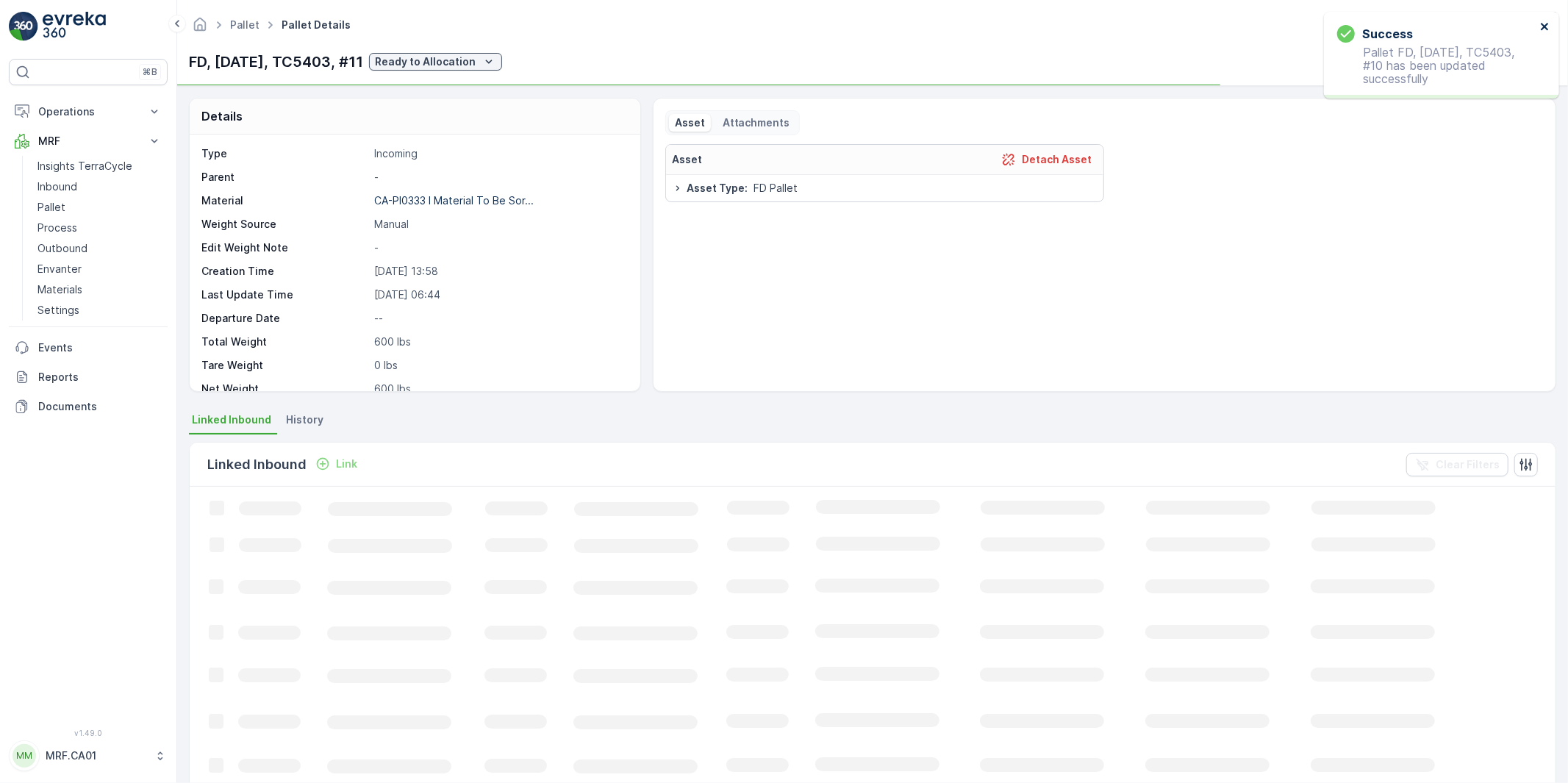
click at [1549, 25] on icon "close" at bounding box center [1544, 26] width 10 height 12
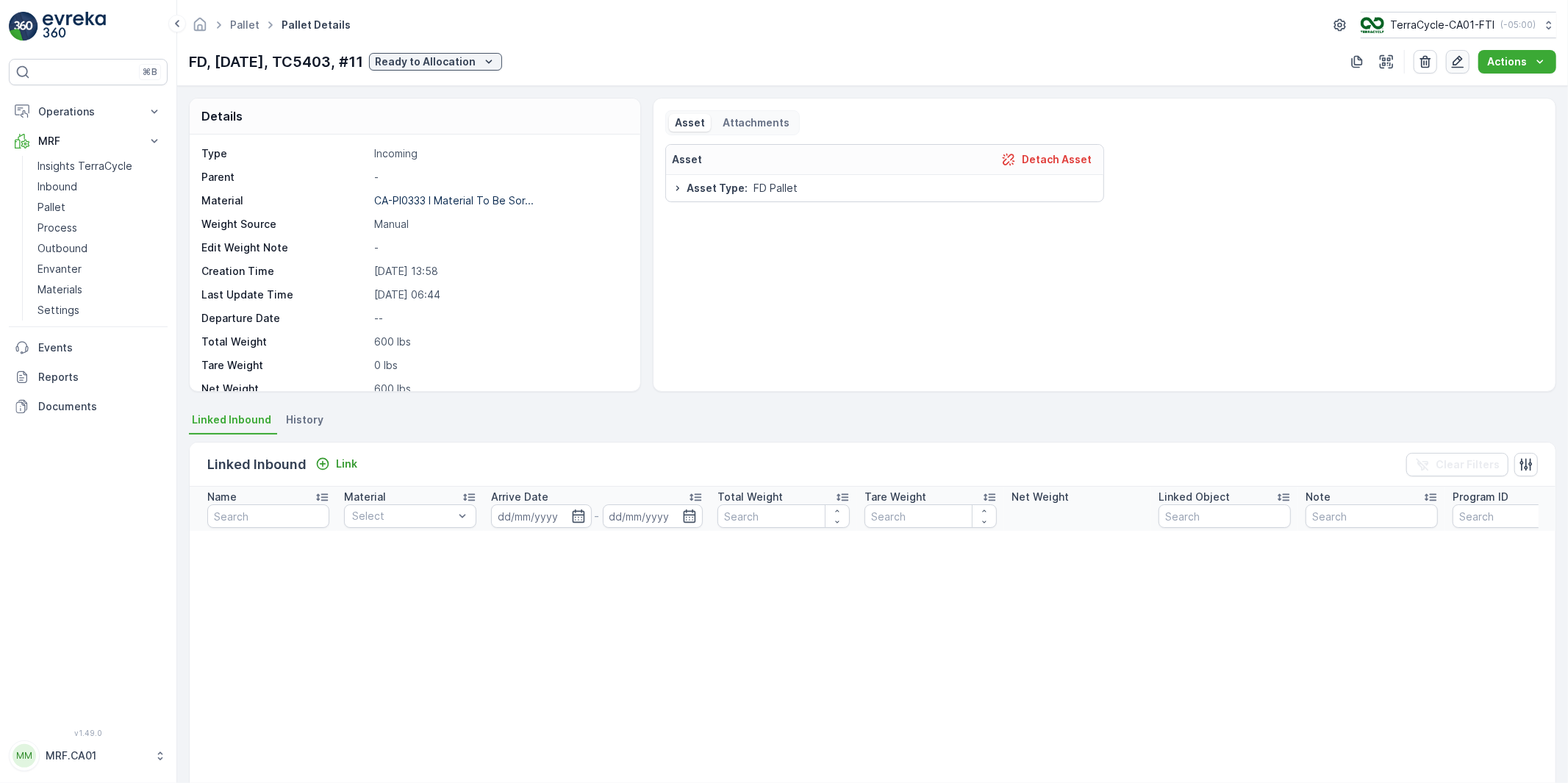
click at [1464, 64] on icon "button" at bounding box center [1458, 62] width 15 height 15
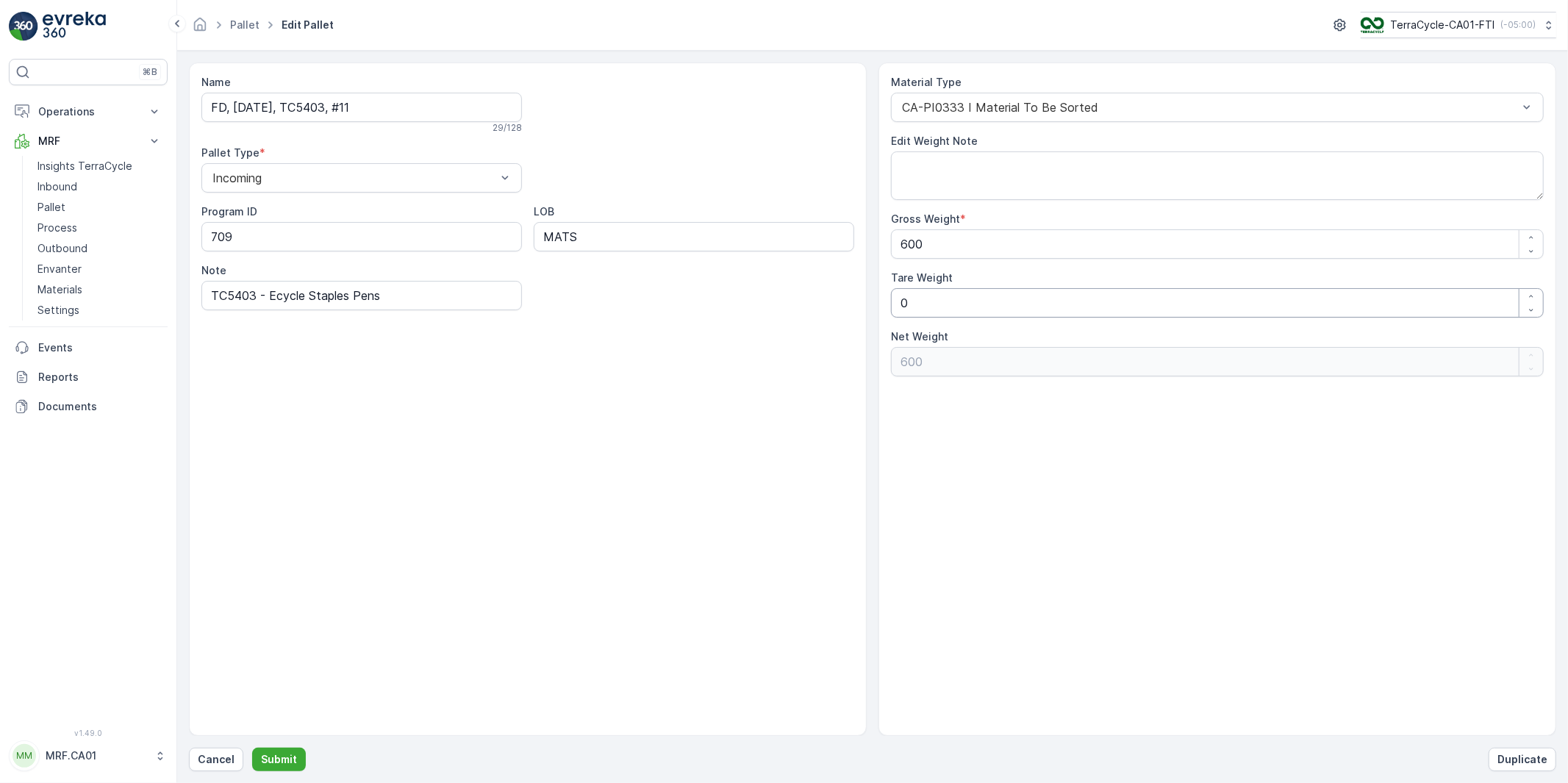
click at [763, 320] on div "Name FD, [DATE], TC5403, #11 29 / 128 Pallet Type * Incoming Program ID 709 LOB…" at bounding box center [872, 399] width 1367 height 673
type Weight "3"
type Weight "597"
type Weight "35"
type Weight "565"
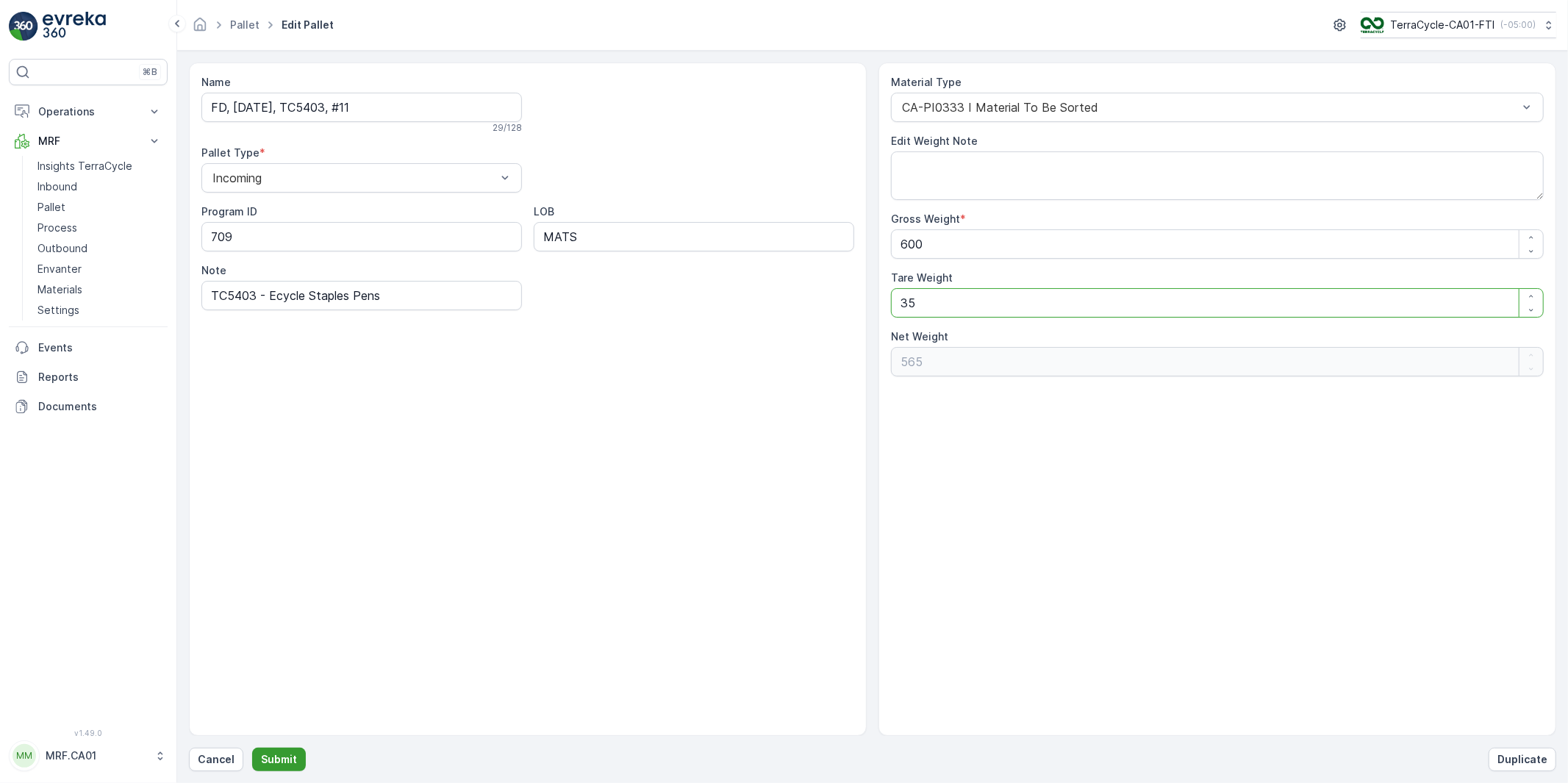
type Weight "35"
click at [267, 760] on p "Submit" at bounding box center [279, 760] width 36 height 15
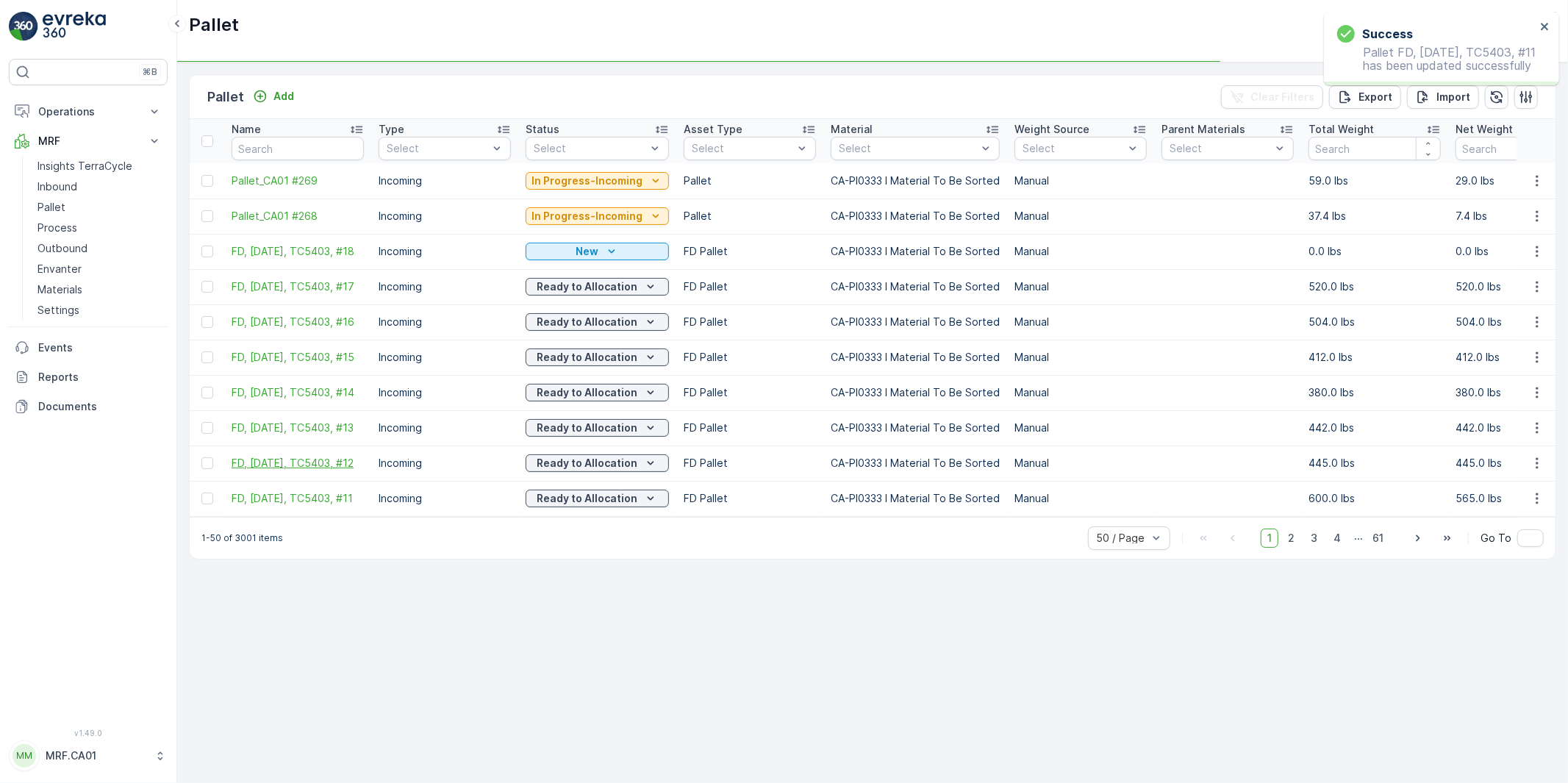
click at [329, 461] on span "FD, [DATE], TC5403, #12" at bounding box center [297, 463] width 133 height 15
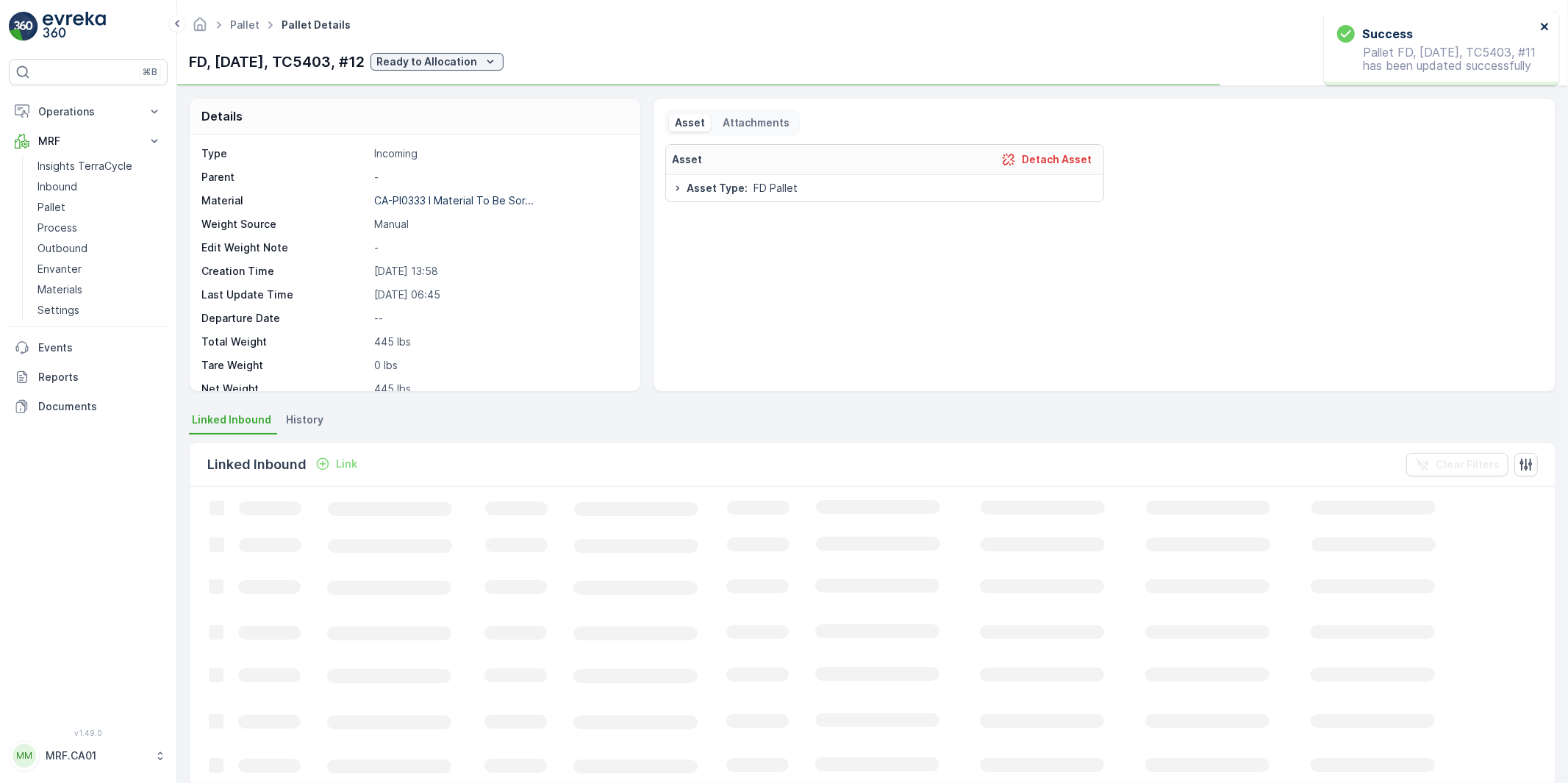
drag, startPoint x: 1544, startPoint y: 23, endPoint x: 1521, endPoint y: 35, distance: 25.9
click at [1544, 23] on icon "close" at bounding box center [1544, 26] width 10 height 12
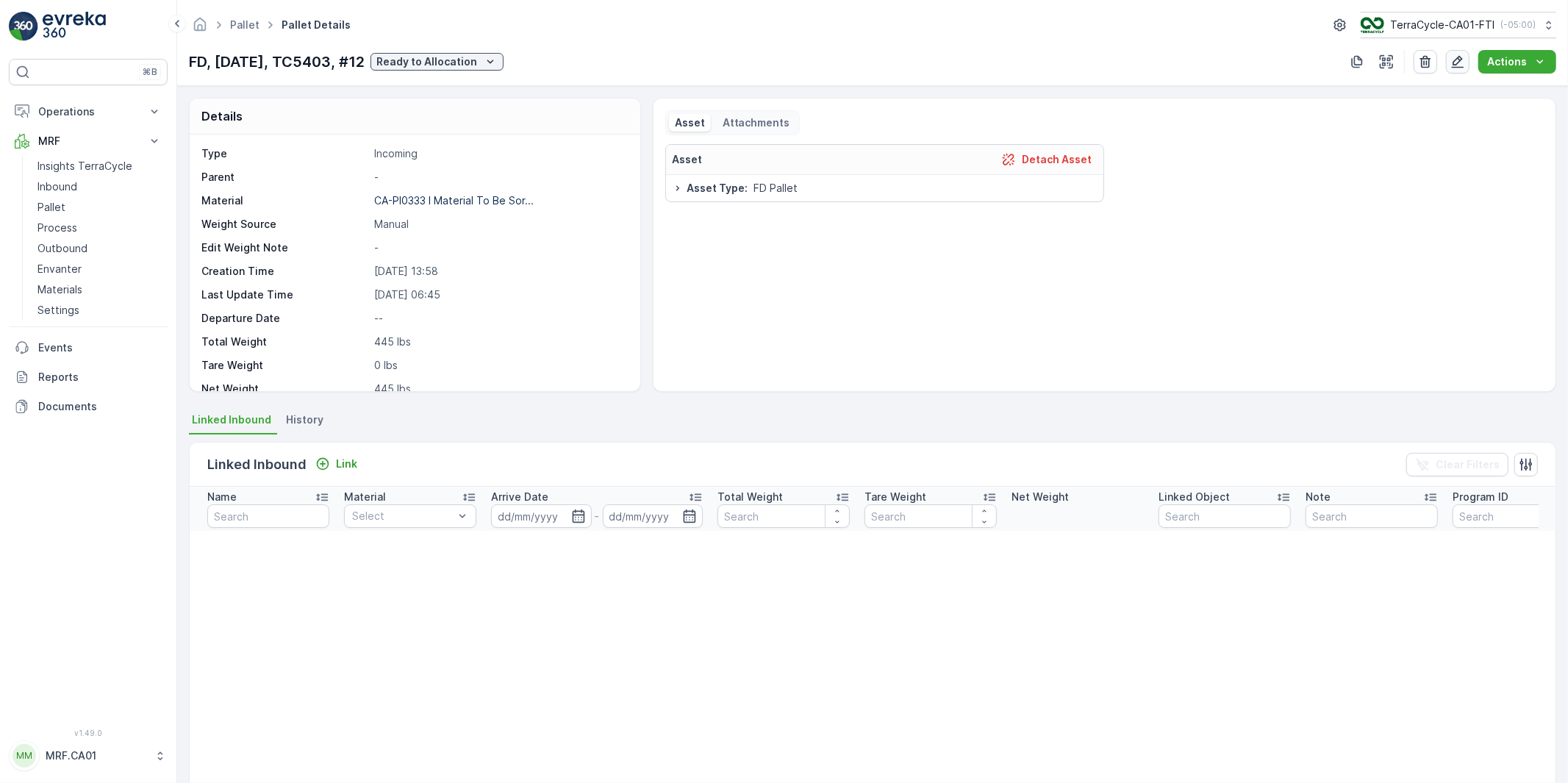
click at [1456, 68] on icon "button" at bounding box center [1457, 61] width 12 height 12
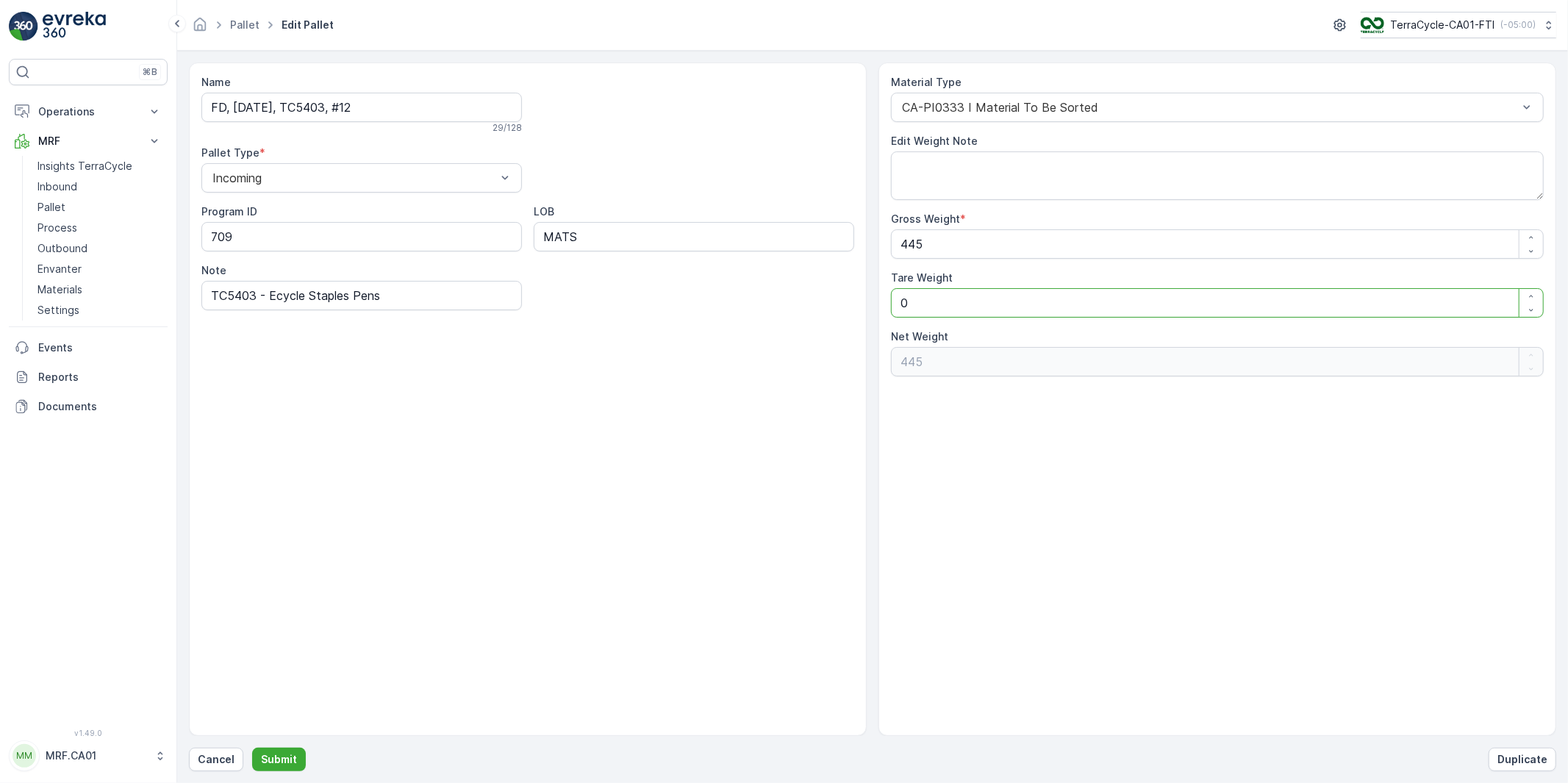
drag, startPoint x: 843, startPoint y: 316, endPoint x: 785, endPoint y: 329, distance: 59.4
click at [793, 327] on div "Name FD, [DATE], TC5403, #12 29 / 128 Pallet Type * Incoming Program ID 709 LOB…" at bounding box center [872, 399] width 1367 height 673
type Weight "3"
type Weight "442"
type Weight "35"
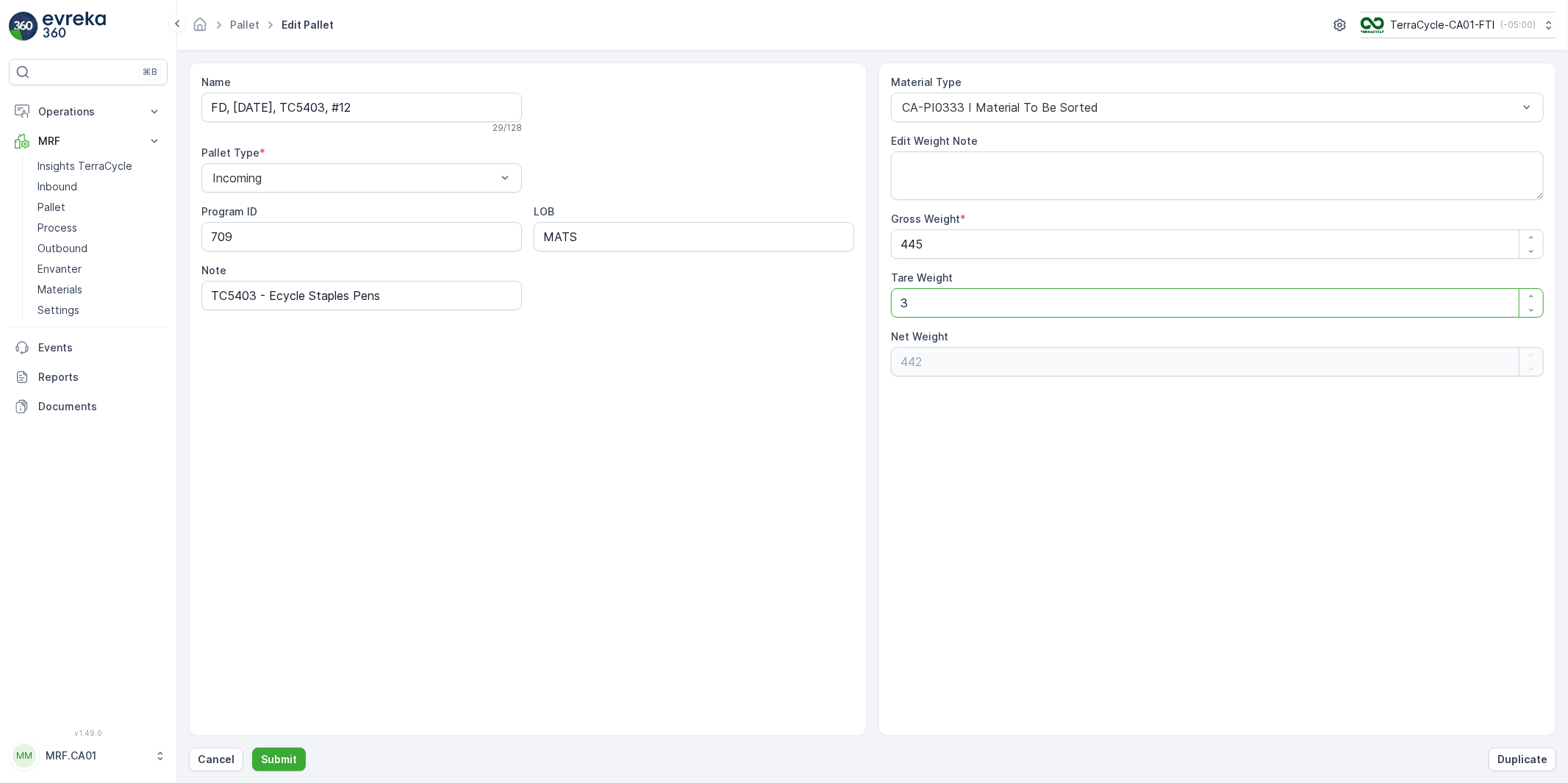
type Weight "410"
type Weight "35"
click at [281, 762] on p "Submit" at bounding box center [279, 760] width 36 height 15
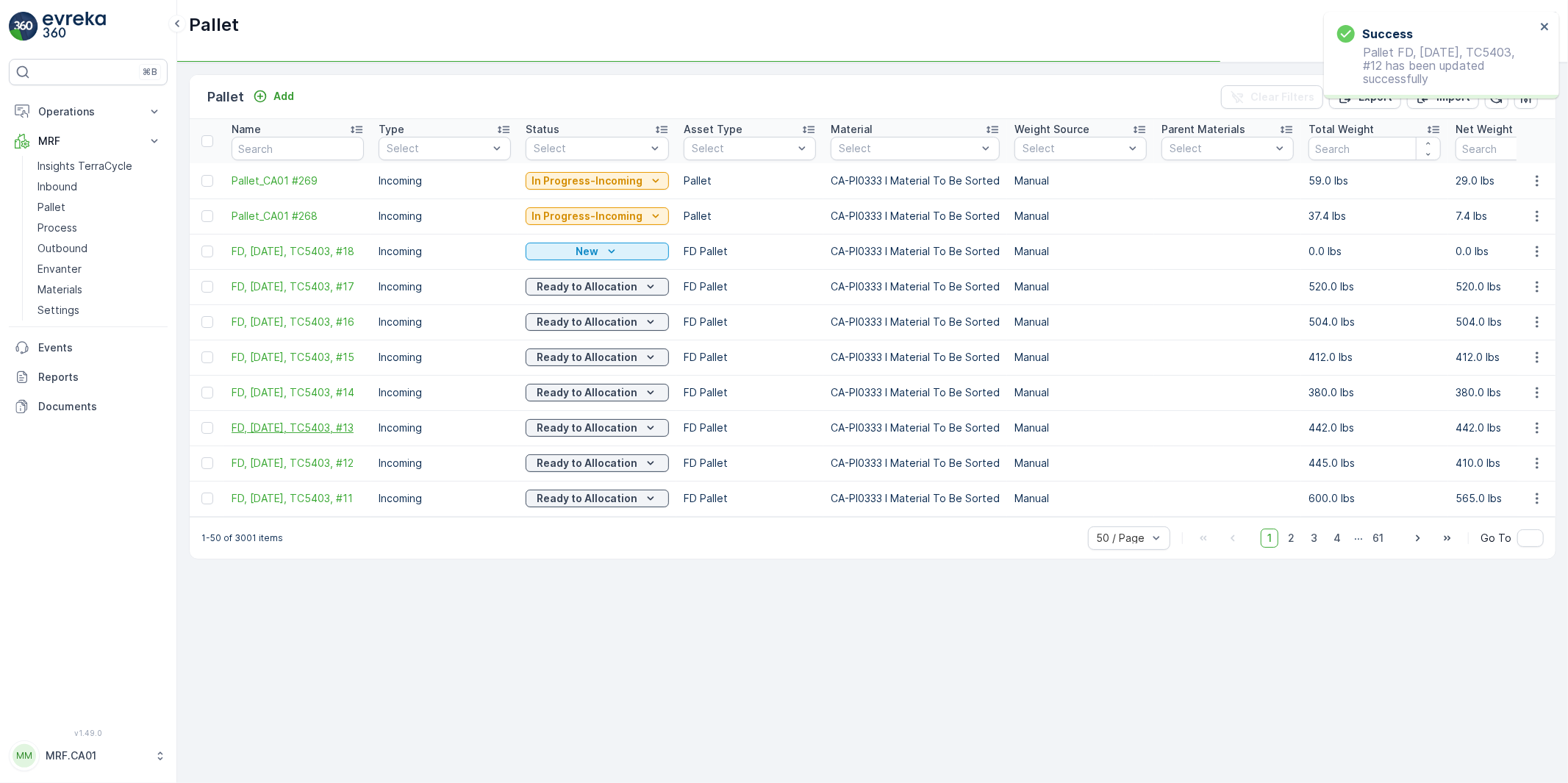
click at [258, 425] on span "FD, [DATE], TC5403, #13" at bounding box center [297, 428] width 133 height 15
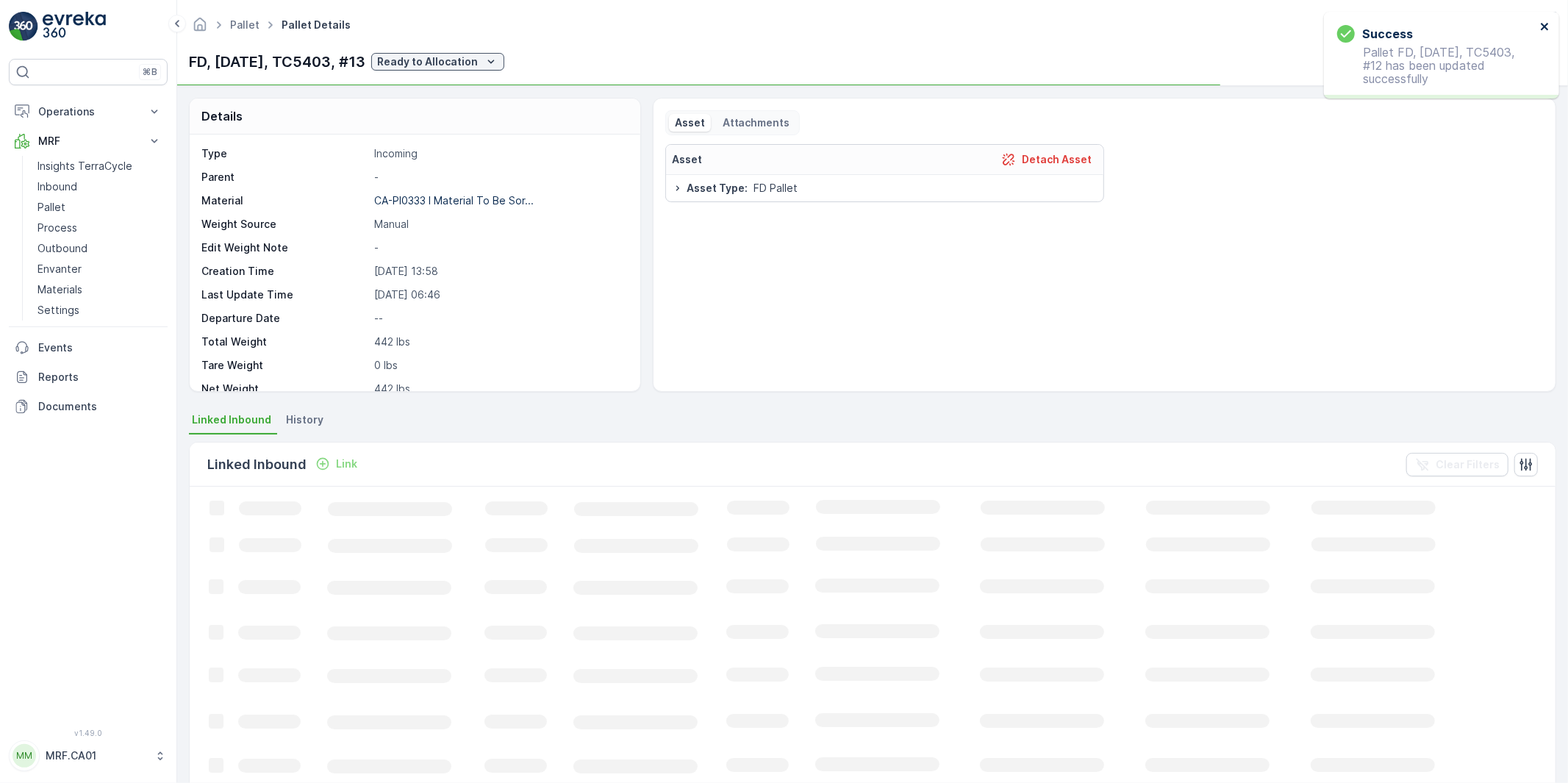
click at [1544, 24] on icon "close" at bounding box center [1544, 26] width 10 height 12
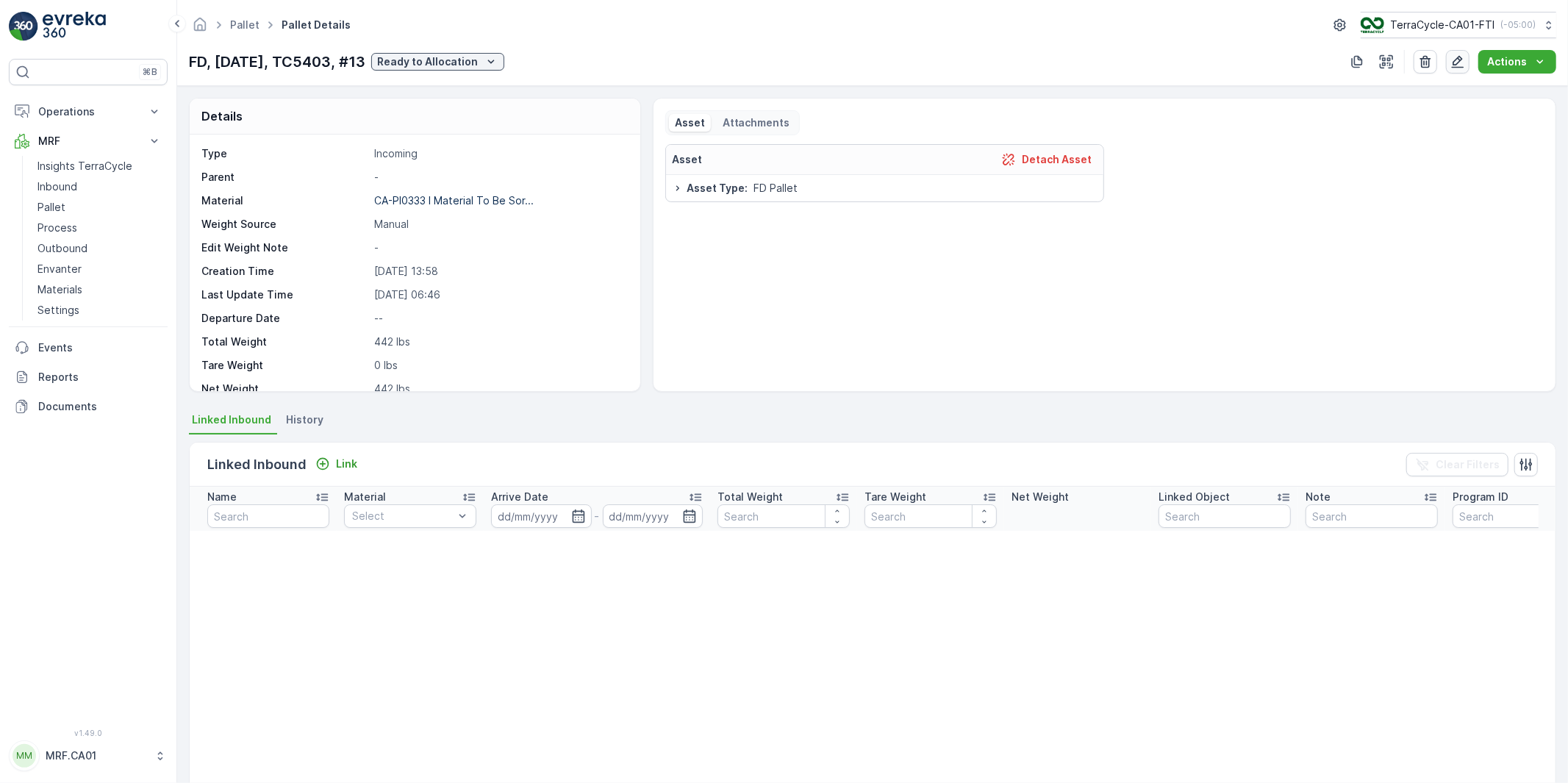
click at [1453, 61] on icon "button" at bounding box center [1458, 62] width 15 height 15
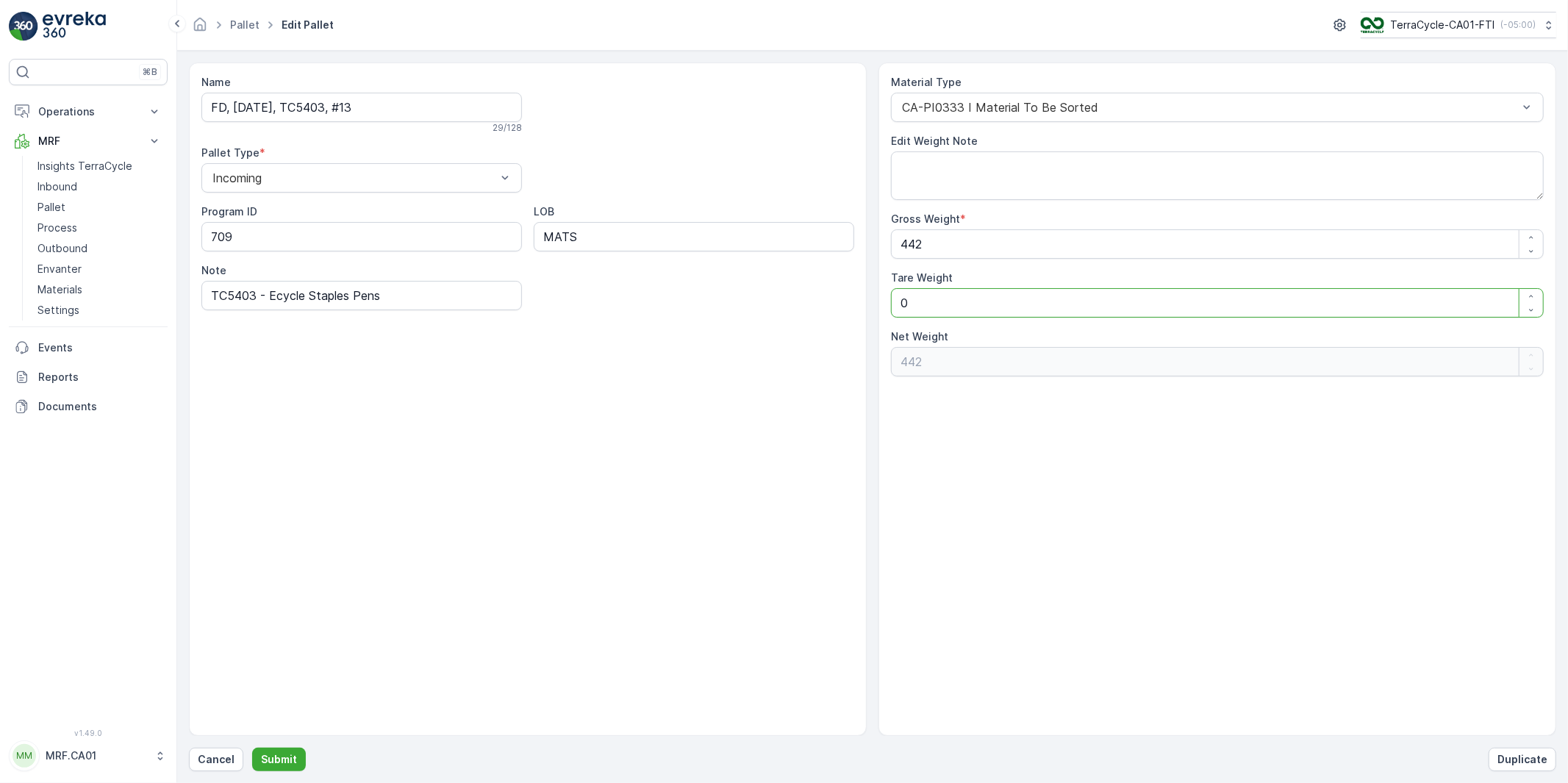
drag, startPoint x: 909, startPoint y: 299, endPoint x: 849, endPoint y: 312, distance: 61.4
click at [854, 311] on div "Name FD, [DATE], TC5403, #13 29 / 128 Pallet Type * Incoming Program ID 709 LOB…" at bounding box center [872, 399] width 1367 height 673
type Weight "3"
type Weight "439"
type Weight "35"
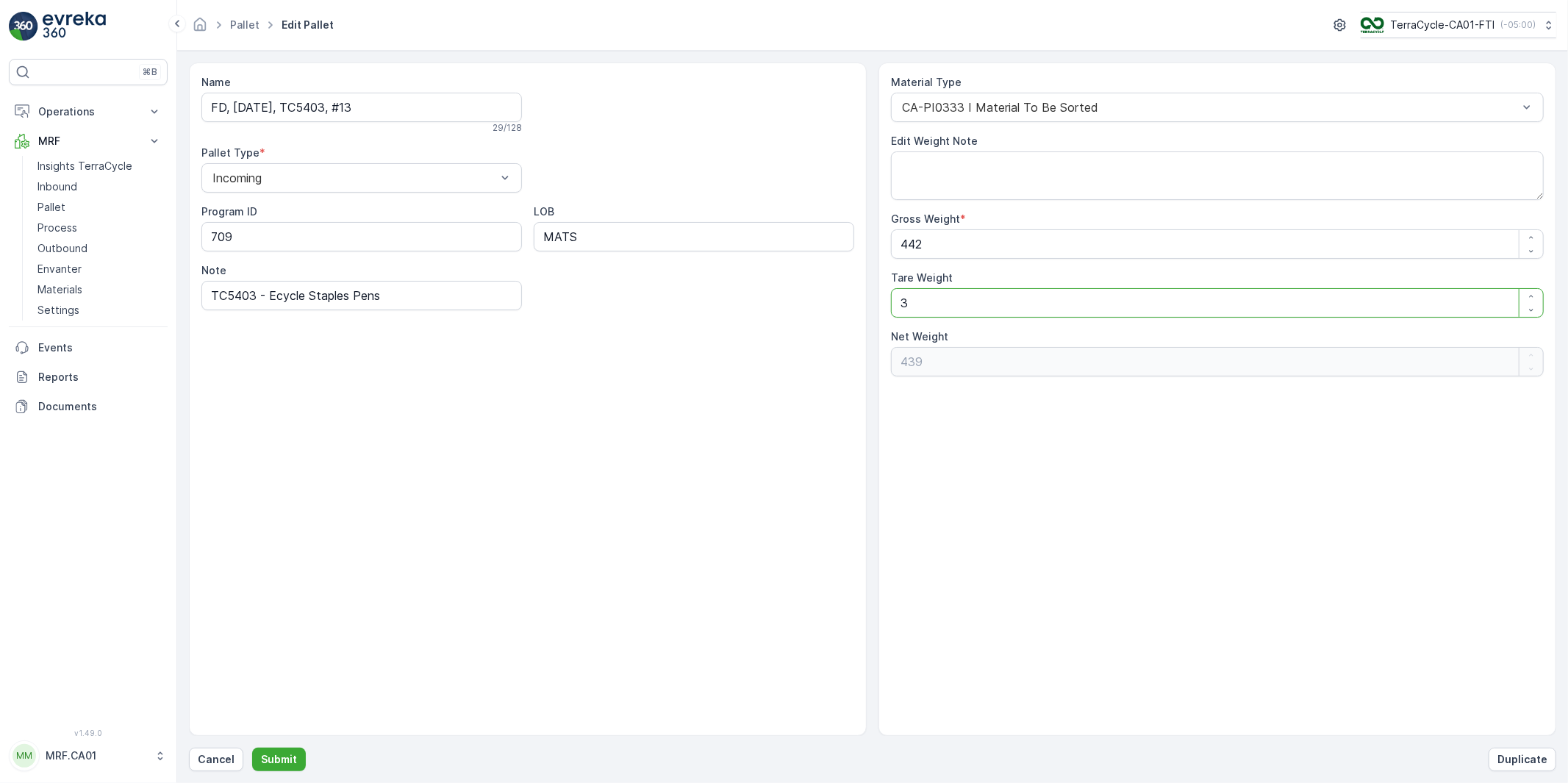
type Weight "407"
type Weight "35"
click at [296, 757] on button "Submit" at bounding box center [278, 759] width 54 height 23
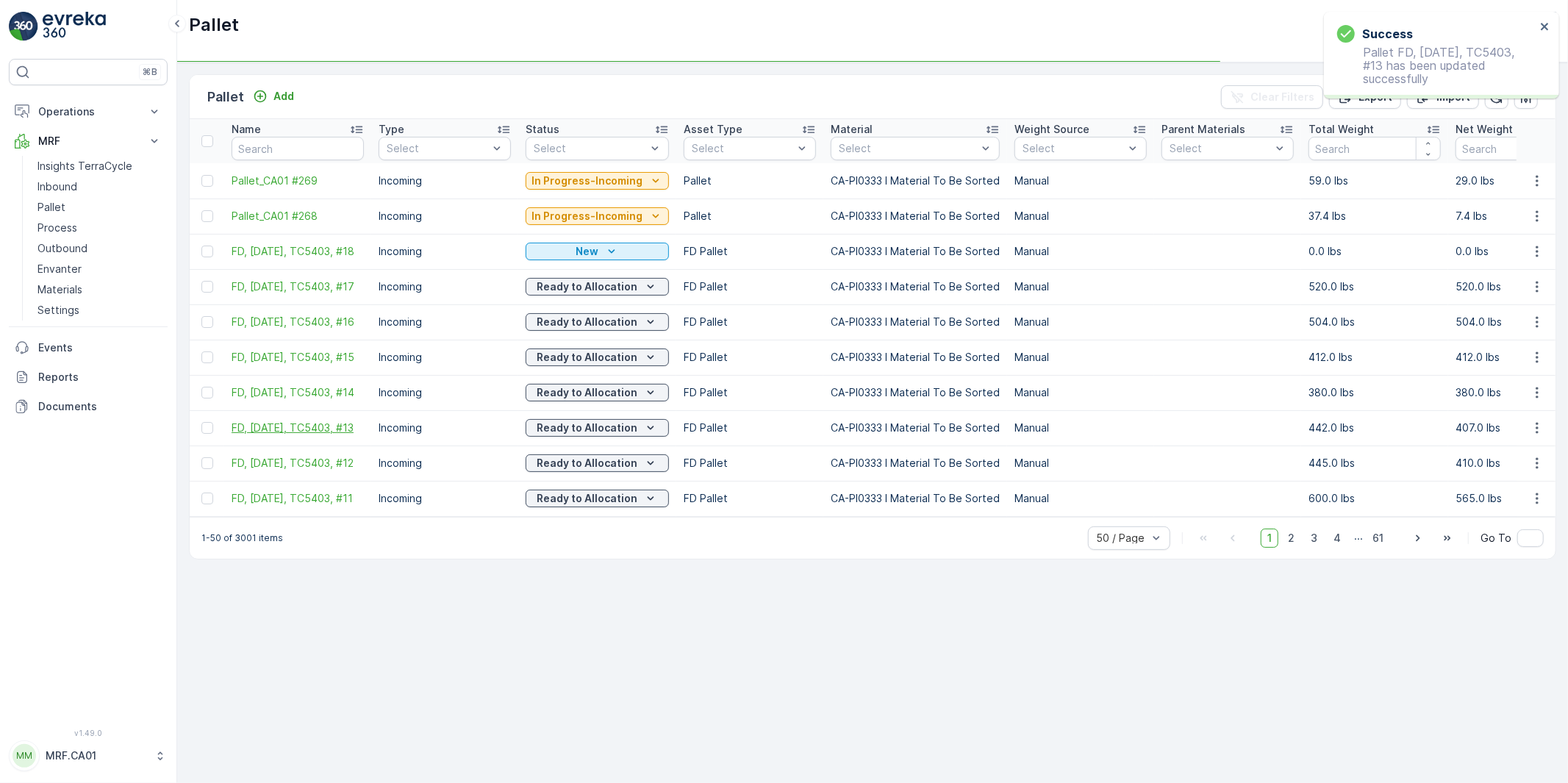
click at [274, 428] on span "FD, [DATE], TC5403, #13" at bounding box center [297, 428] width 133 height 15
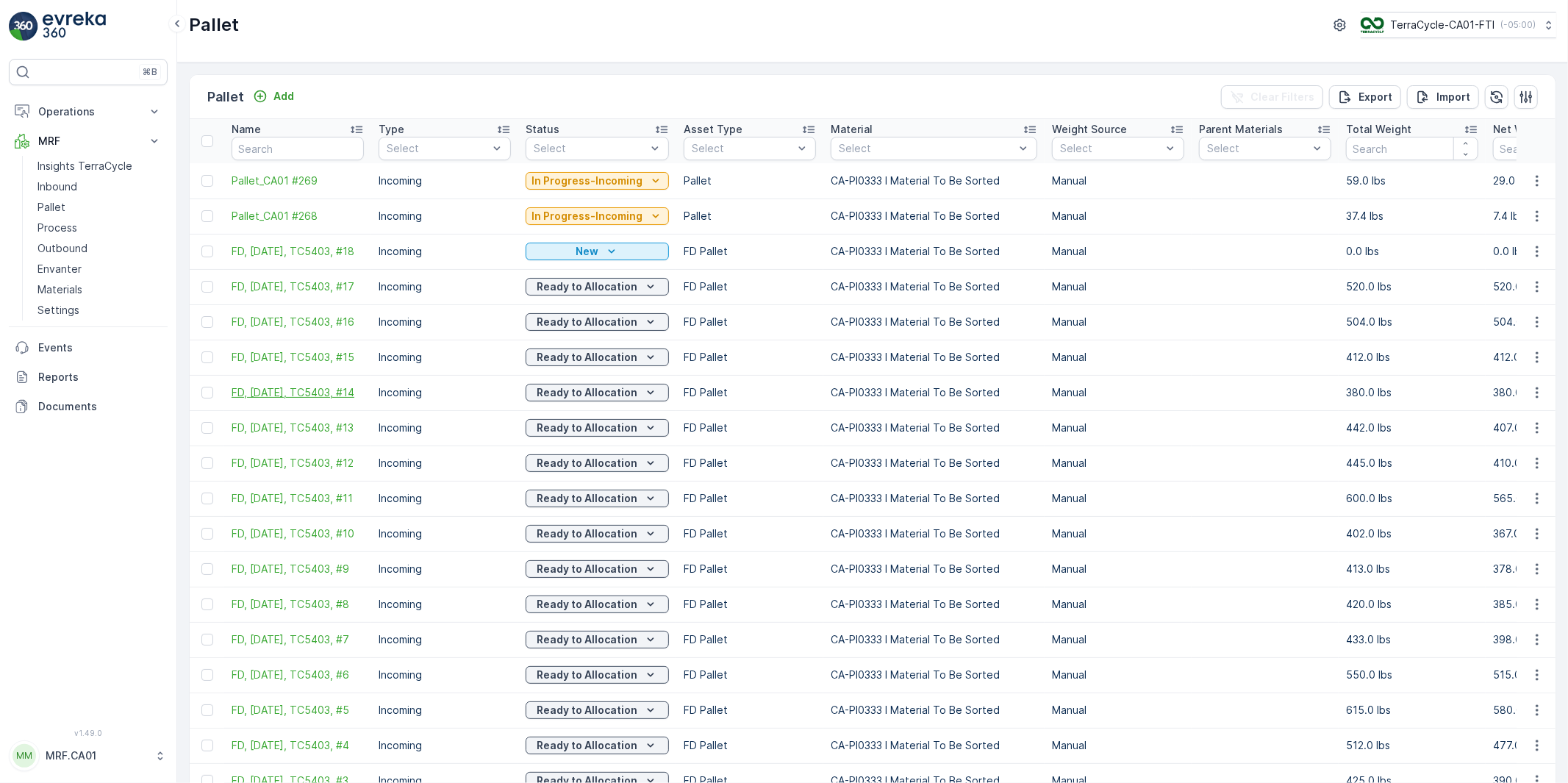
click at [288, 390] on span "FD, [DATE], TC5403, #14" at bounding box center [297, 393] width 133 height 15
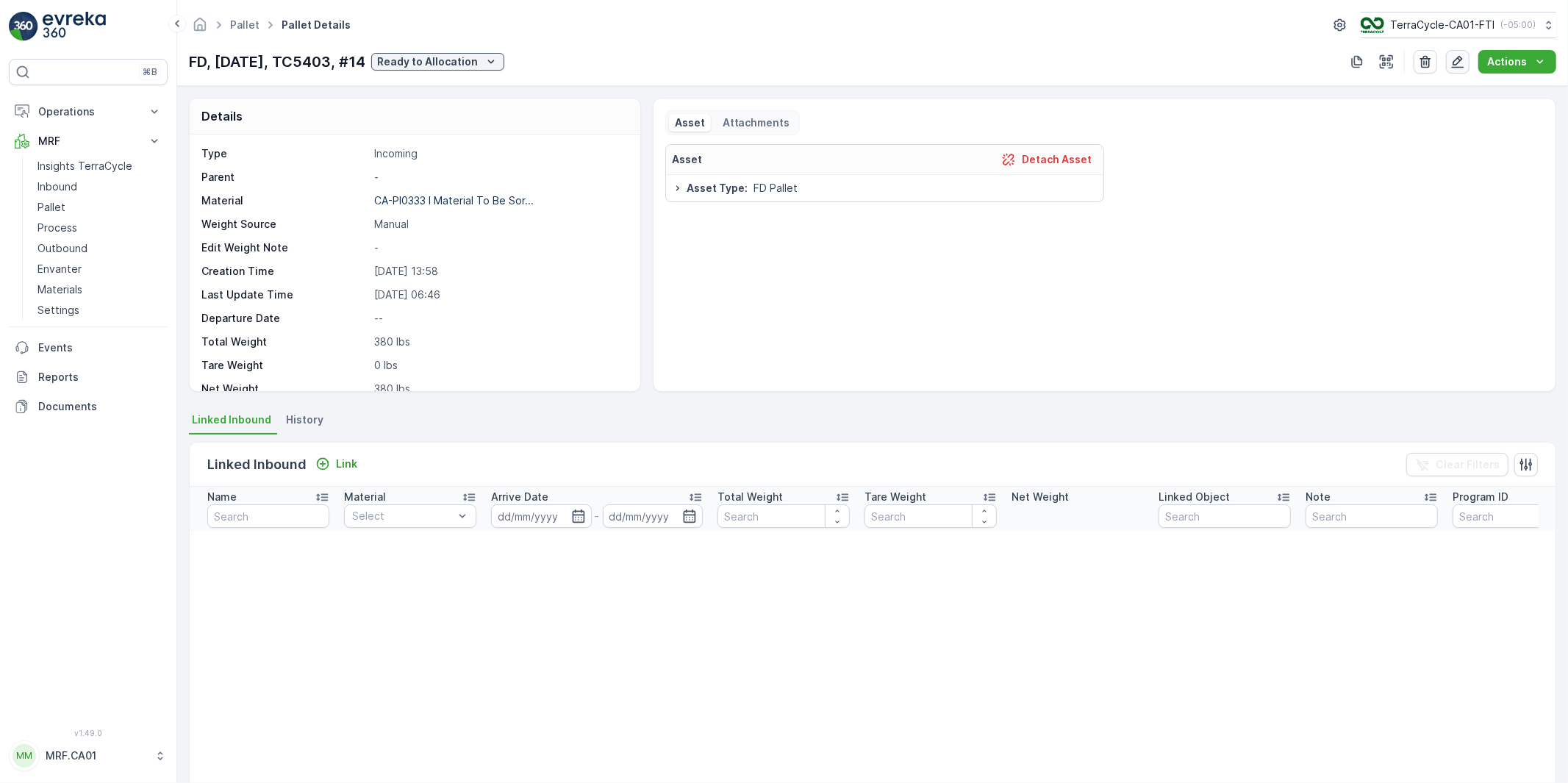
click at [1458, 65] on icon "button" at bounding box center [1458, 62] width 15 height 15
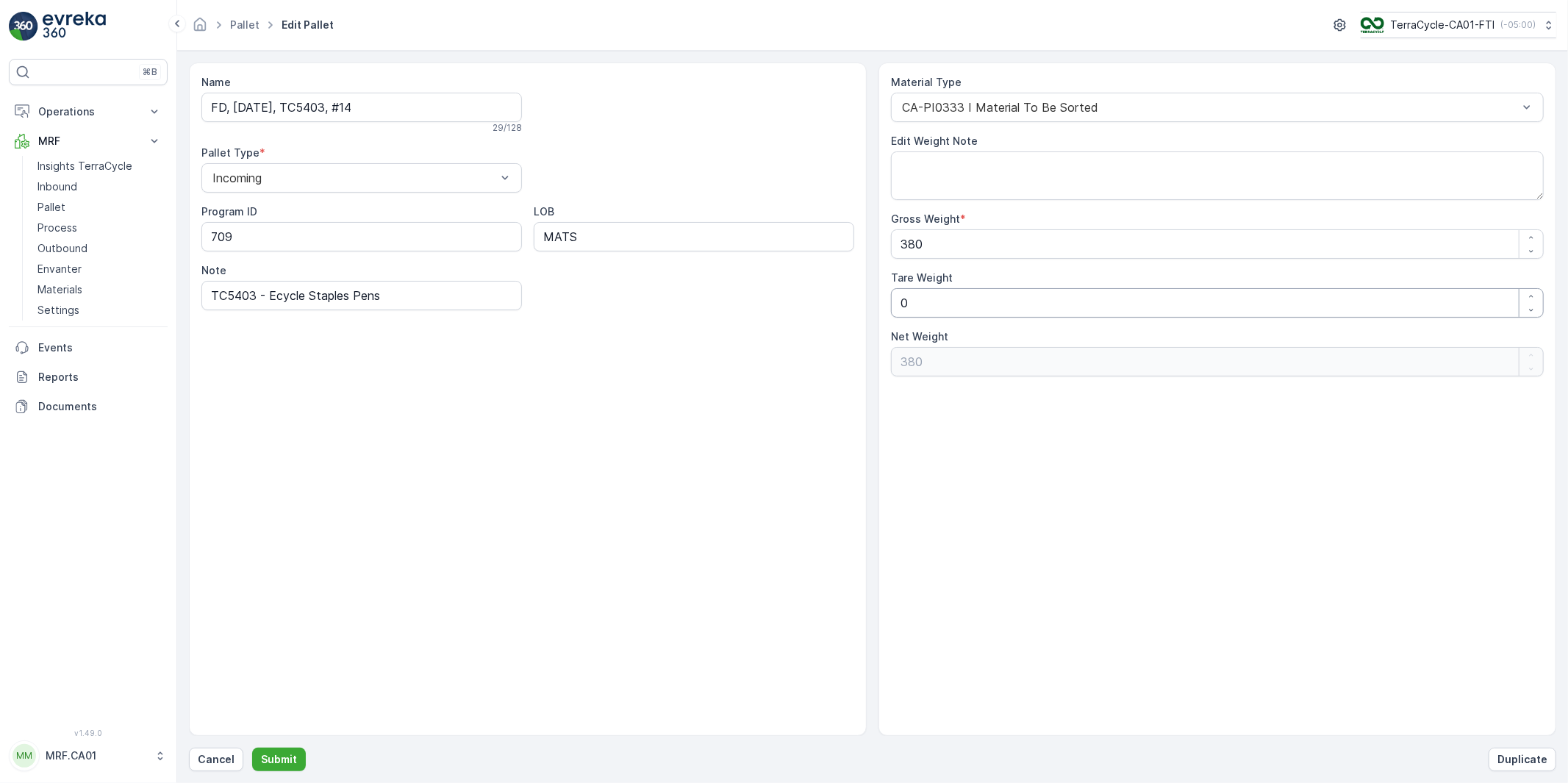
drag, startPoint x: 914, startPoint y: 304, endPoint x: 807, endPoint y: 312, distance: 107.3
click at [824, 306] on div "Name FD, [DATE], TC5403, #14 29 / 128 Pallet Type * Incoming Program ID 709 LOB…" at bounding box center [872, 399] width 1367 height 673
type Weight "3"
type Weight "377"
type Weight "35"
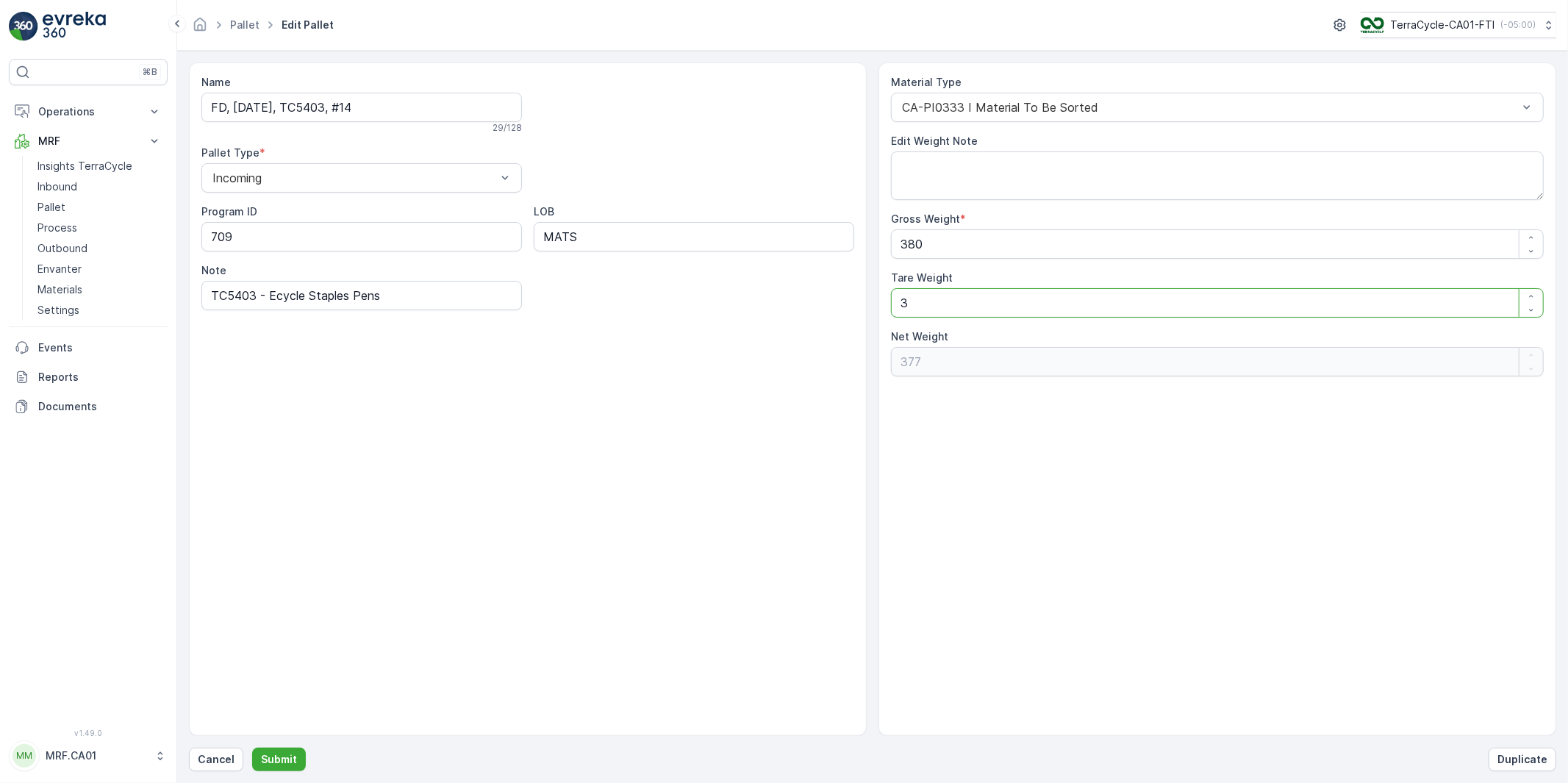
type Weight "345"
type Weight "35"
click at [283, 755] on p "Submit" at bounding box center [279, 760] width 36 height 15
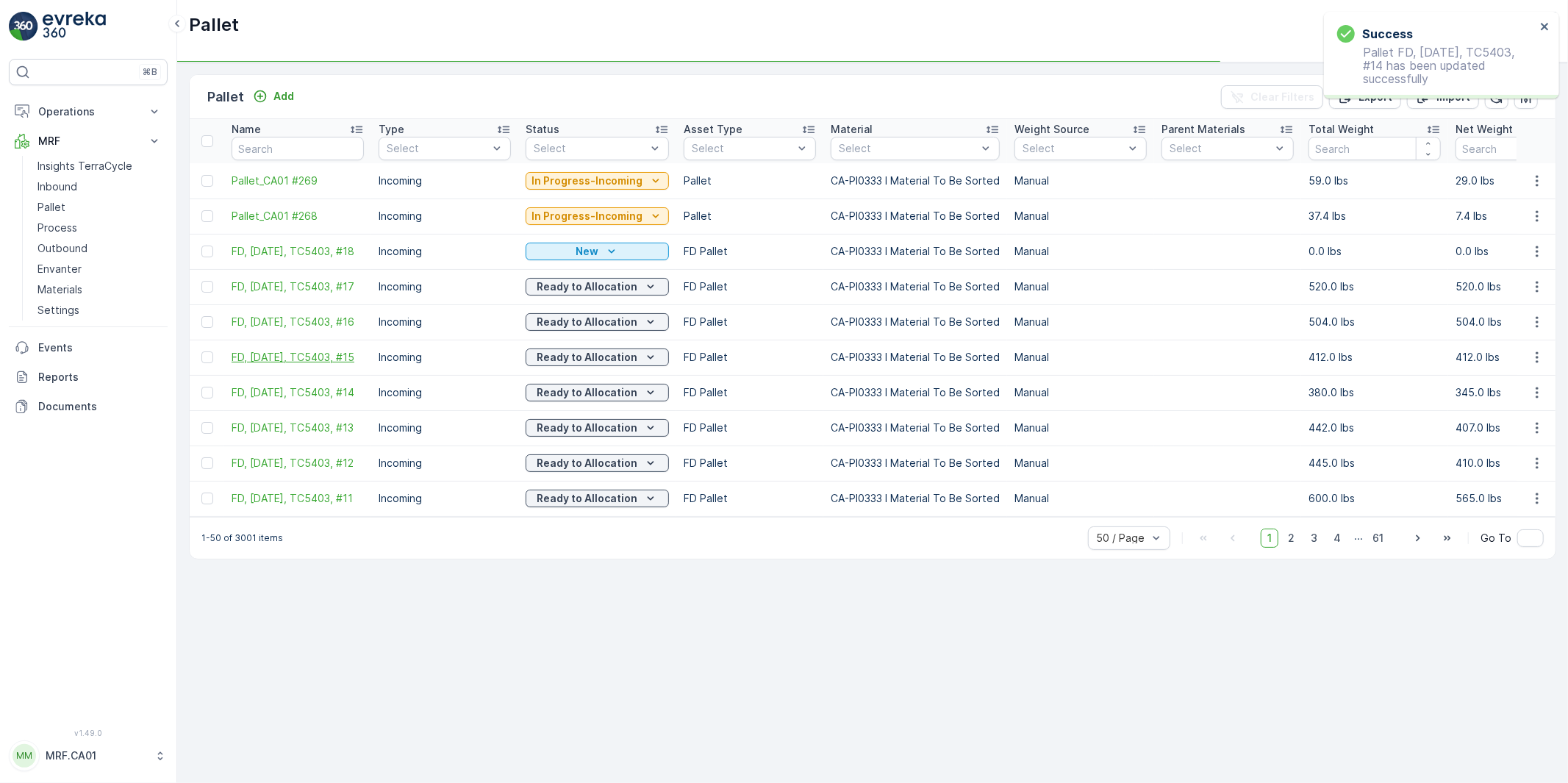
click at [305, 351] on span "FD, [DATE], TC5403, #15" at bounding box center [297, 357] width 133 height 15
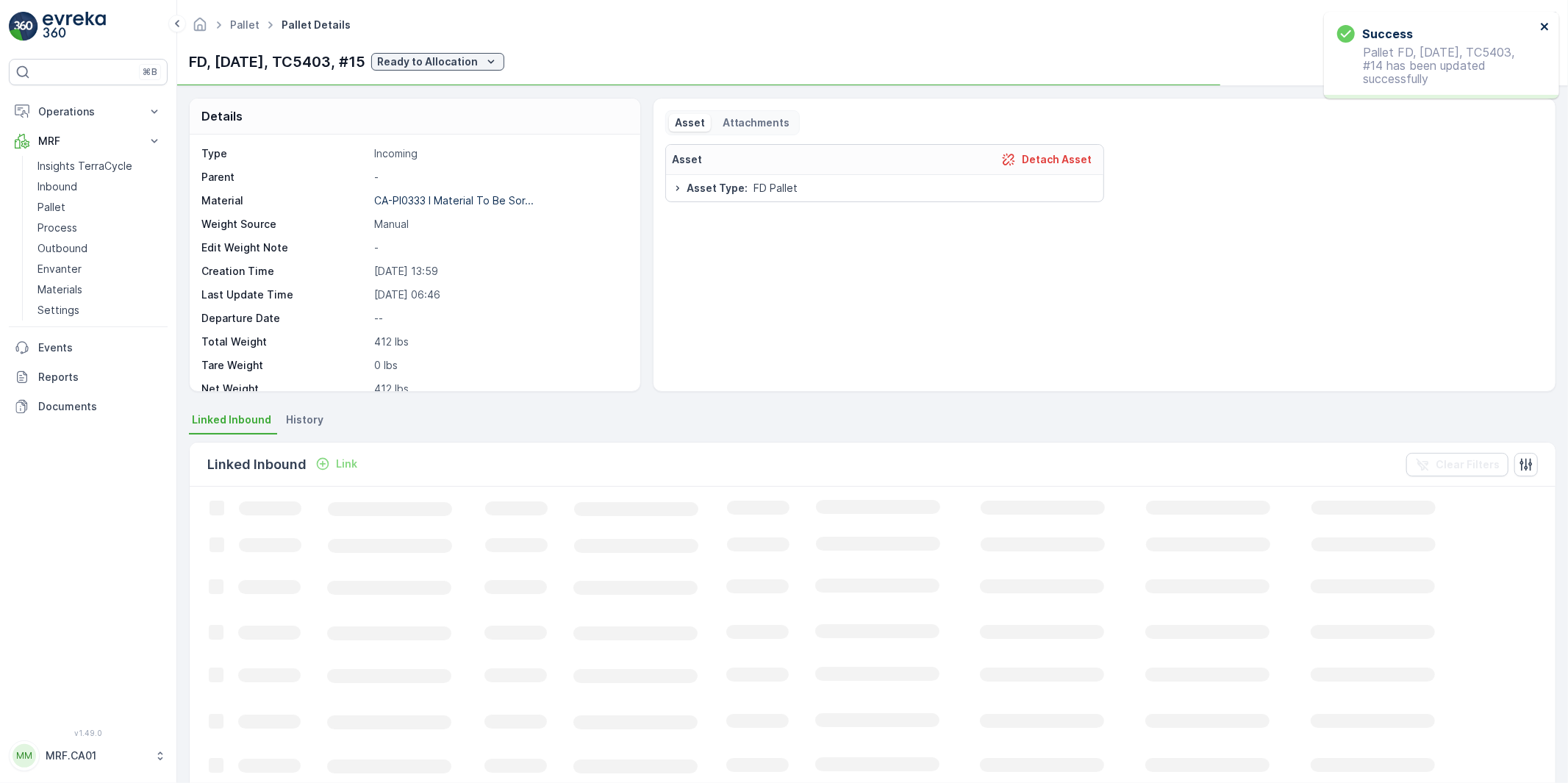
click at [1544, 24] on icon "close" at bounding box center [1544, 26] width 8 height 8
click at [1464, 65] on icon "button" at bounding box center [1458, 62] width 15 height 15
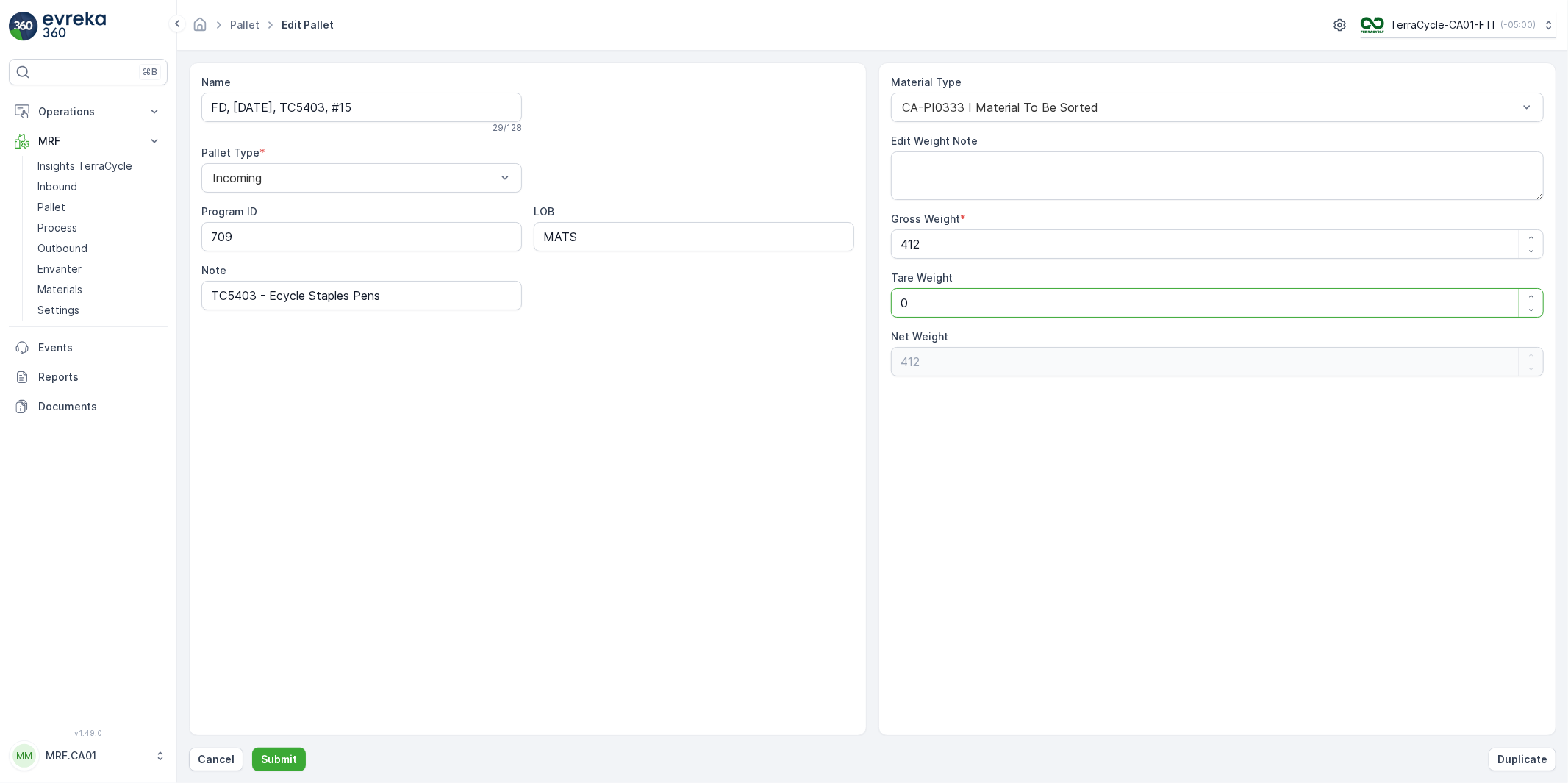
drag, startPoint x: 926, startPoint y: 302, endPoint x: 715, endPoint y: 378, distance: 224.3
click at [766, 321] on div "Name FD, [DATE], TC5403, #15 29 / 128 Pallet Type * Incoming Program ID 709 LOB…" at bounding box center [872, 399] width 1367 height 673
type Weight "3"
type Weight "409"
type Weight "35"
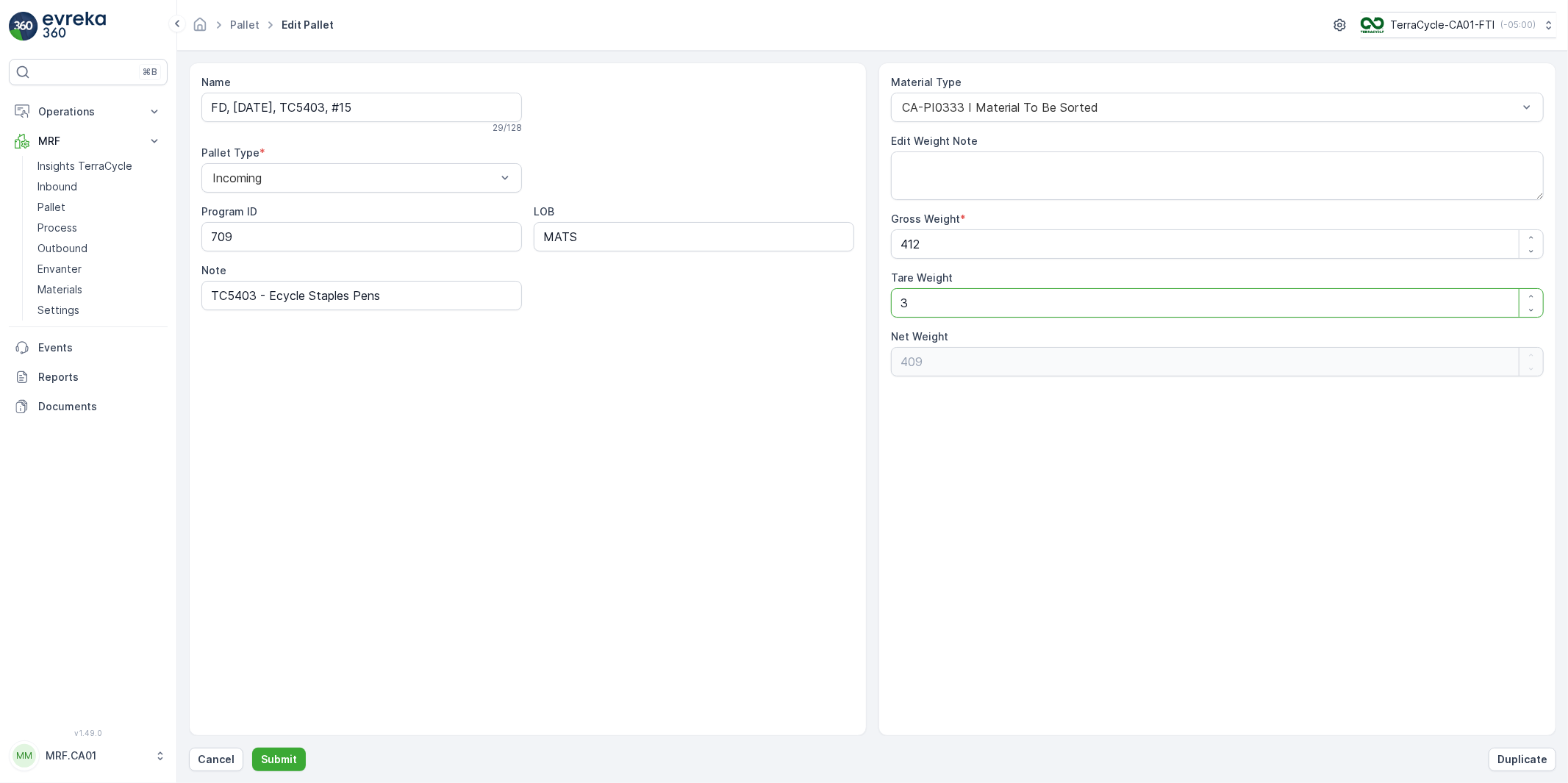
type Weight "377"
type Weight "35"
click at [272, 765] on p "Submit" at bounding box center [279, 760] width 36 height 15
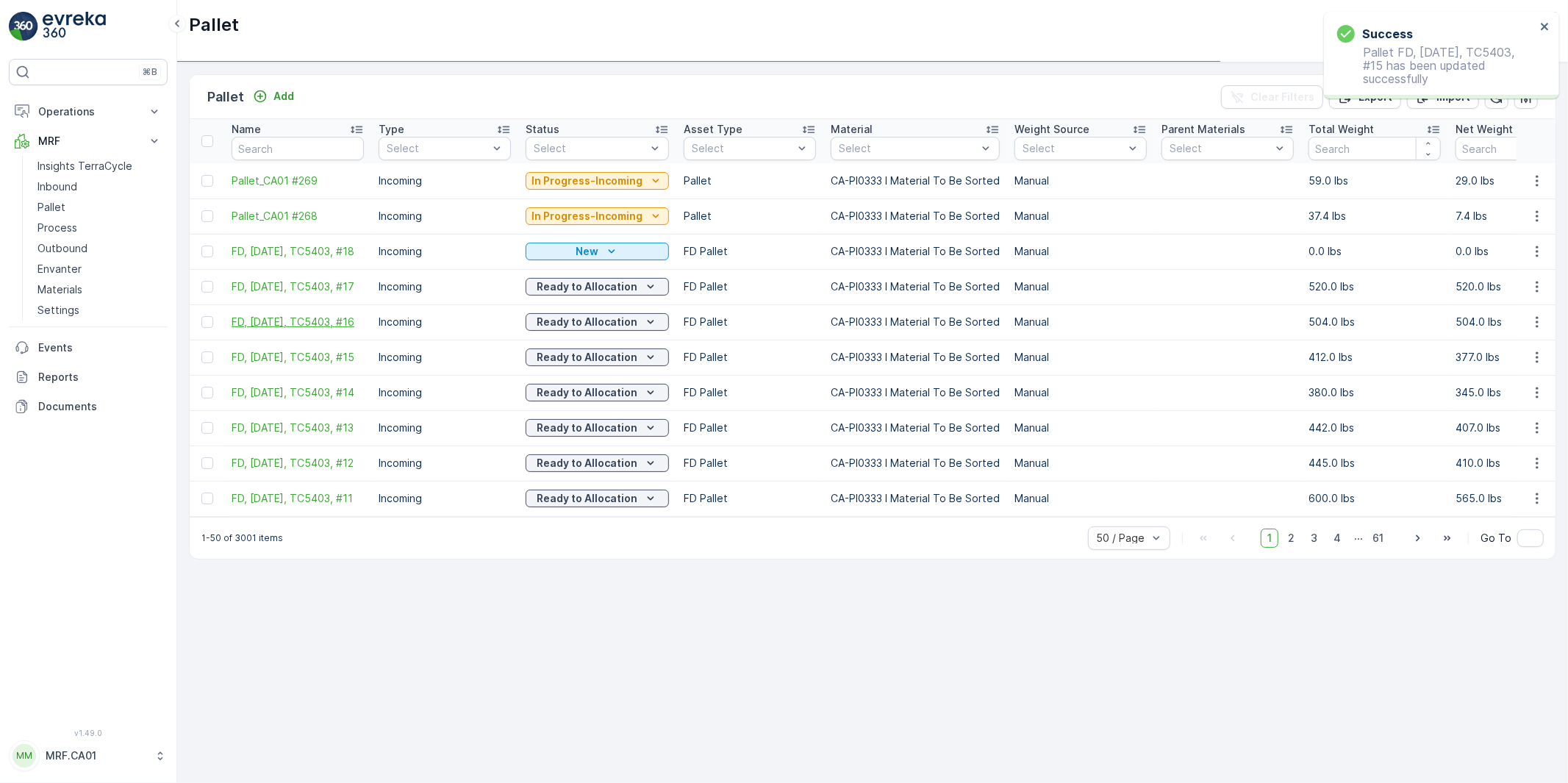
click at [285, 321] on span "FD, [DATE], TC5403, #16" at bounding box center [297, 322] width 133 height 15
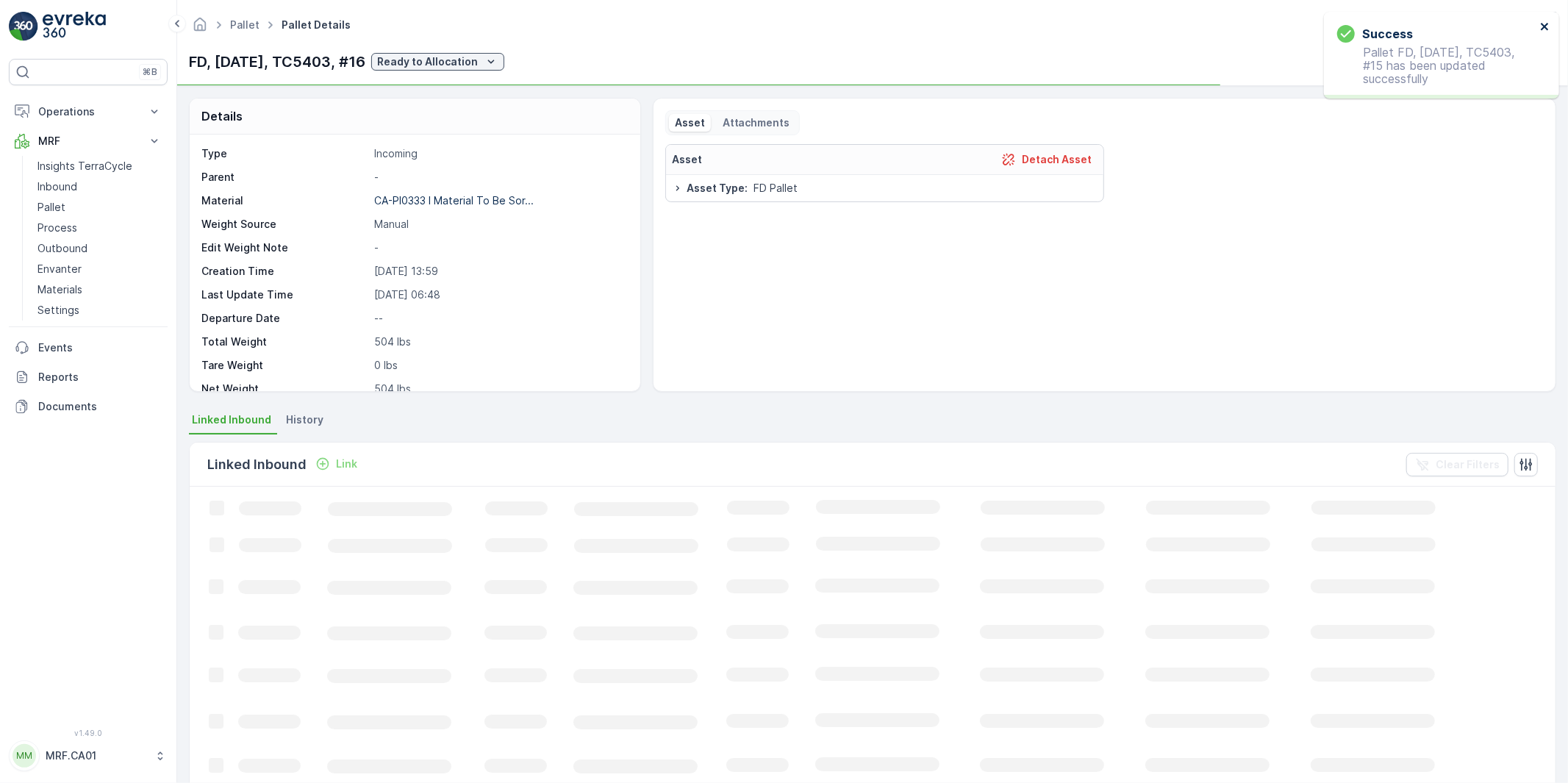
click at [1541, 23] on icon "close" at bounding box center [1544, 26] width 8 height 8
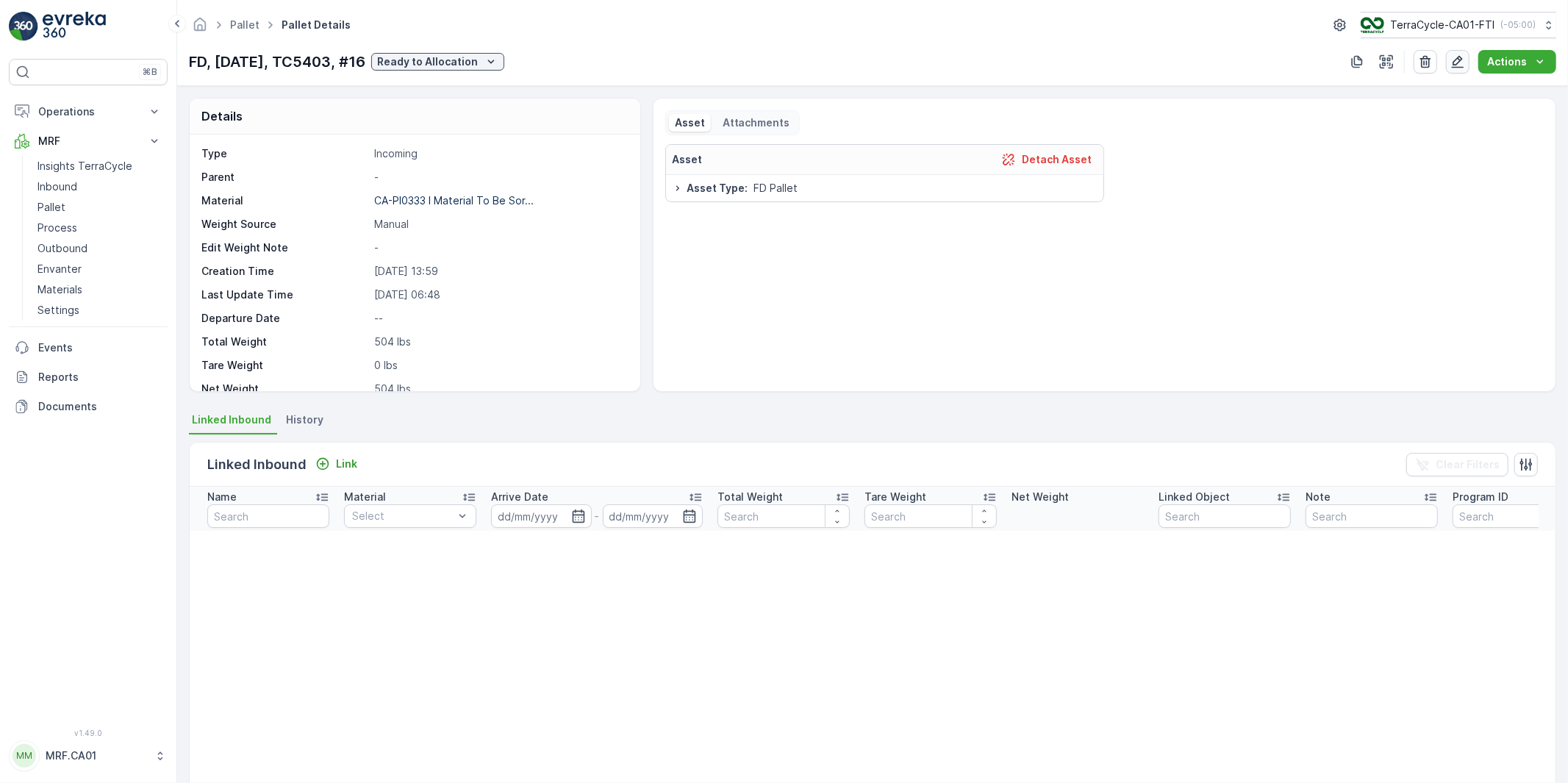
click at [1459, 59] on icon "button" at bounding box center [1457, 61] width 12 height 12
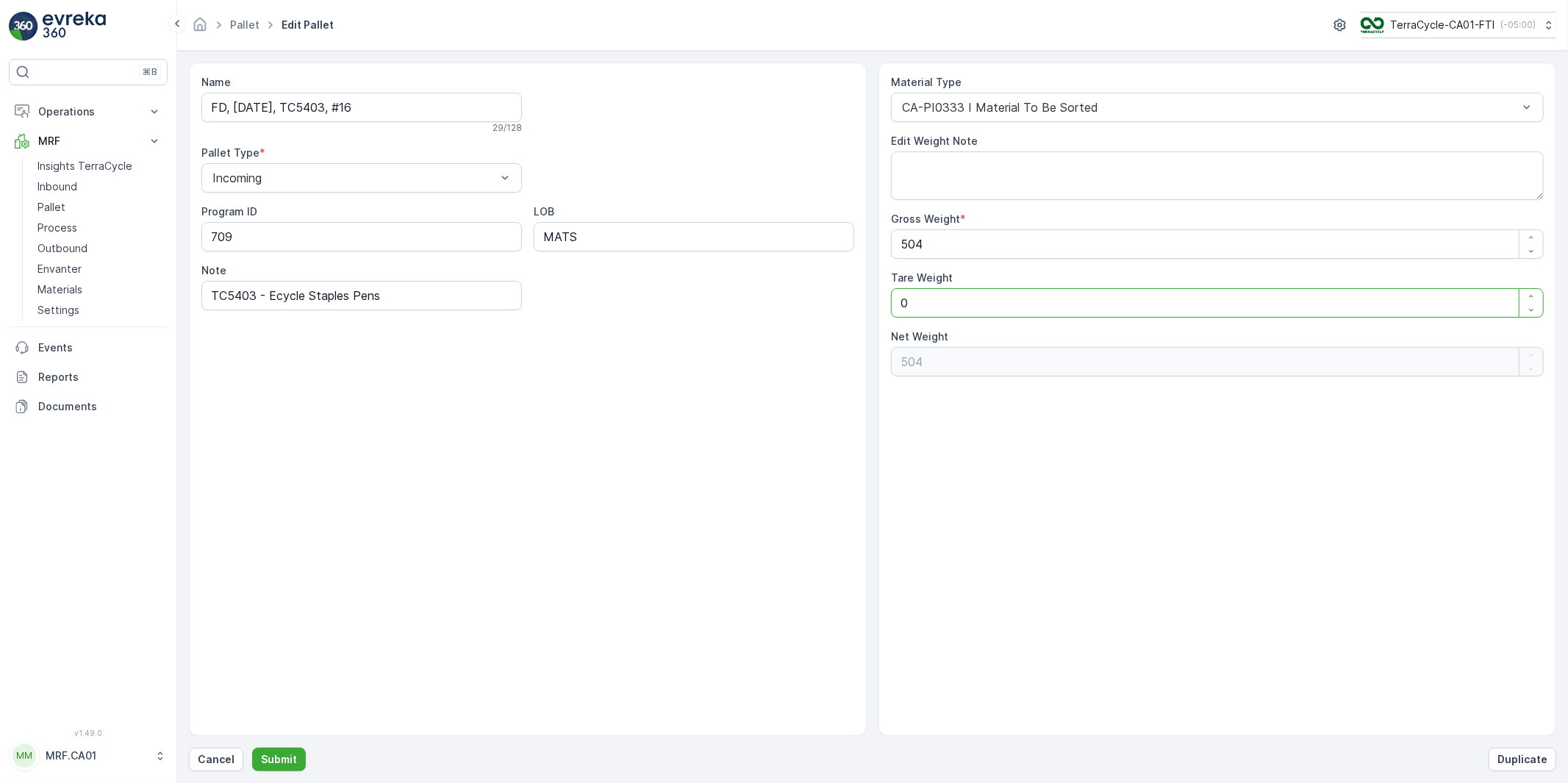
drag, startPoint x: 918, startPoint y: 305, endPoint x: 658, endPoint y: 368, distance: 267.5
click at [763, 323] on div "Name FD, [DATE], TC5403, #16 29 / 128 Pallet Type * Incoming Program ID 709 LOB…" at bounding box center [872, 399] width 1367 height 673
type Weight "3"
type Weight "501"
type Weight "35"
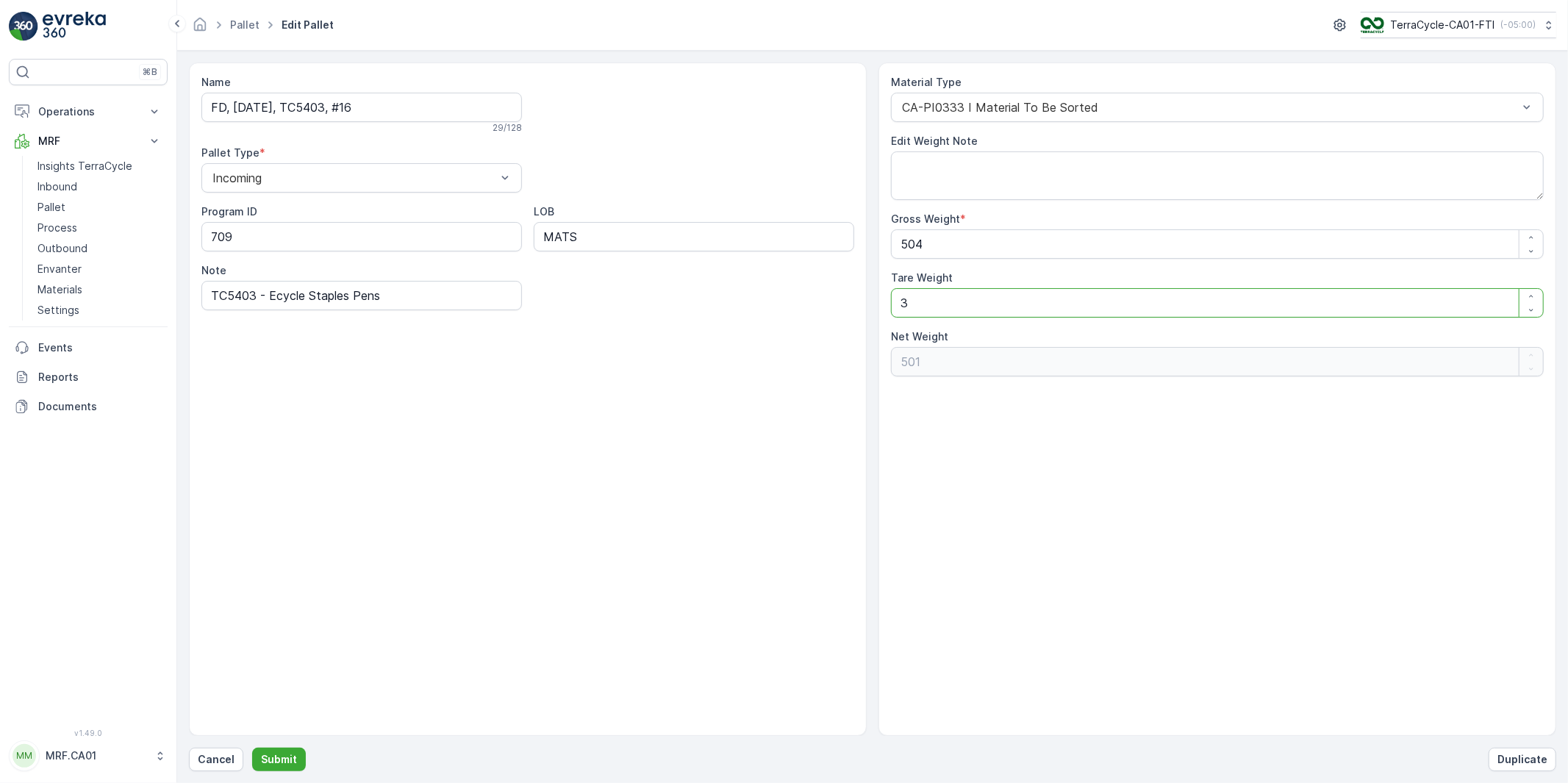
type Weight "469"
type Weight "35"
click at [289, 765] on p "Submit" at bounding box center [279, 760] width 36 height 15
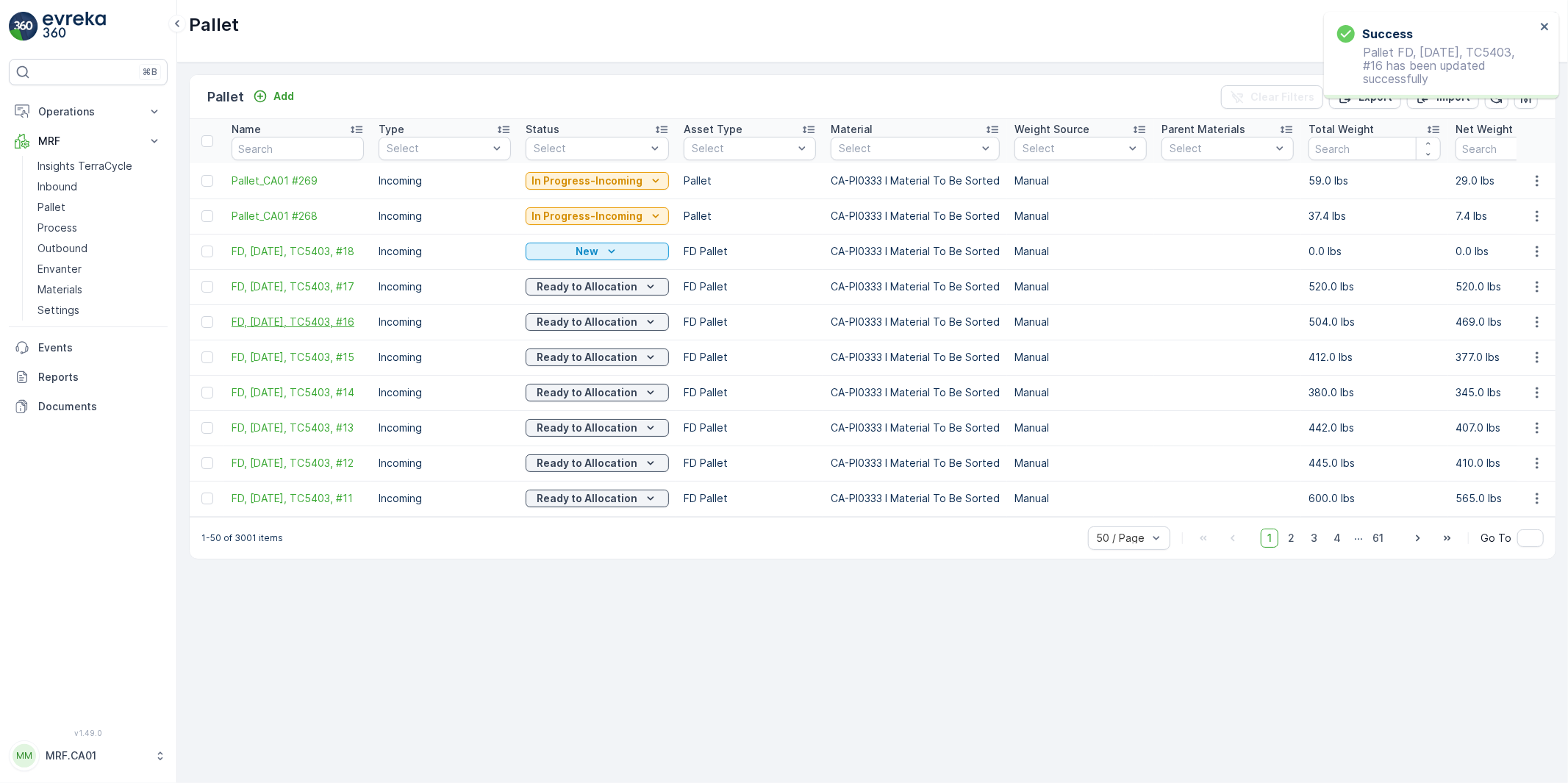
click at [282, 316] on span "FD, [DATE], TC5403, #16" at bounding box center [297, 322] width 133 height 15
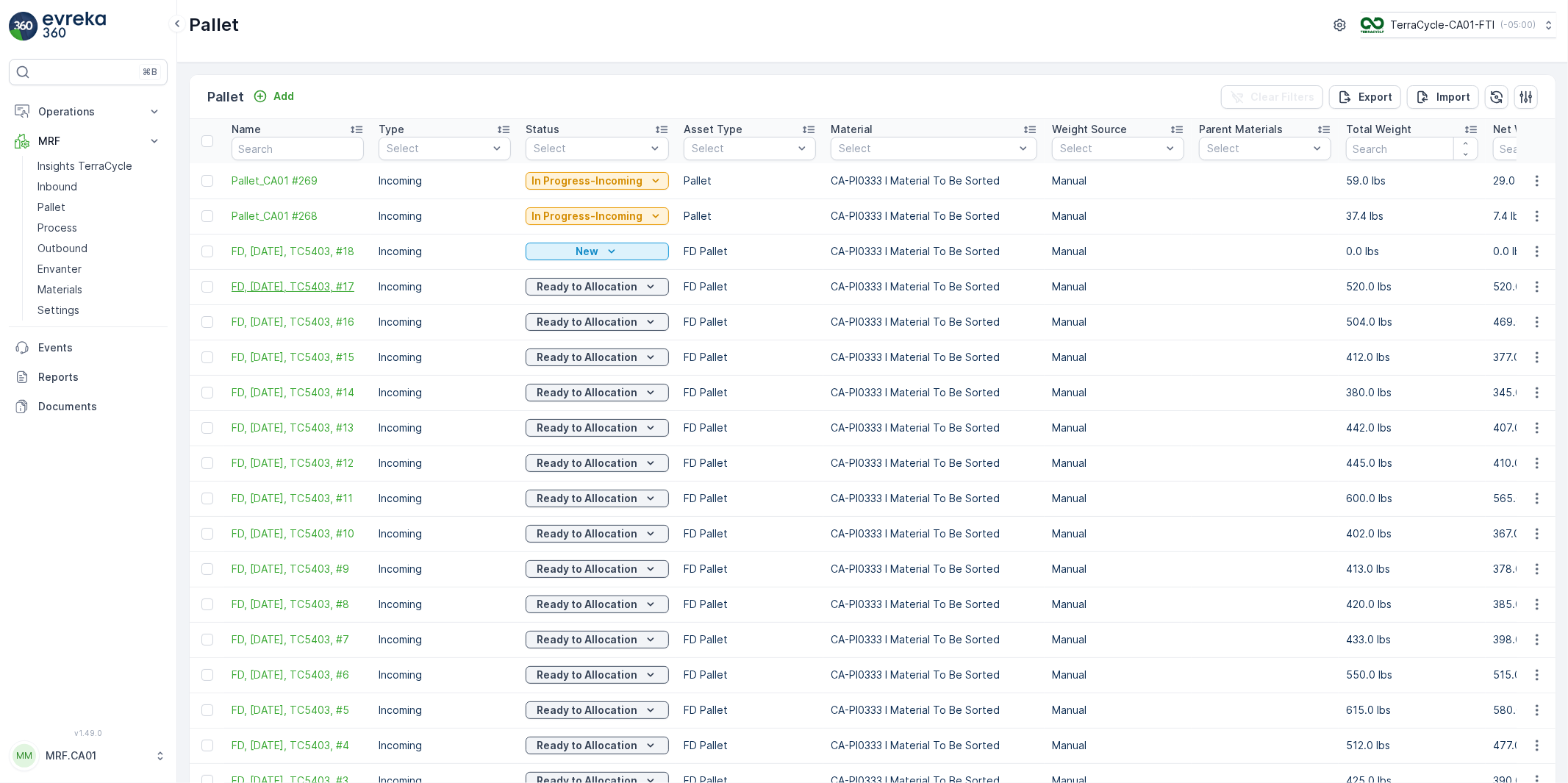
click at [272, 281] on span "FD, [DATE], TC5403, #17" at bounding box center [297, 287] width 133 height 15
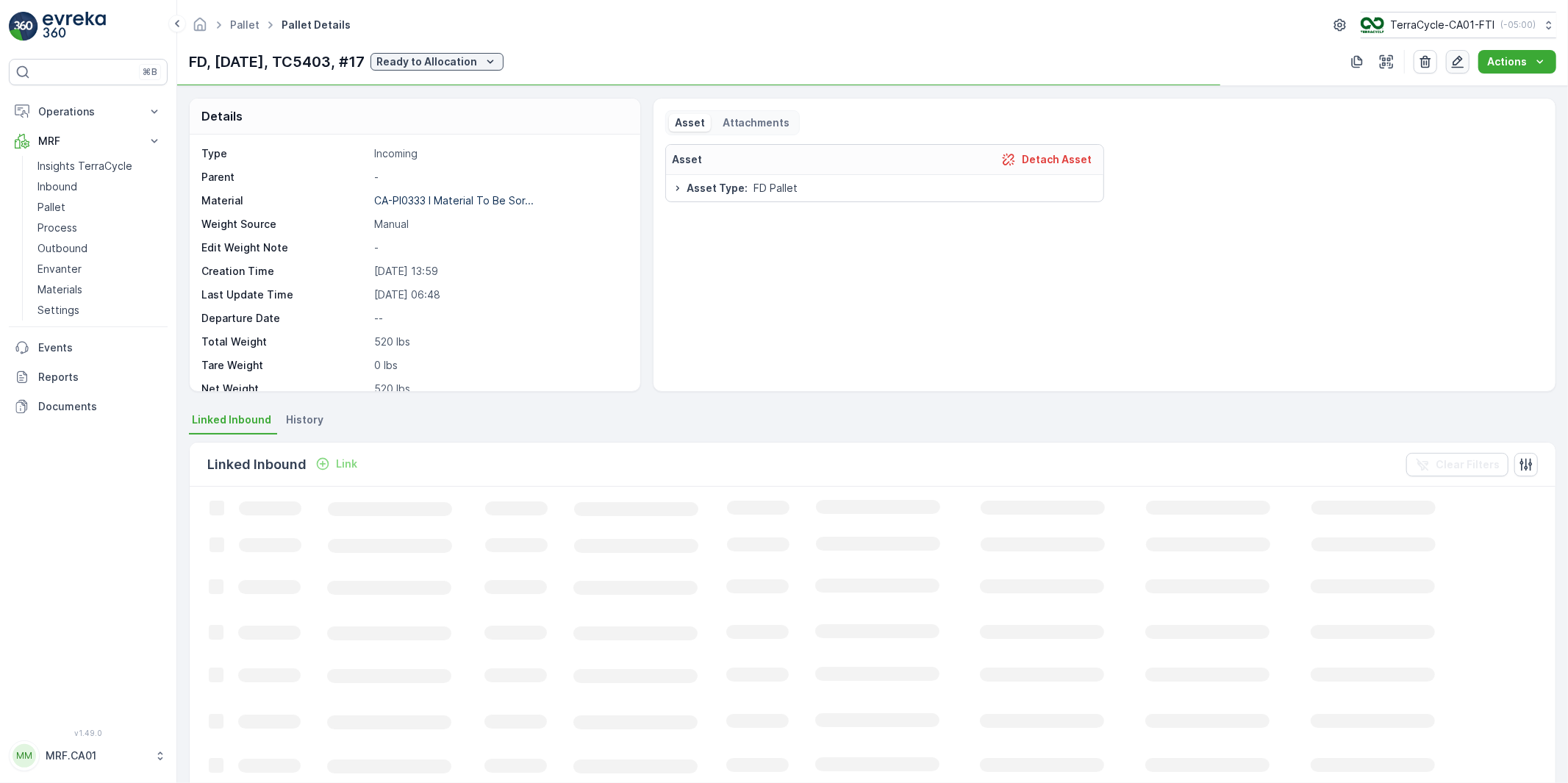
click at [1457, 62] on icon "button" at bounding box center [1458, 62] width 15 height 15
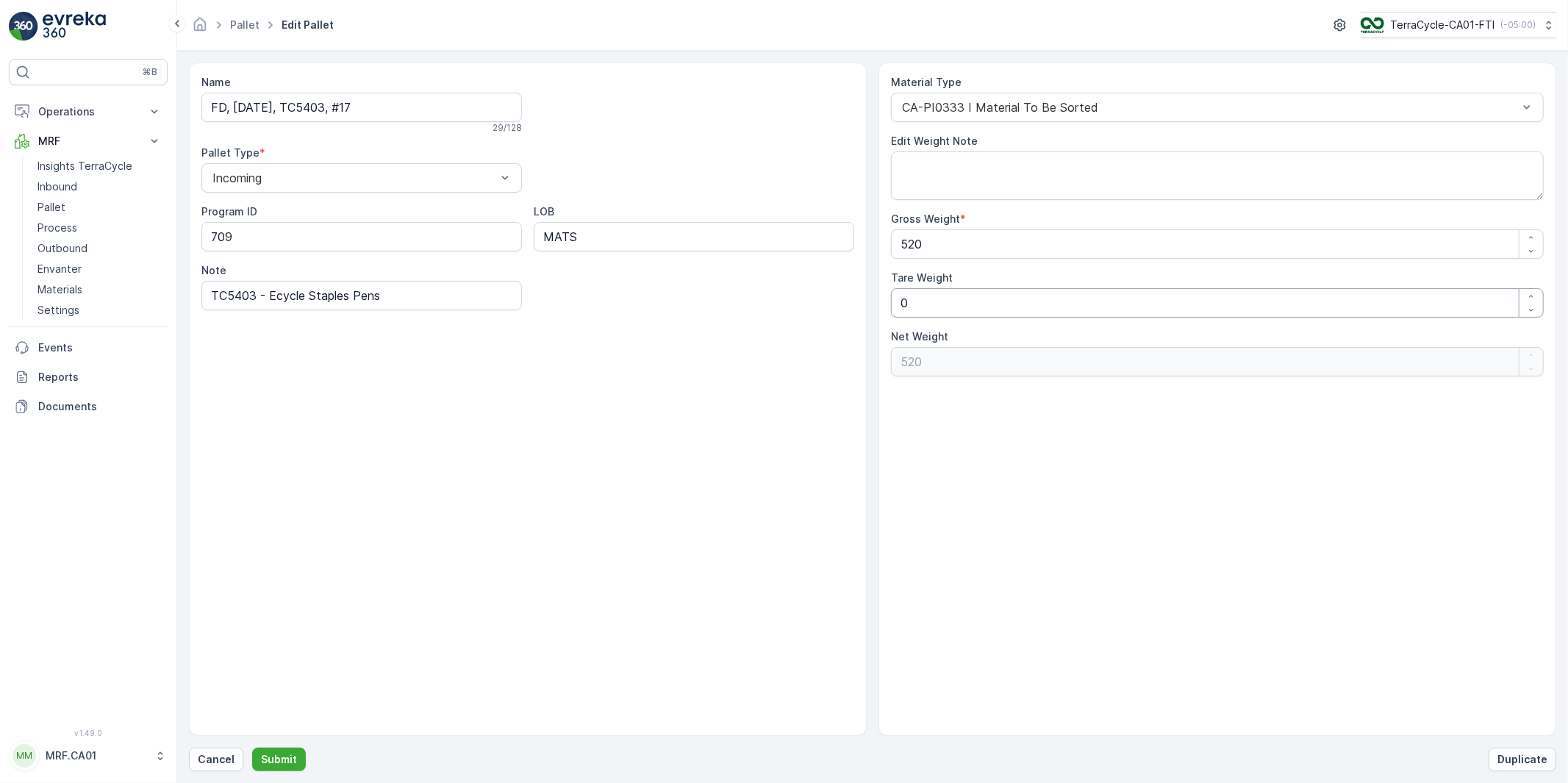
click at [790, 321] on div "Name FD, [DATE], TC5403, #17 29 / 128 Pallet Type * Incoming Program ID 709 LOB…" at bounding box center [872, 399] width 1367 height 673
type Weight "3"
type Weight "517"
type Weight "35"
type Weight "485"
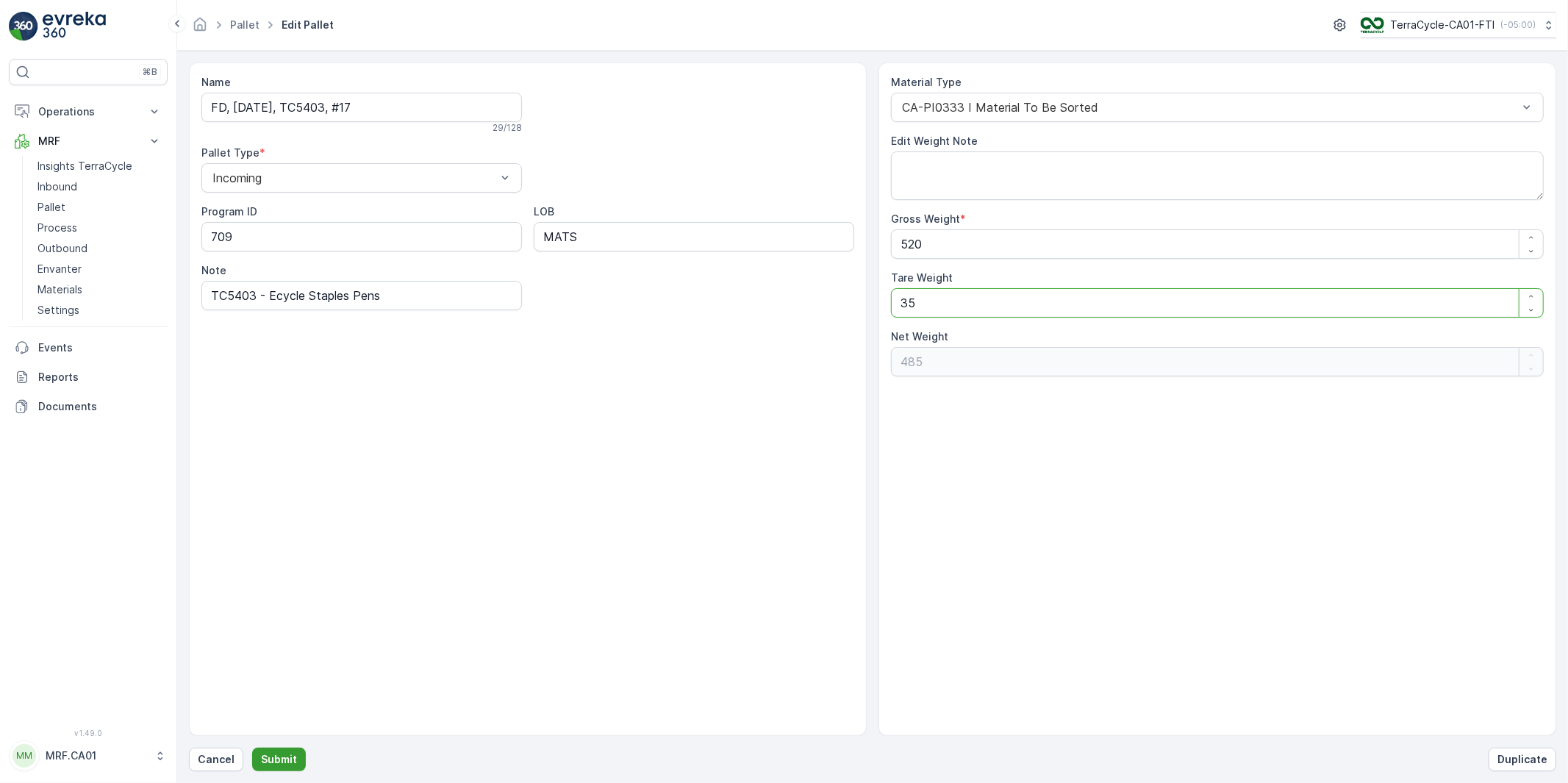
type Weight "35"
click at [288, 754] on p "Submit" at bounding box center [279, 760] width 36 height 15
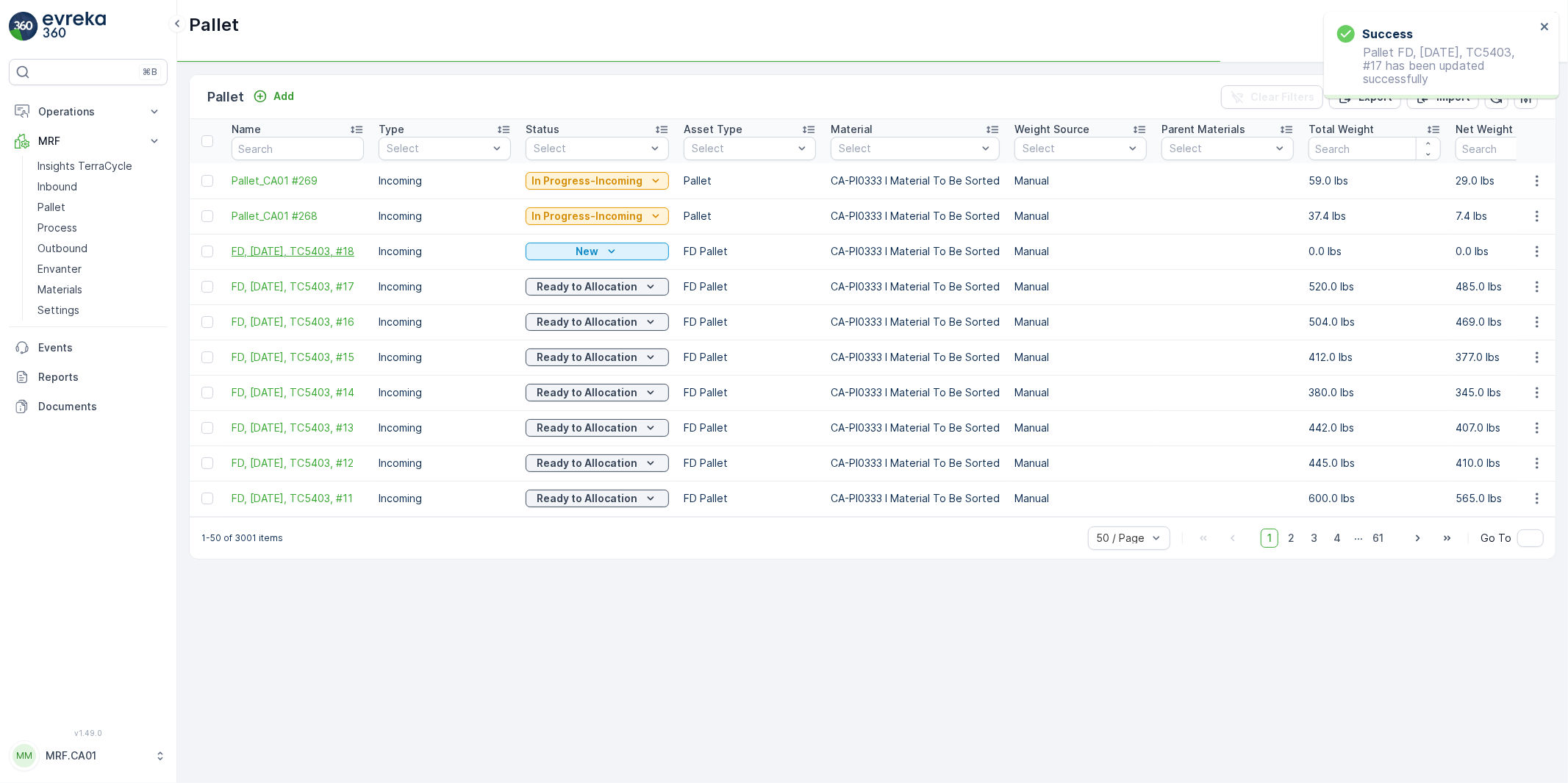
click at [299, 245] on span "FD, [DATE], TC5403, #18" at bounding box center [297, 252] width 133 height 15
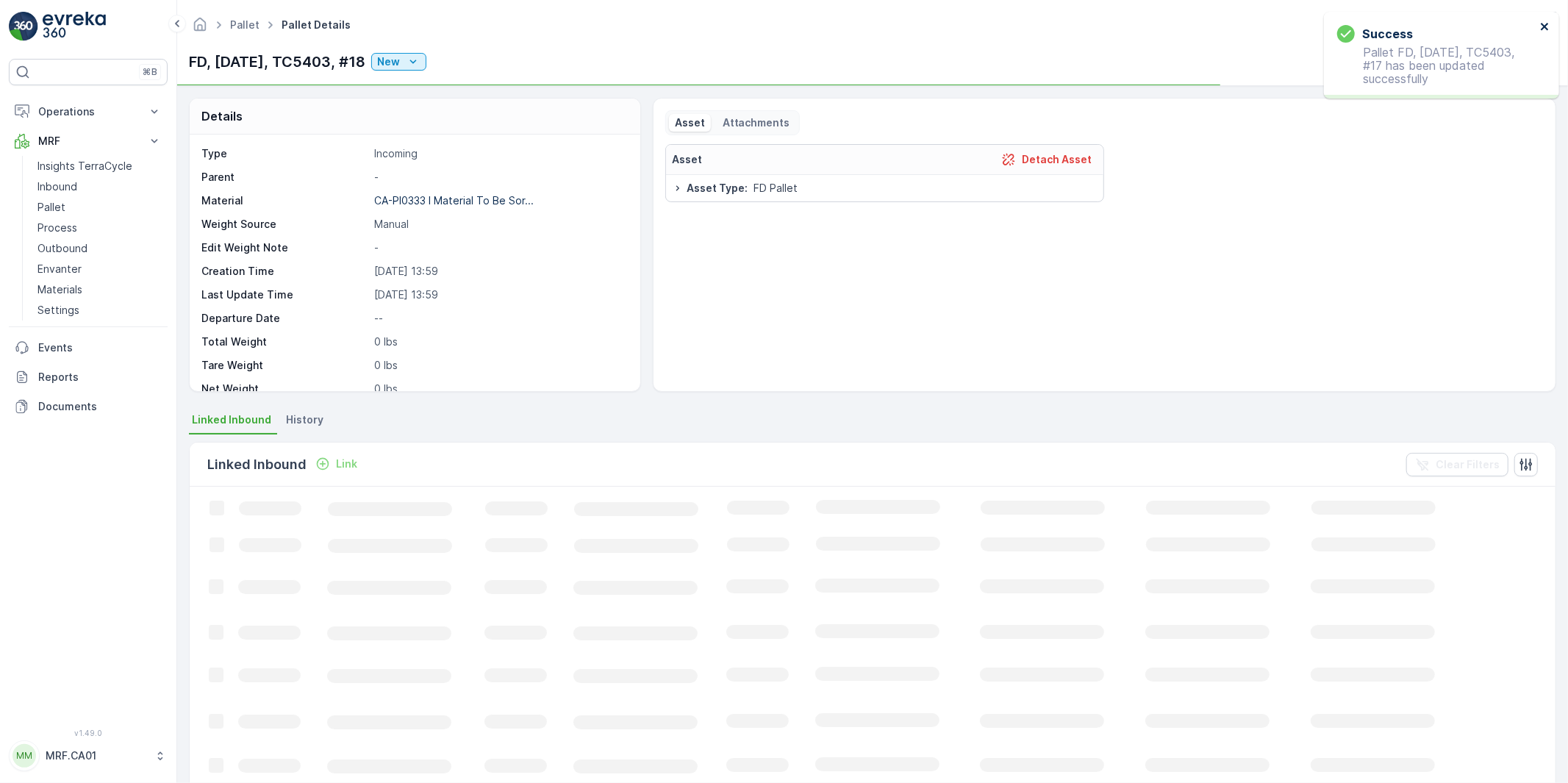
click at [1544, 25] on icon "close" at bounding box center [1544, 26] width 8 height 8
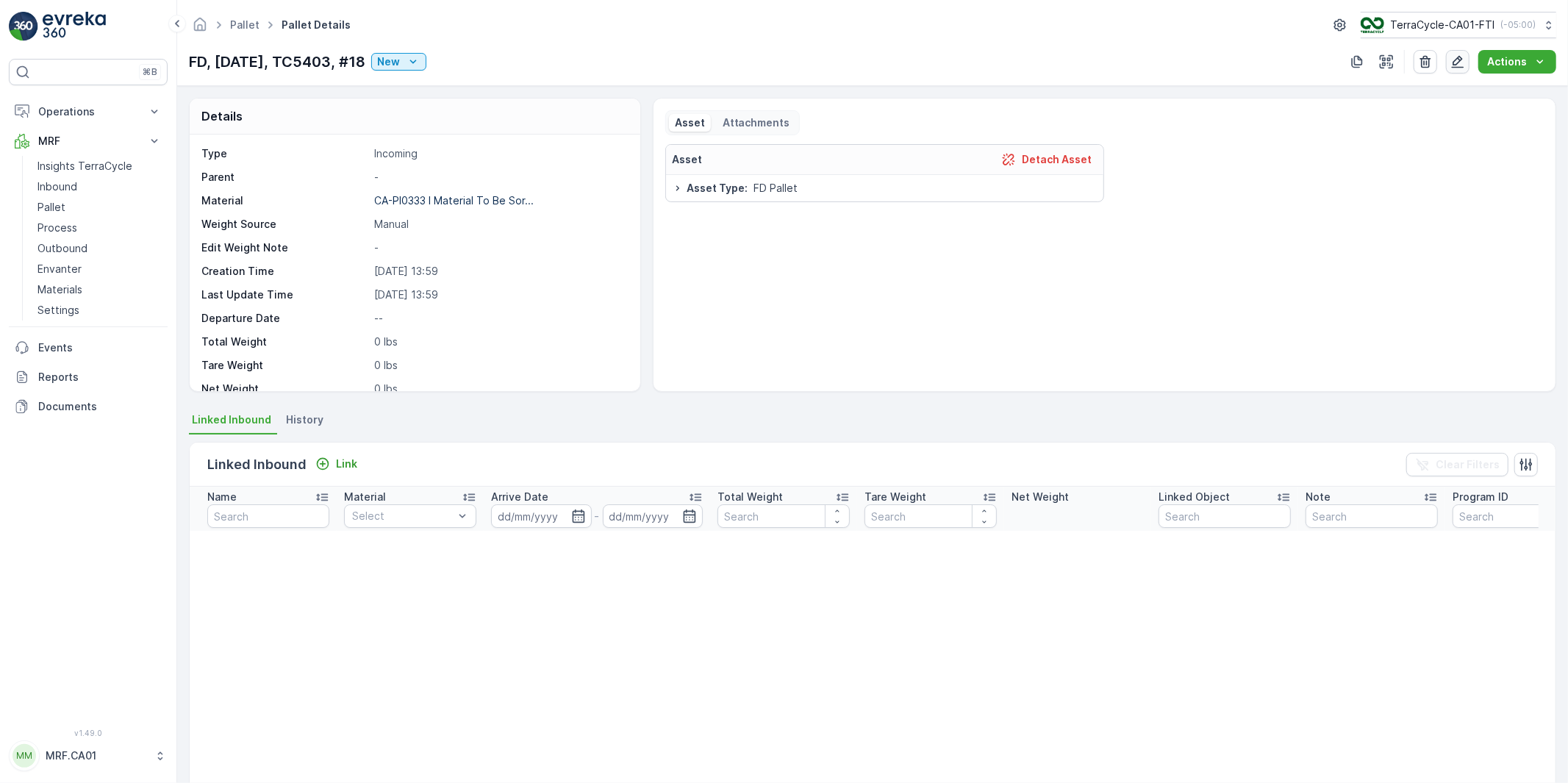
click at [1458, 65] on icon "button" at bounding box center [1458, 62] width 15 height 15
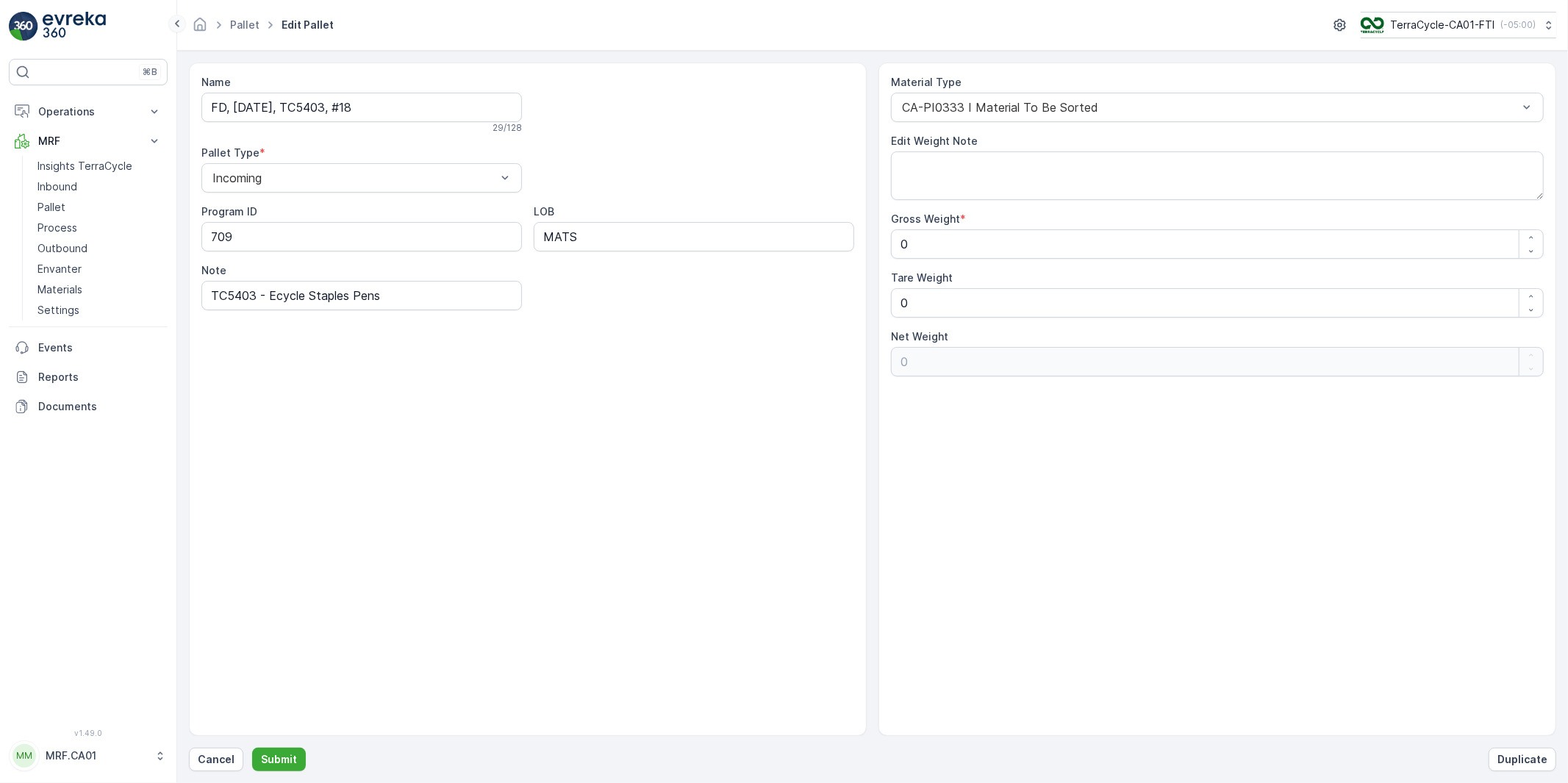
click at [178, 25] on icon at bounding box center [177, 23] width 5 height 8
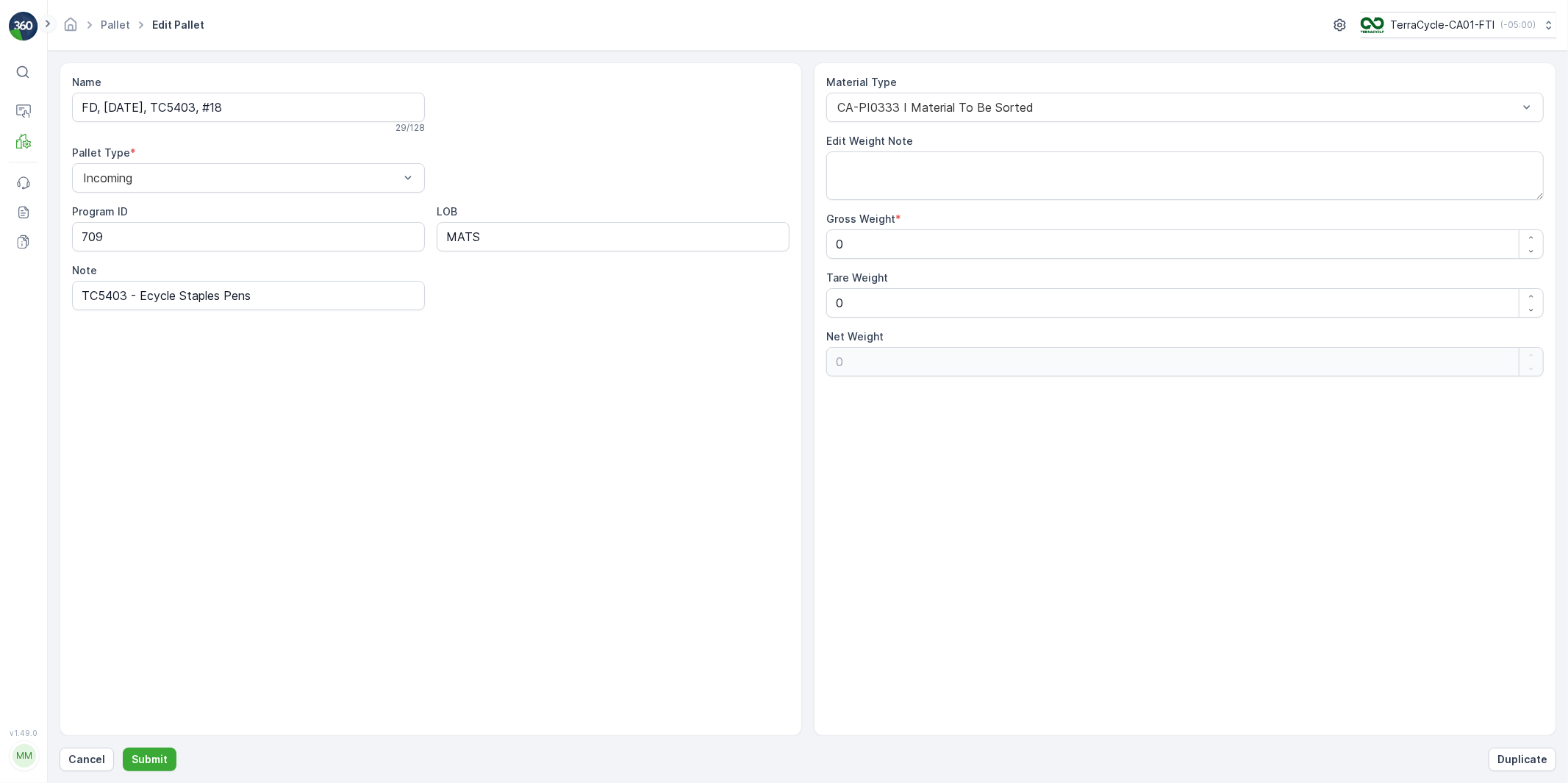
click at [53, 25] on icon at bounding box center [47, 23] width 16 height 18
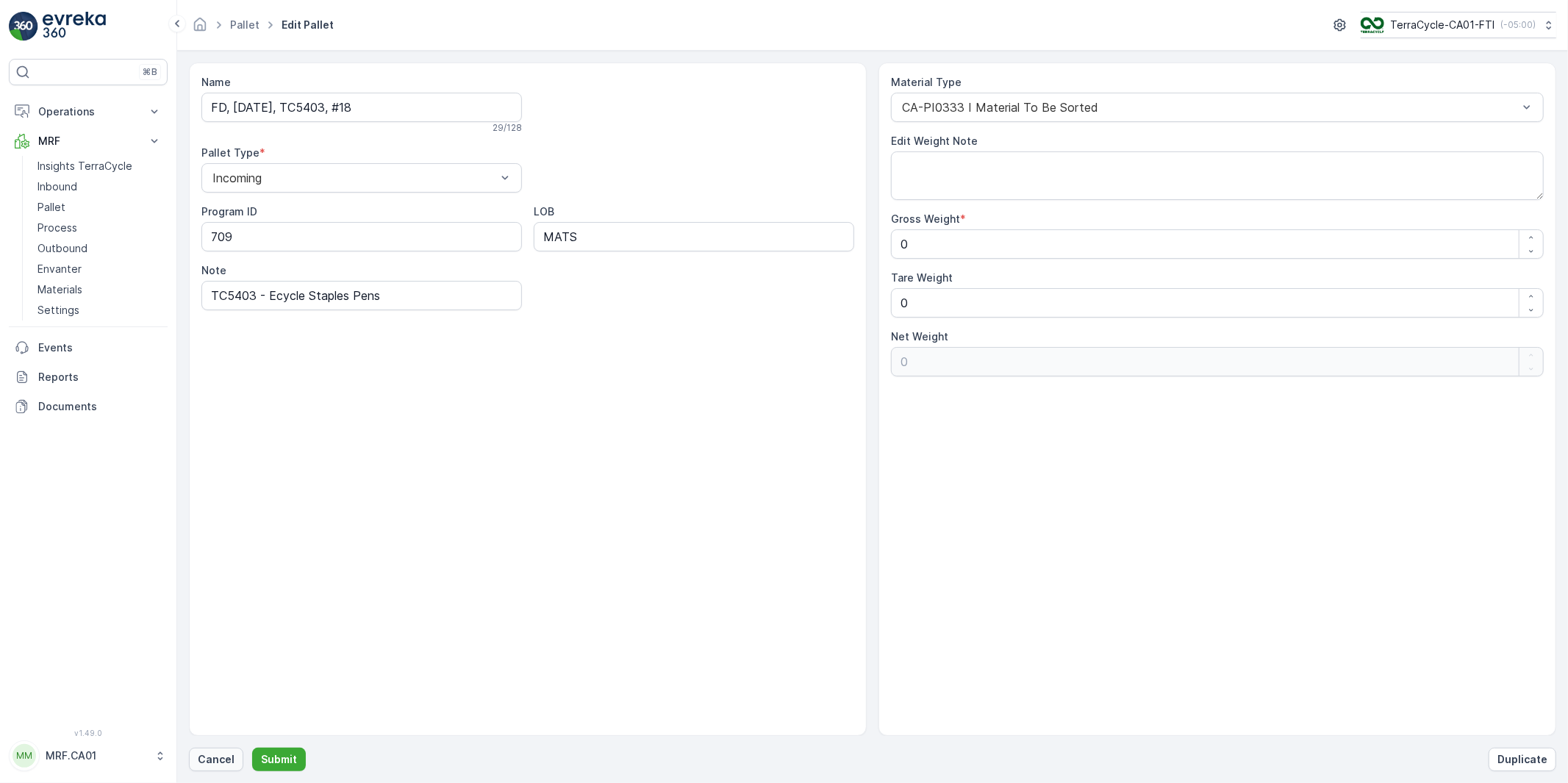
click at [214, 765] on p "Cancel" at bounding box center [215, 760] width 37 height 15
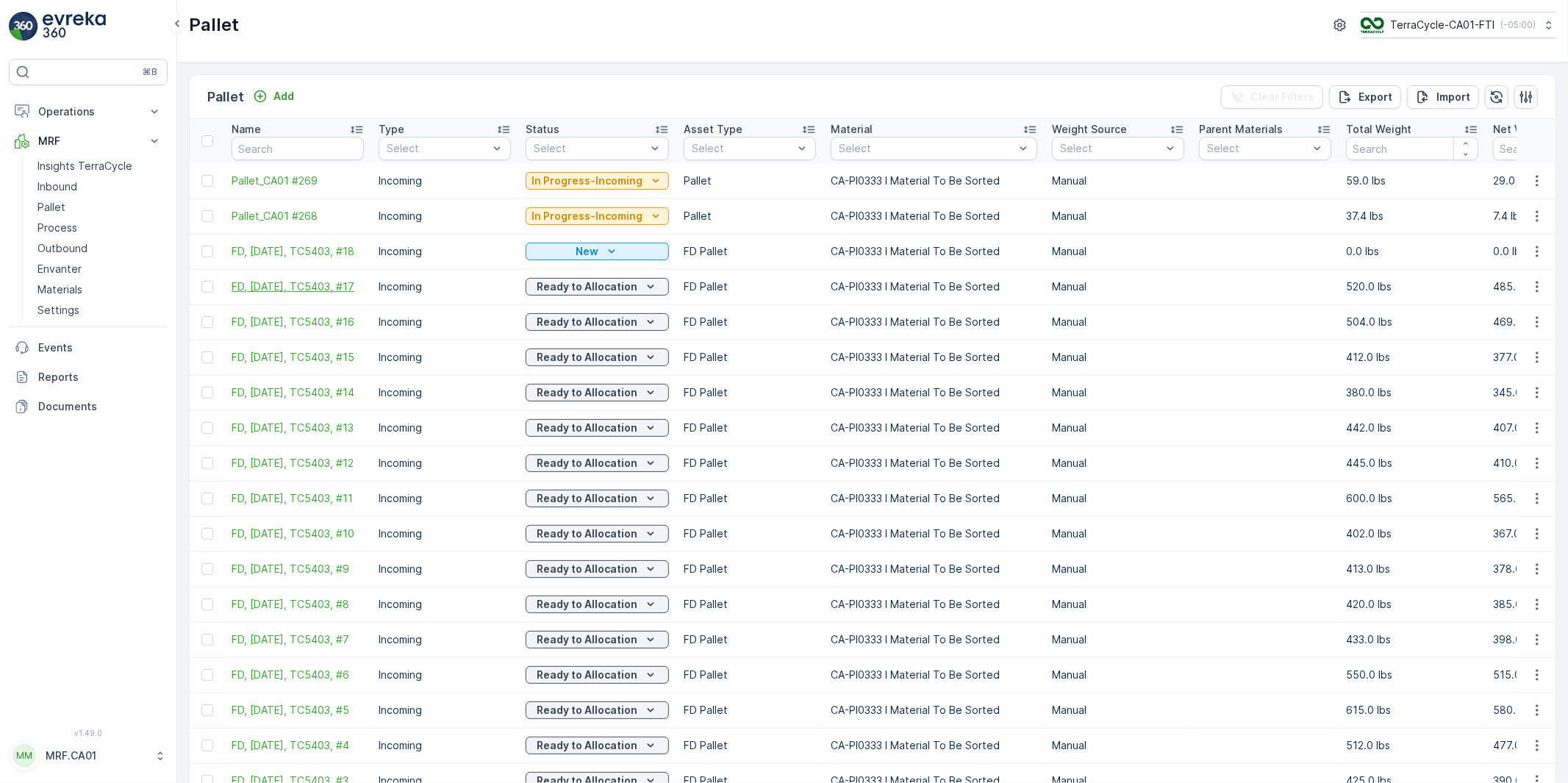
drag, startPoint x: 366, startPoint y: 280, endPoint x: 319, endPoint y: 279, distance: 47.0
click at [319, 279] on td "FD, [DATE], TC5403, #17" at bounding box center [297, 287] width 147 height 36
copy span "TC5403,"
click at [295, 141] on input "text" at bounding box center [297, 148] width 133 height 23
paste input "TC5403,"
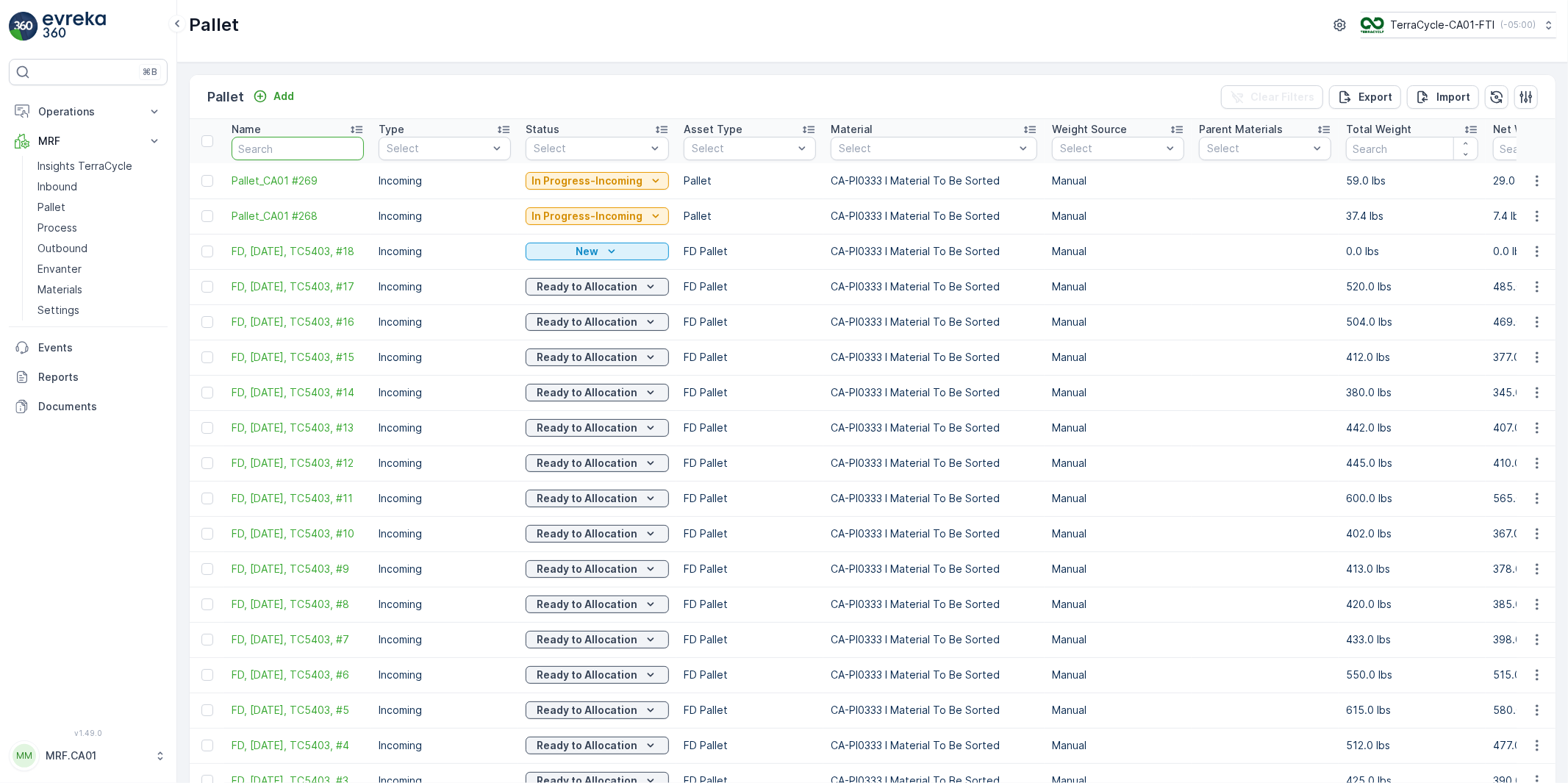
type input "TC5403,"
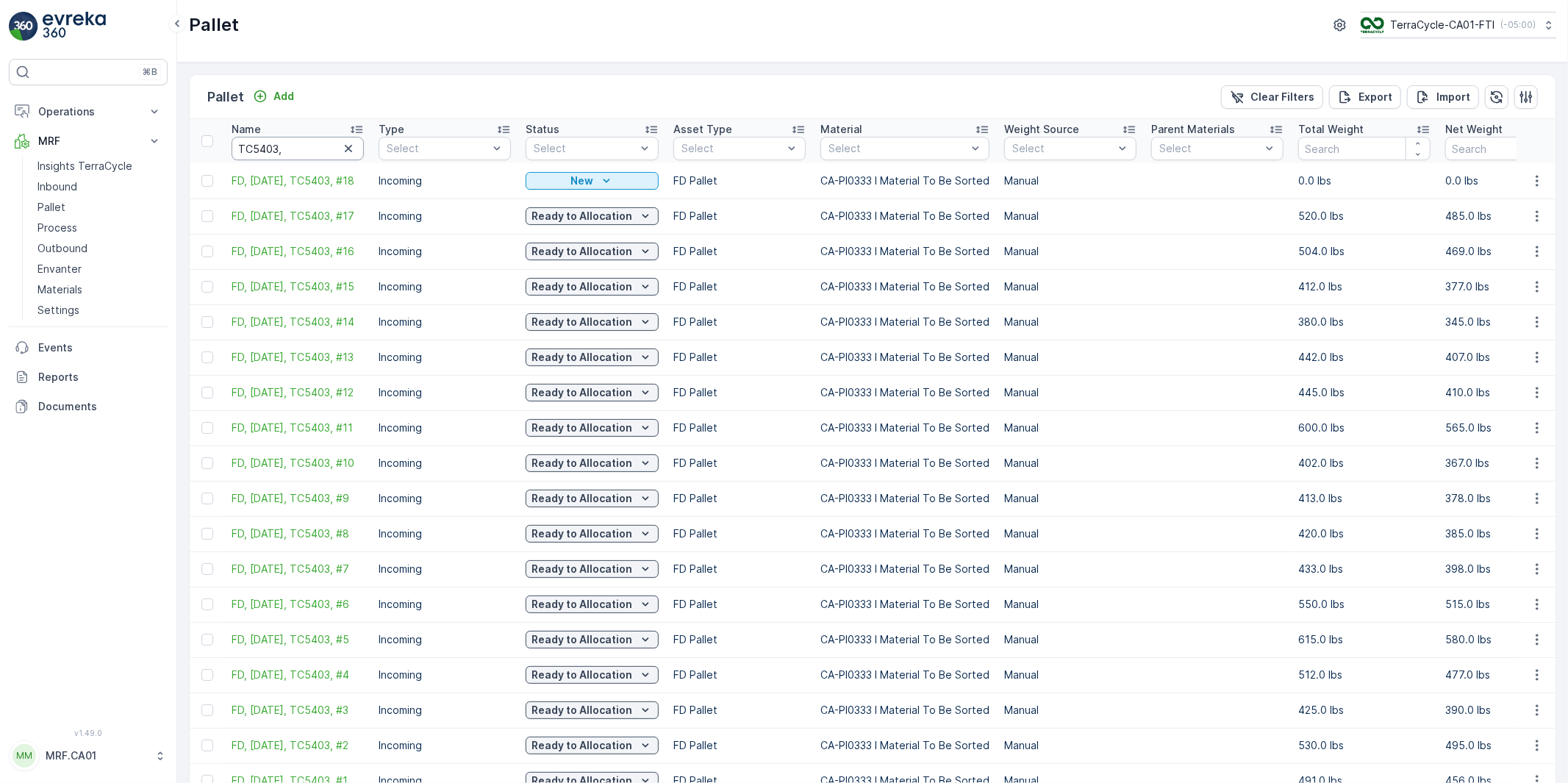
click at [290, 157] on input "TC5403," at bounding box center [297, 148] width 133 height 23
type input "TC5403"
click at [1365, 100] on p "Export" at bounding box center [1375, 97] width 34 height 15
click at [1541, 24] on icon "close" at bounding box center [1544, 26] width 10 height 12
click at [55, 375] on p "Reports" at bounding box center [100, 377] width 123 height 15
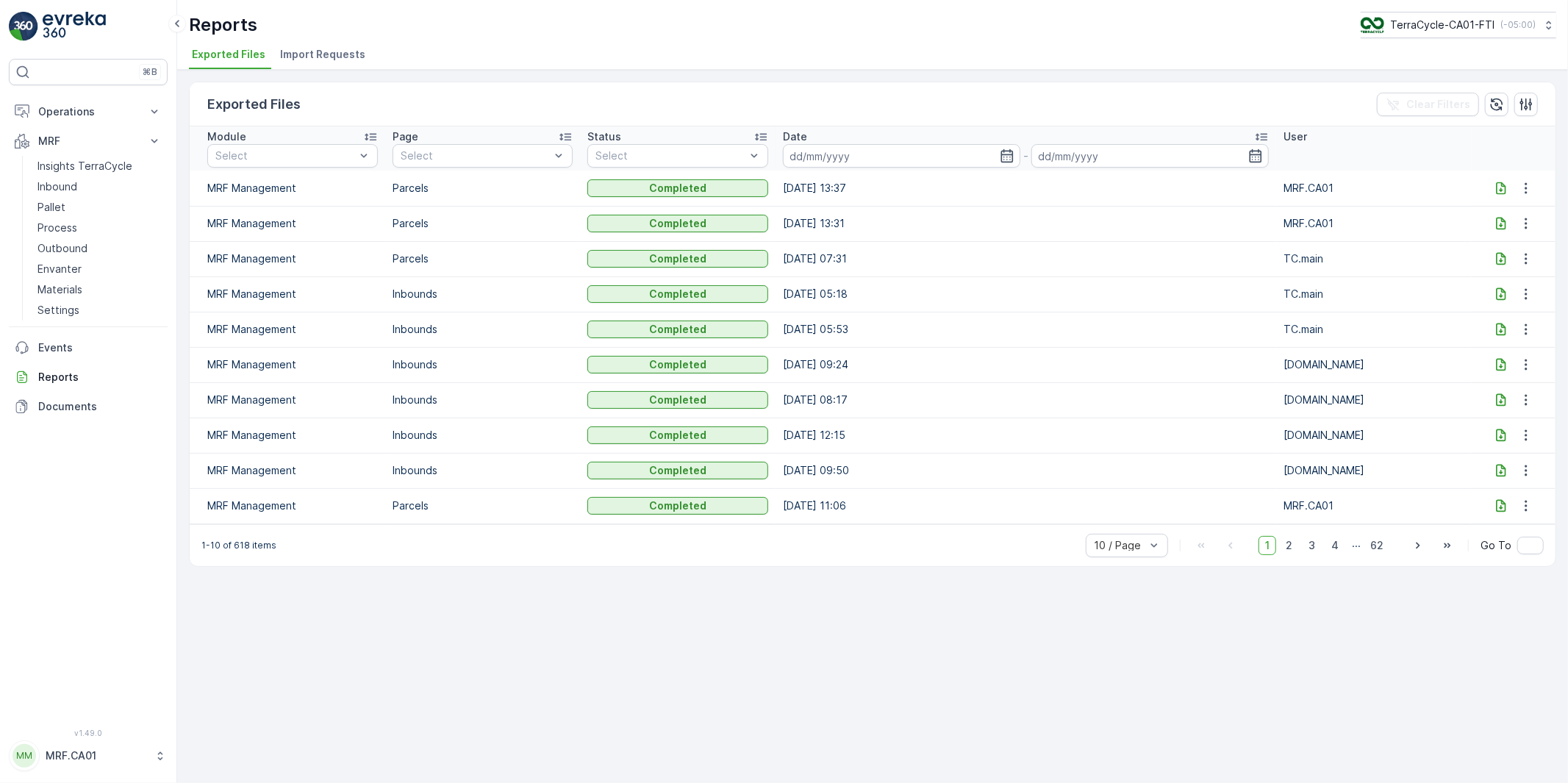
click at [1494, 184] on icon at bounding box center [1501, 188] width 15 height 15
